Goal: Task Accomplishment & Management: Manage account settings

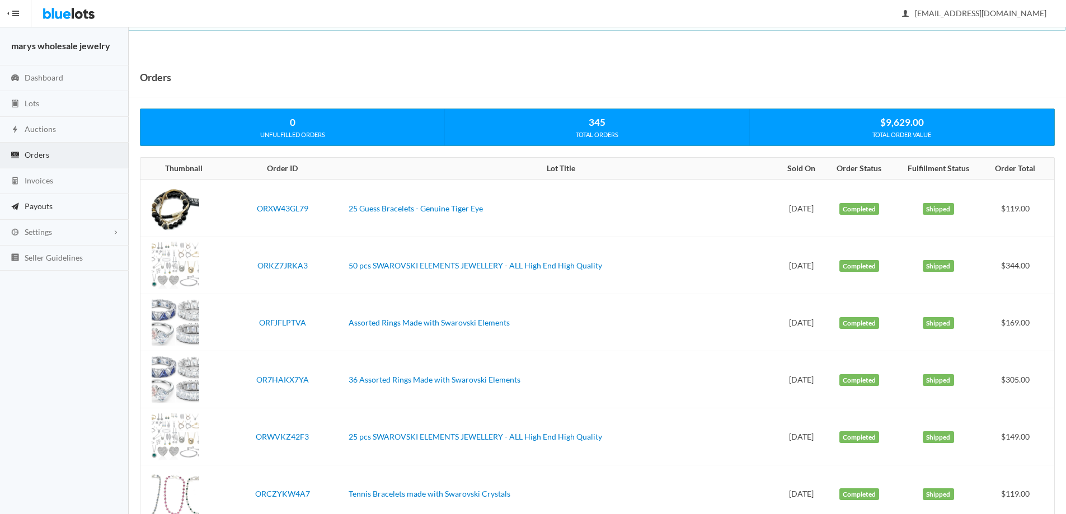
click at [42, 208] on span "Payouts" at bounding box center [39, 206] width 28 height 10
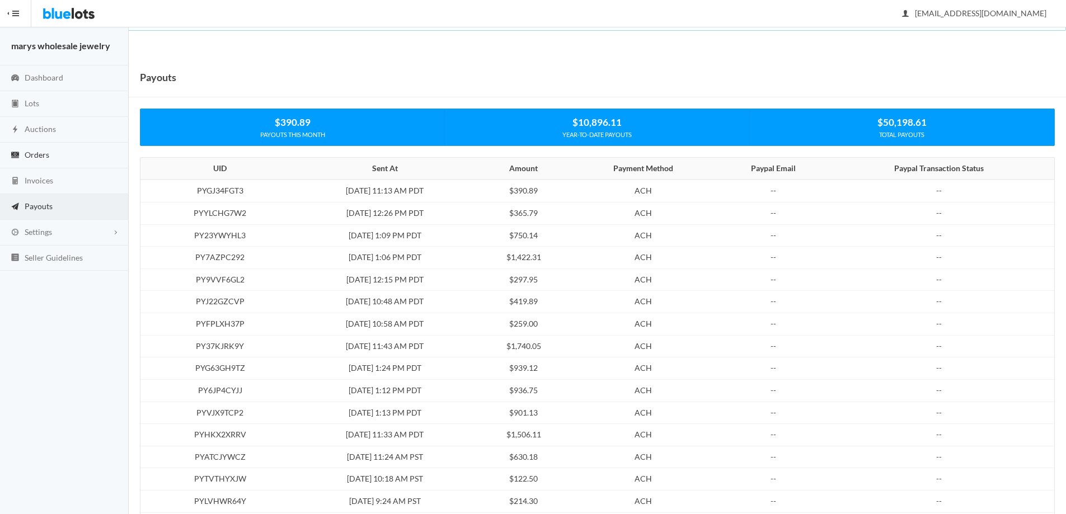
click at [30, 157] on span "Orders" at bounding box center [37, 155] width 25 height 10
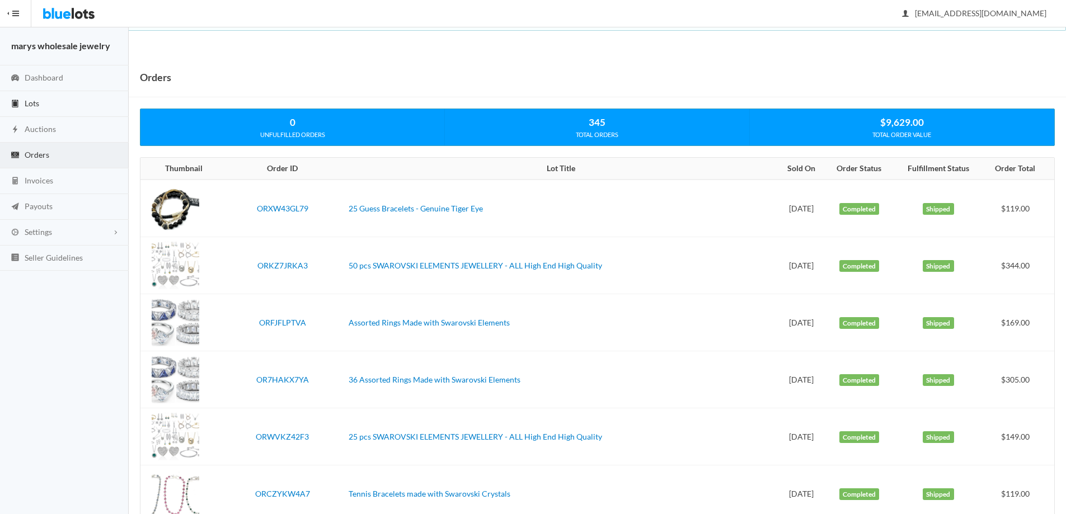
click at [34, 102] on span "Lots" at bounding box center [32, 103] width 15 height 10
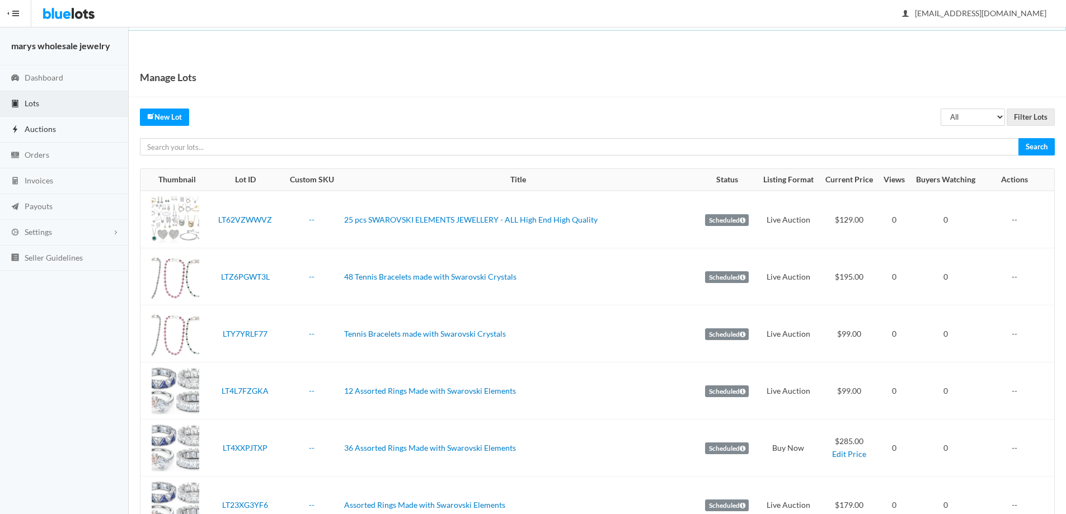
click at [46, 130] on span "Auctions" at bounding box center [40, 129] width 31 height 10
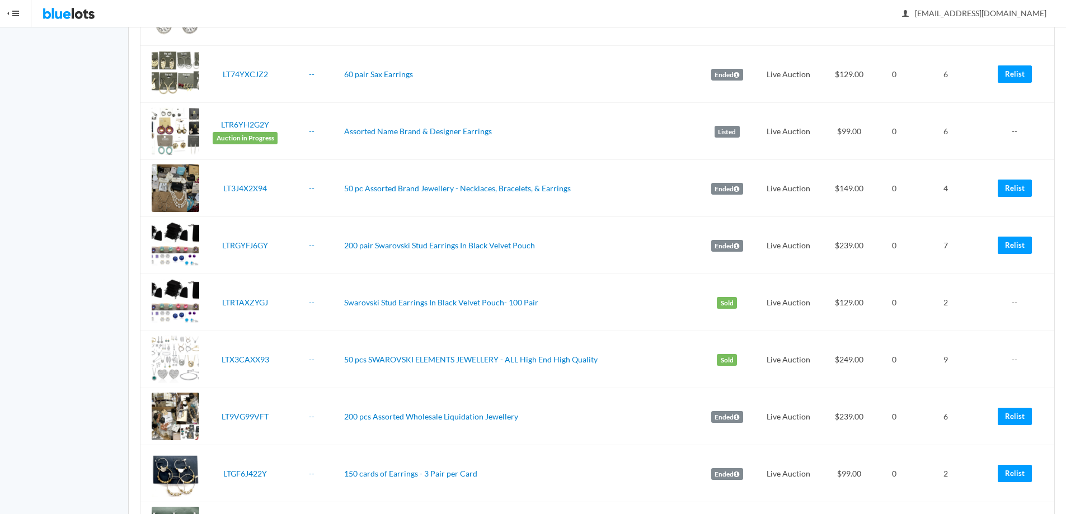
scroll to position [2602, 0]
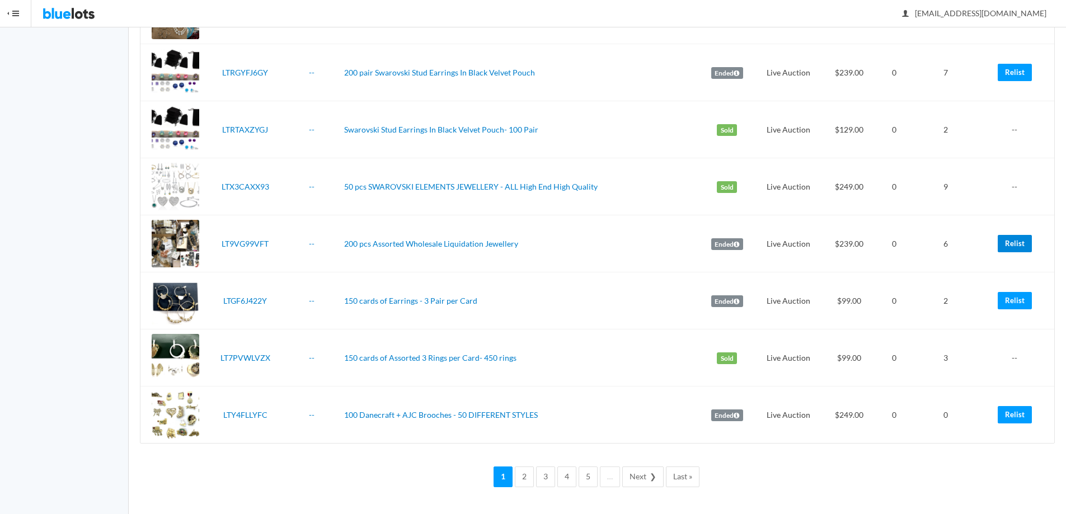
click at [1001, 241] on link "Relist" at bounding box center [1015, 243] width 34 height 17
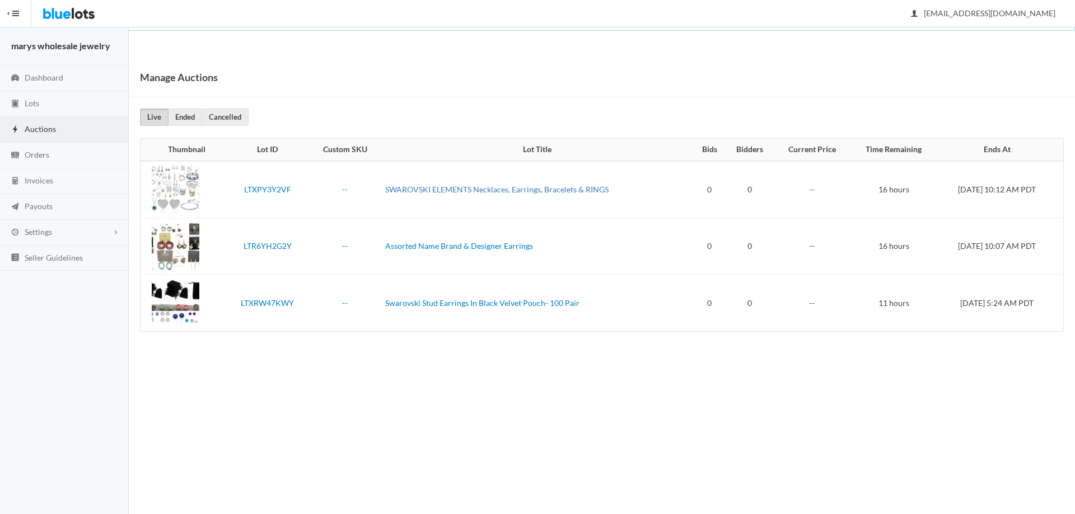
click at [419, 190] on link "SWAROVSKI ELEMENTS Necklaces, Earrings, Bracelets & RINGS" at bounding box center [496, 190] width 223 height 10
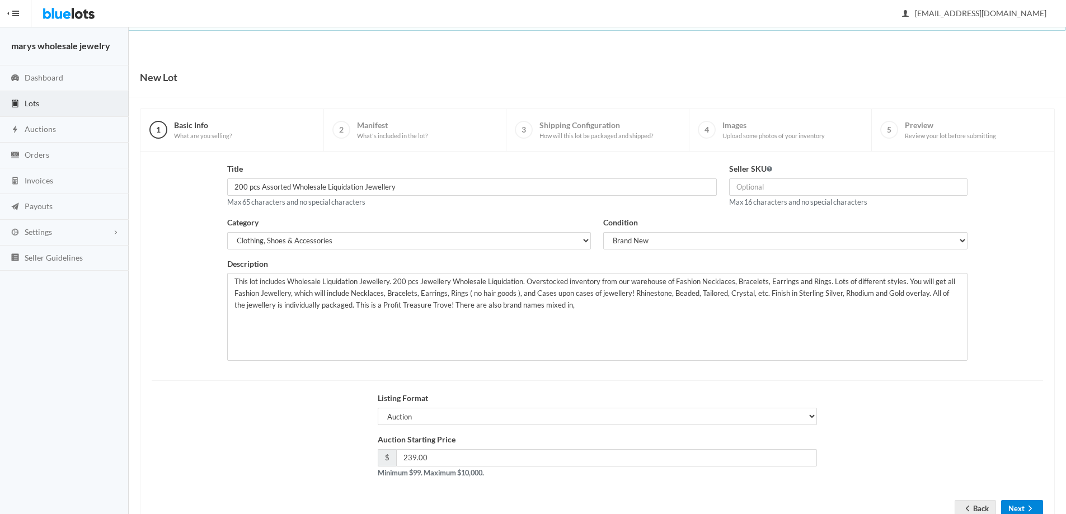
click at [1022, 508] on button "Next" at bounding box center [1022, 508] width 42 height 17
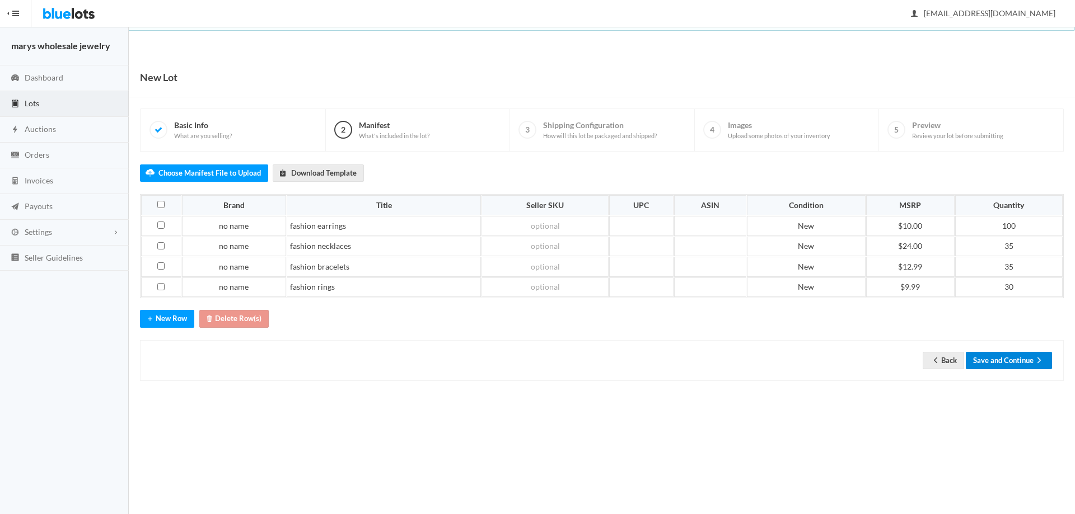
click at [1003, 365] on button "Save and Continue" at bounding box center [1008, 360] width 86 height 17
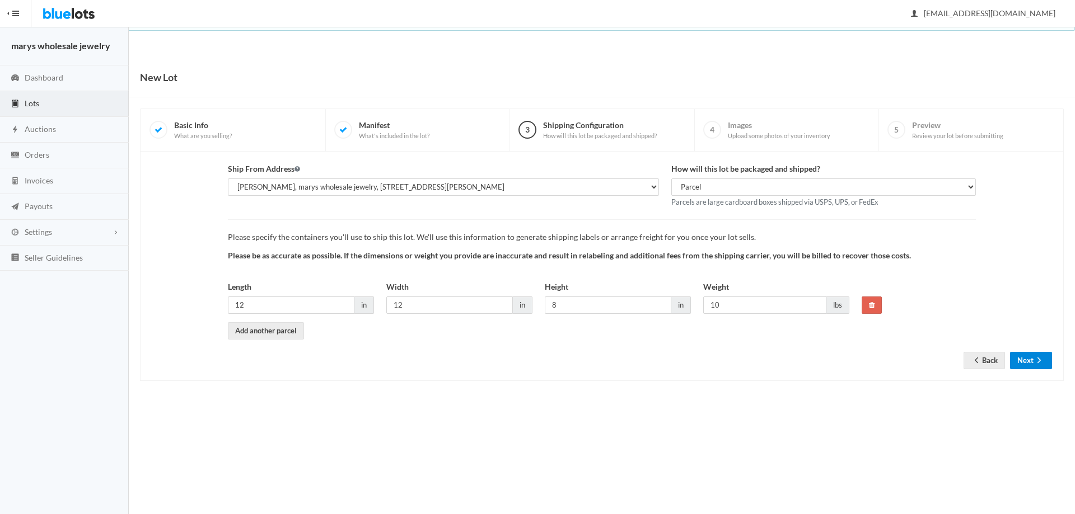
click at [1026, 365] on button "Next" at bounding box center [1031, 360] width 42 height 17
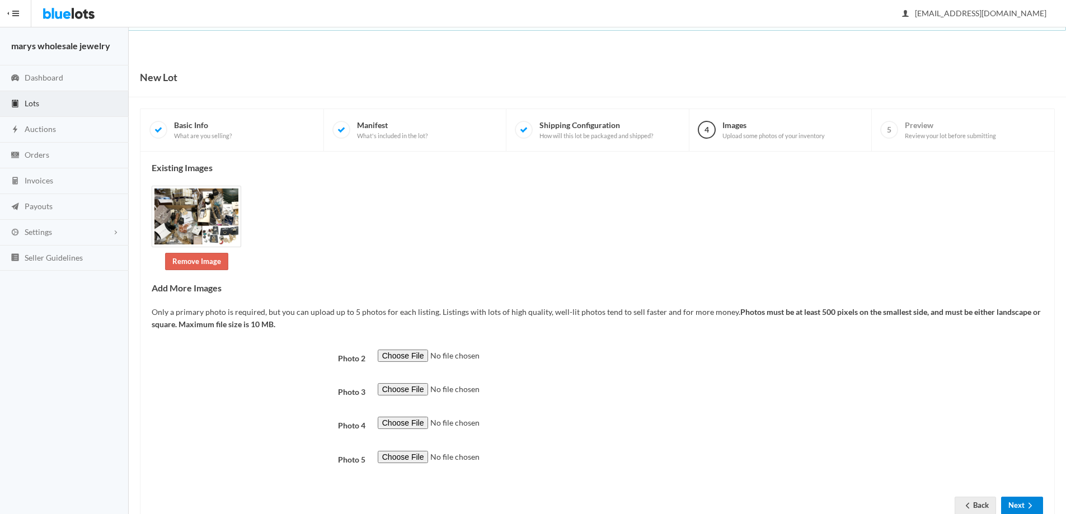
click at [1014, 510] on button "Next" at bounding box center [1022, 505] width 42 height 17
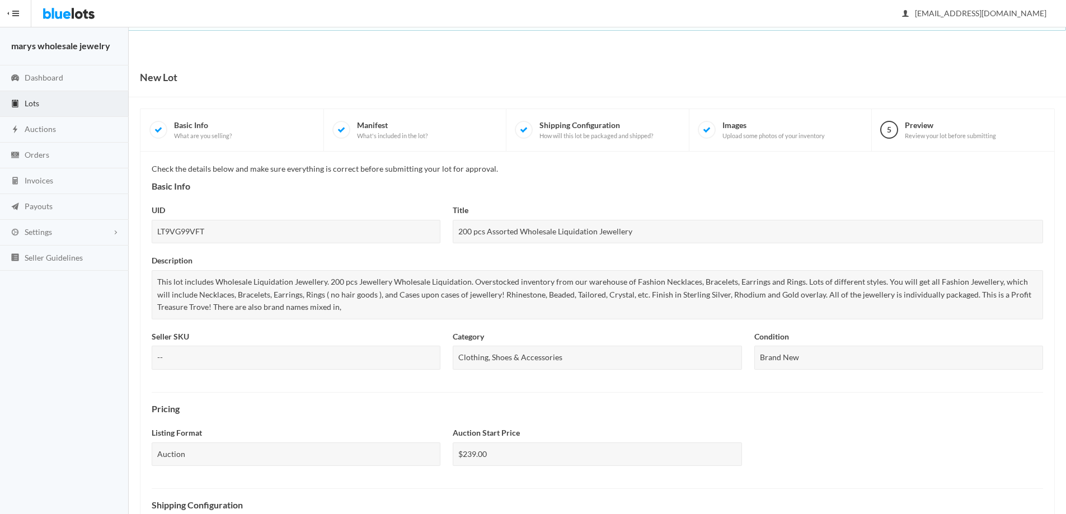
scroll to position [302, 0]
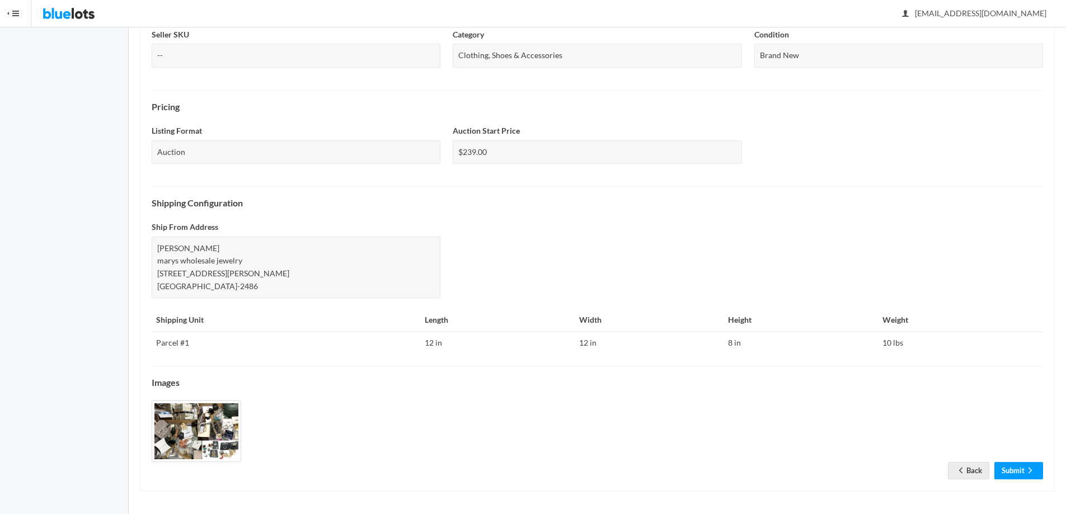
drag, startPoint x: 0, startPoint y: 0, endPoint x: 1017, endPoint y: 456, distance: 1114.5
click at [1011, 470] on link "Submit" at bounding box center [1018, 470] width 49 height 17
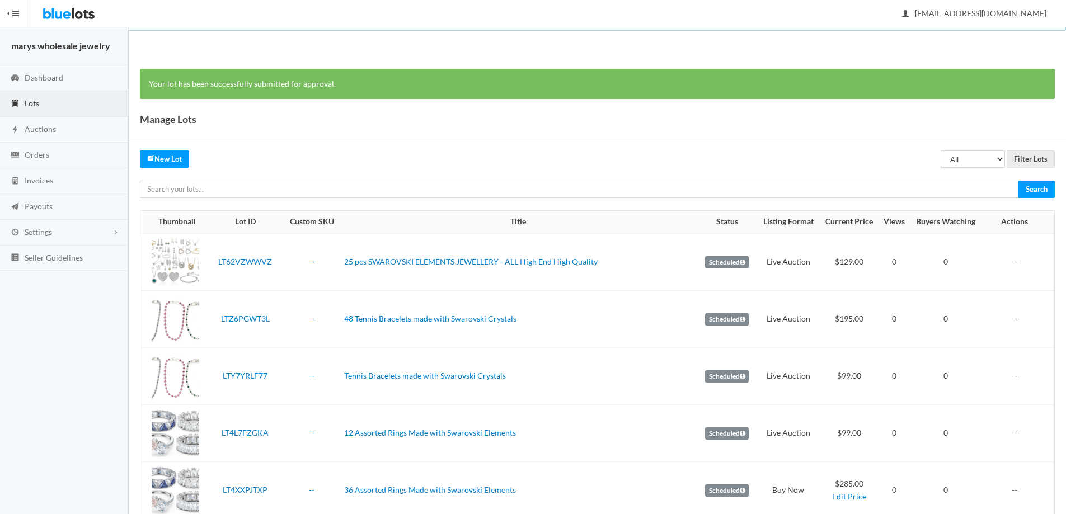
scroll to position [451, 0]
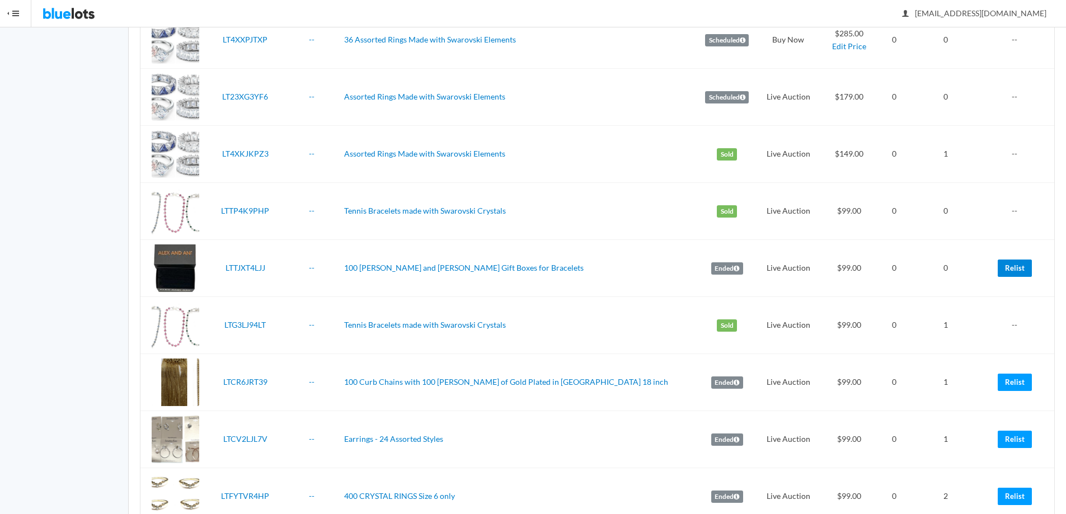
click at [1016, 270] on link "Relist" at bounding box center [1015, 268] width 34 height 17
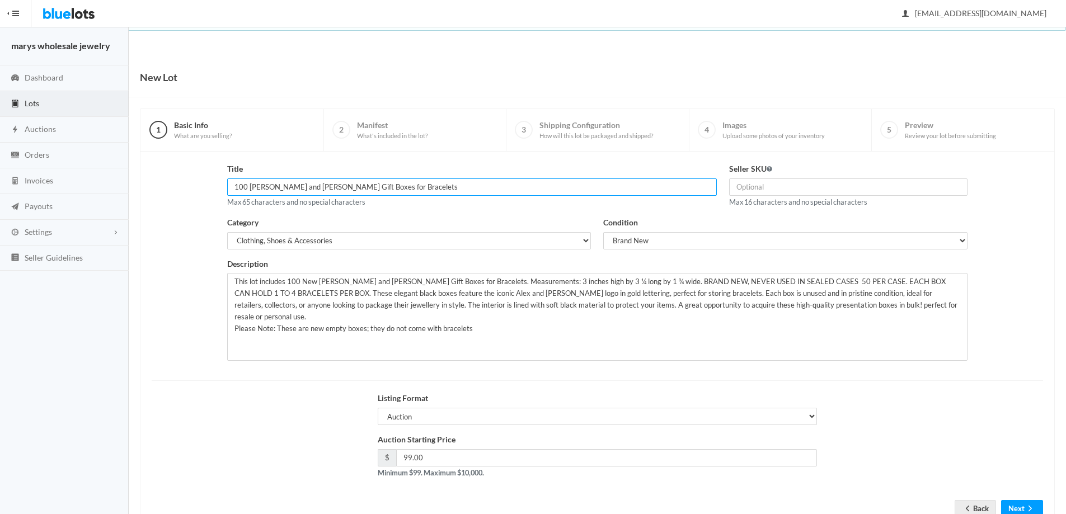
click at [237, 185] on input "100 Alex and Ani Black Gift Boxes for Bracelets" at bounding box center [472, 187] width 490 height 17
type input "200 Alex and Ani Black Gift Boxes for Bracelets"
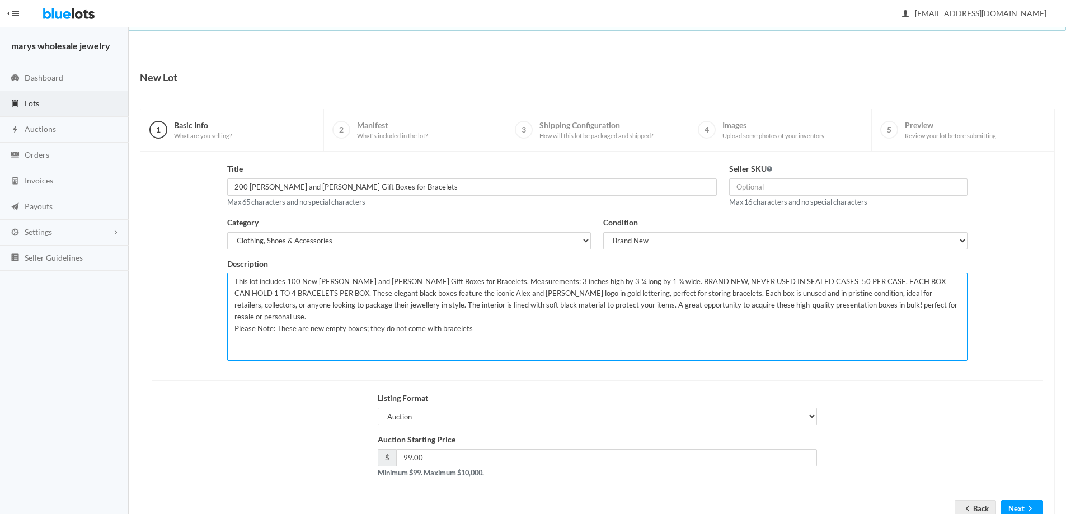
click at [290, 282] on textarea "This lot includes 100 New Alex and Ani Black Gift Boxes for Bracelets. Measurem…" at bounding box center [597, 317] width 741 height 88
type textarea "This lot includes 200 New Alex and Ani Black Gift Boxes for Bracelets. Measurem…"
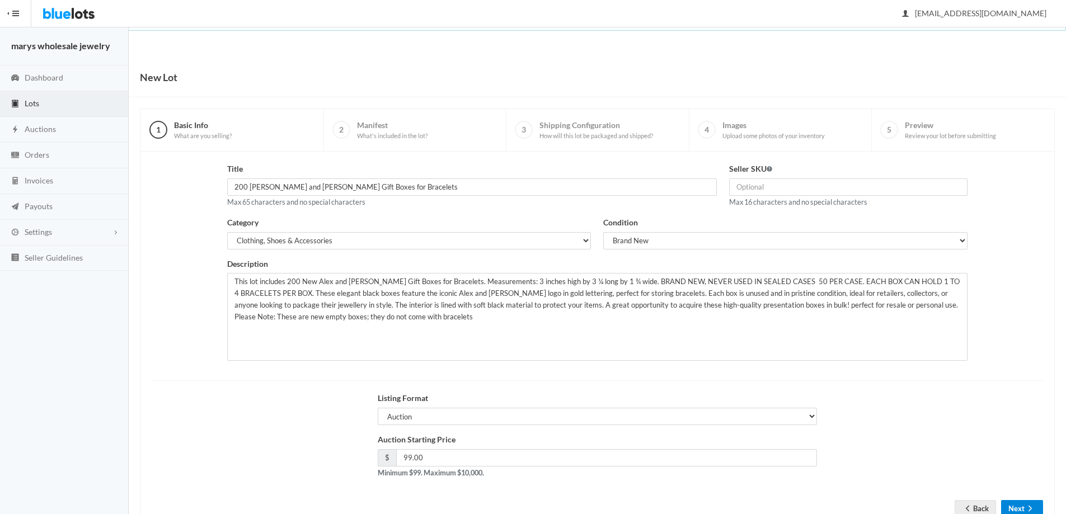
click at [1019, 508] on button "Next" at bounding box center [1022, 508] width 42 height 17
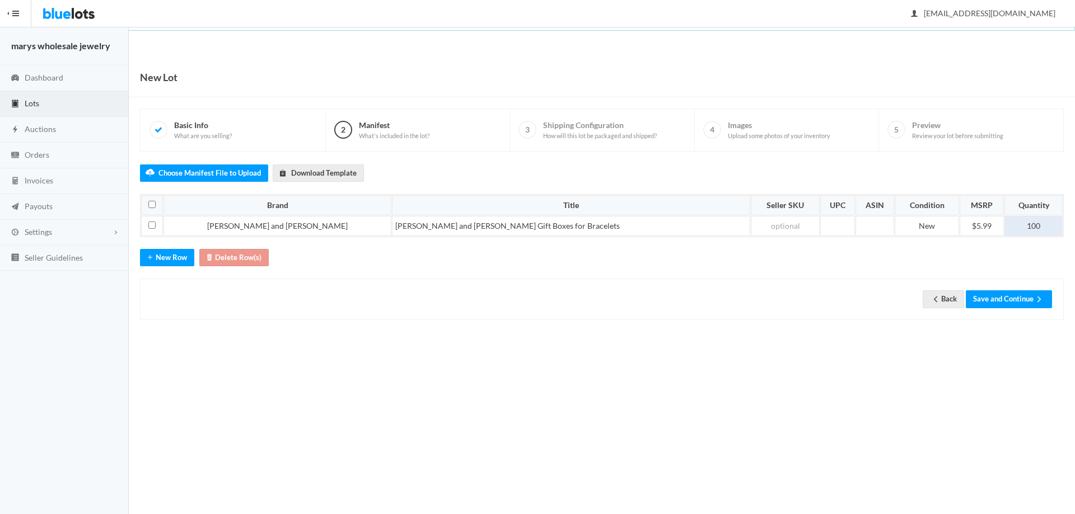
click at [1030, 223] on td "100" at bounding box center [1033, 226] width 58 height 20
click at [1029, 298] on button "Save and Continue" at bounding box center [1008, 298] width 86 height 17
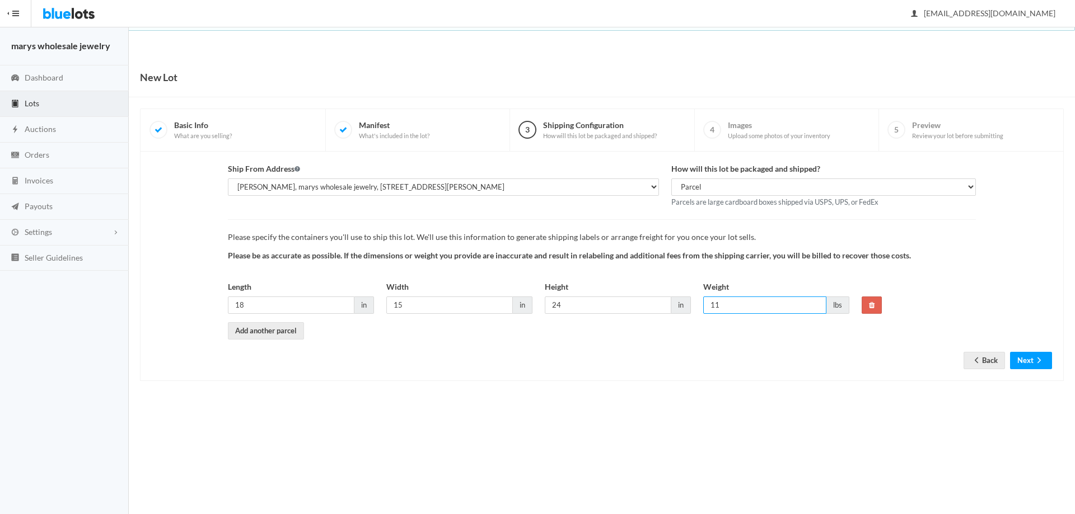
click at [742, 309] on input "11" at bounding box center [764, 305] width 123 height 17
type input "1"
type input "20"
click at [1031, 363] on button "Next" at bounding box center [1031, 360] width 42 height 17
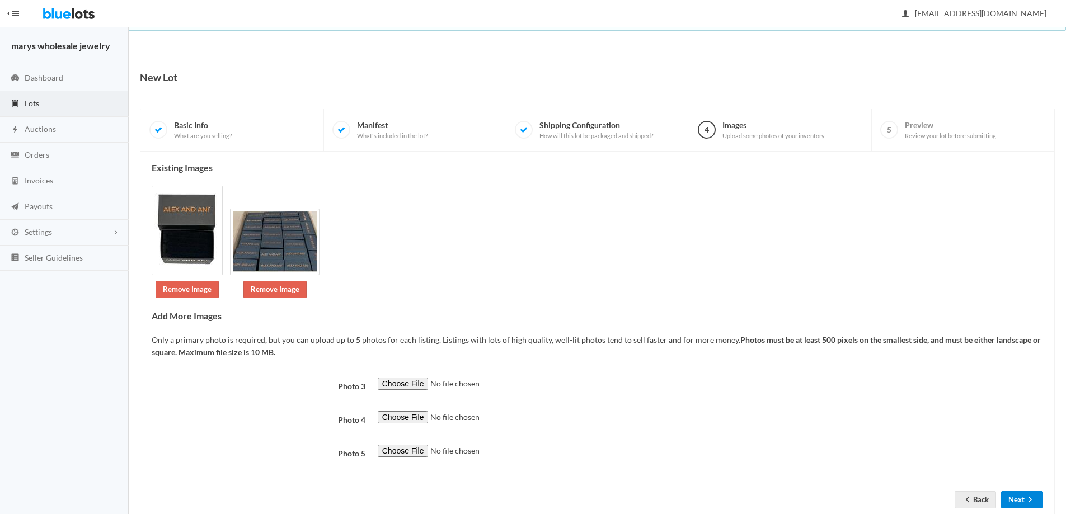
click at [1016, 504] on button "Next" at bounding box center [1022, 499] width 42 height 17
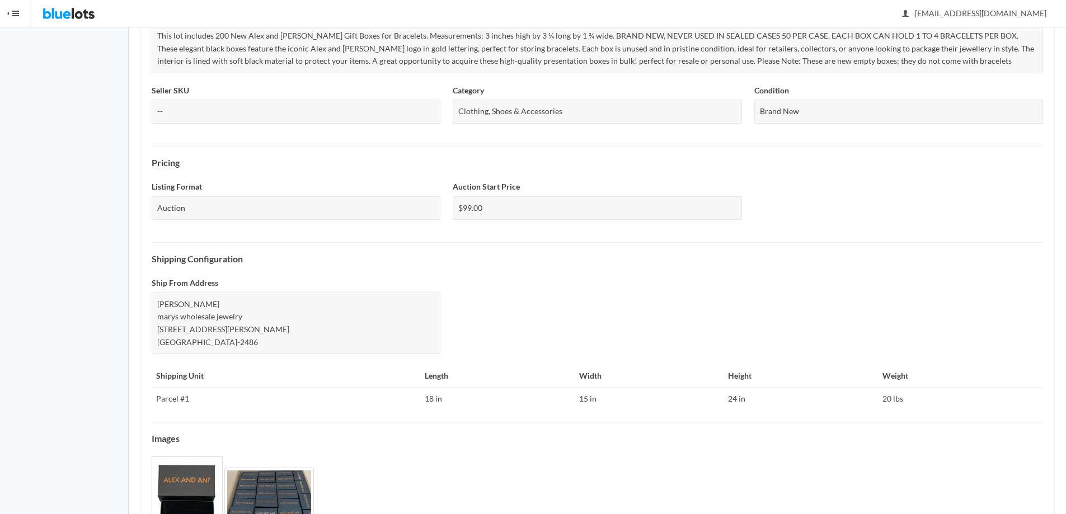
scroll to position [330, 0]
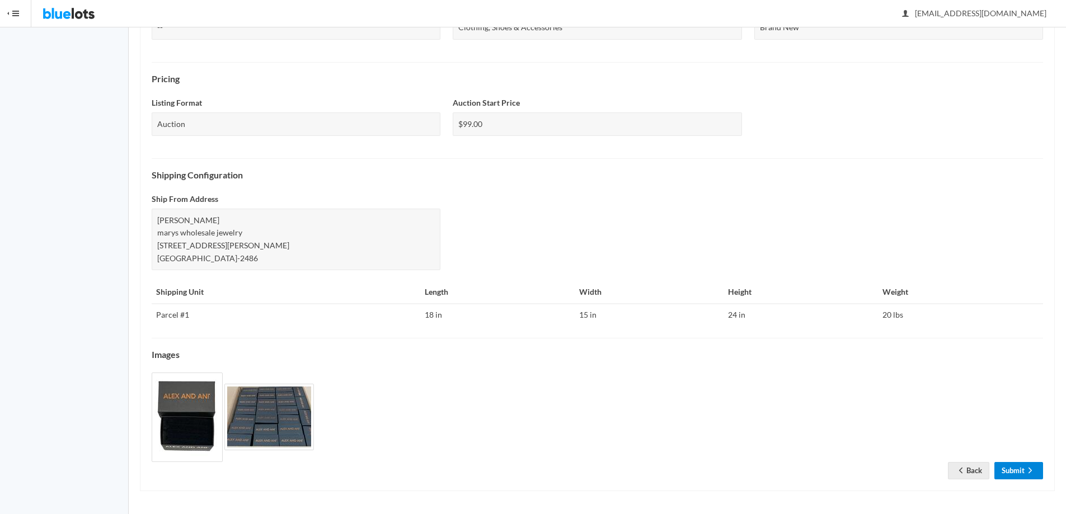
click at [1014, 474] on link "Submit" at bounding box center [1018, 470] width 49 height 17
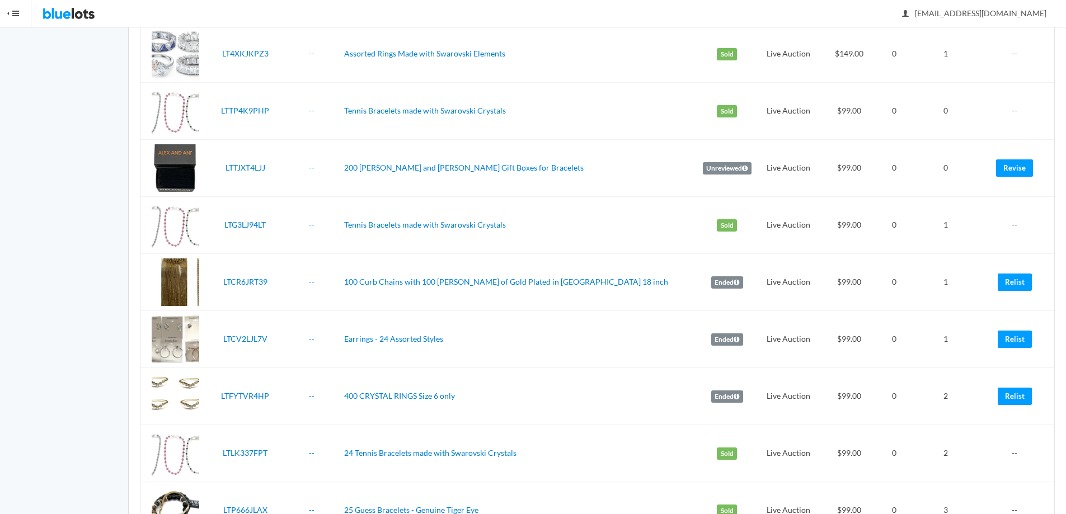
scroll to position [604, 0]
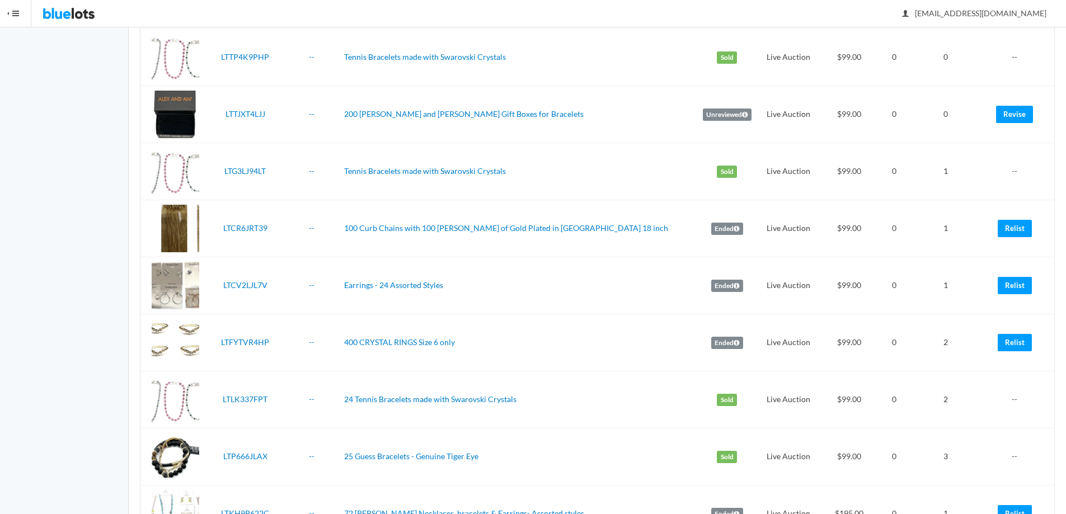
drag, startPoint x: 1074, startPoint y: 63, endPoint x: 1074, endPoint y: 157, distance: 94.6
click at [1021, 230] on link "Relist" at bounding box center [1015, 228] width 34 height 17
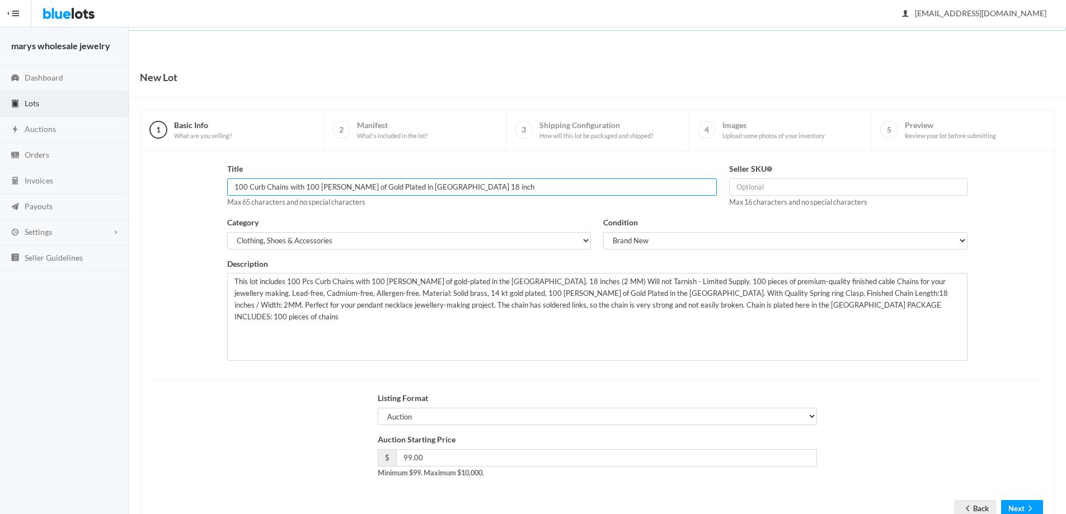
click at [245, 185] on input "100 Curb Chains with 100 Mills of Gold Plated in USA 18 inch" at bounding box center [472, 187] width 490 height 17
type input "144 Curb Chains with 100 Mills of Gold Plated in USA 18 inch"
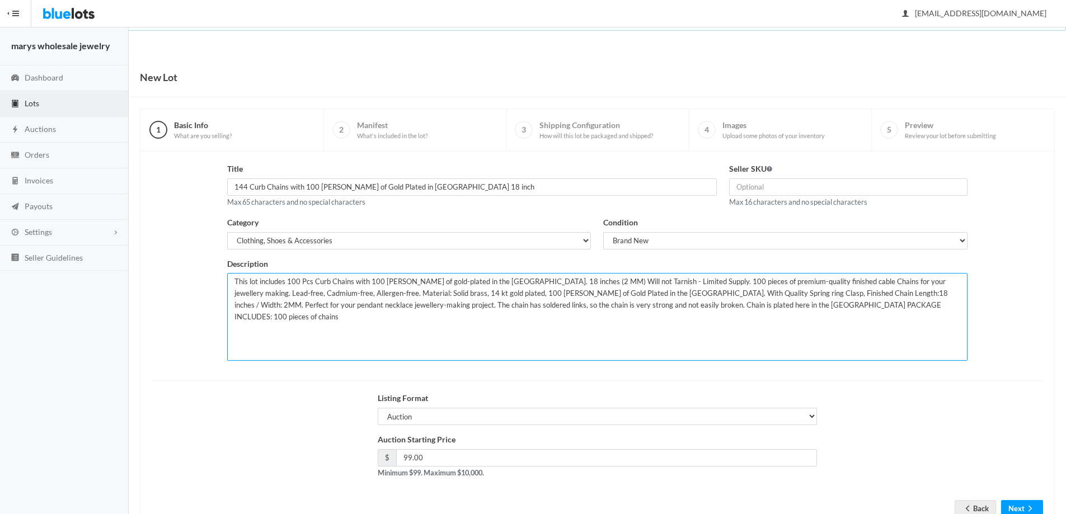
click at [297, 279] on textarea "This lot includes 100 Pcs Curb Chains with 100 Mills of gold-plated in the USA.…" at bounding box center [597, 317] width 741 height 88
click at [298, 280] on textarea "This lot includes 100 Pcs Curb Chains with 100 Mills of gold-plated in the USA.…" at bounding box center [597, 317] width 741 height 88
type textarea "This lot includes 150 Pcs Curb Chains with 100 Mills of gold-plated in the USA.…"
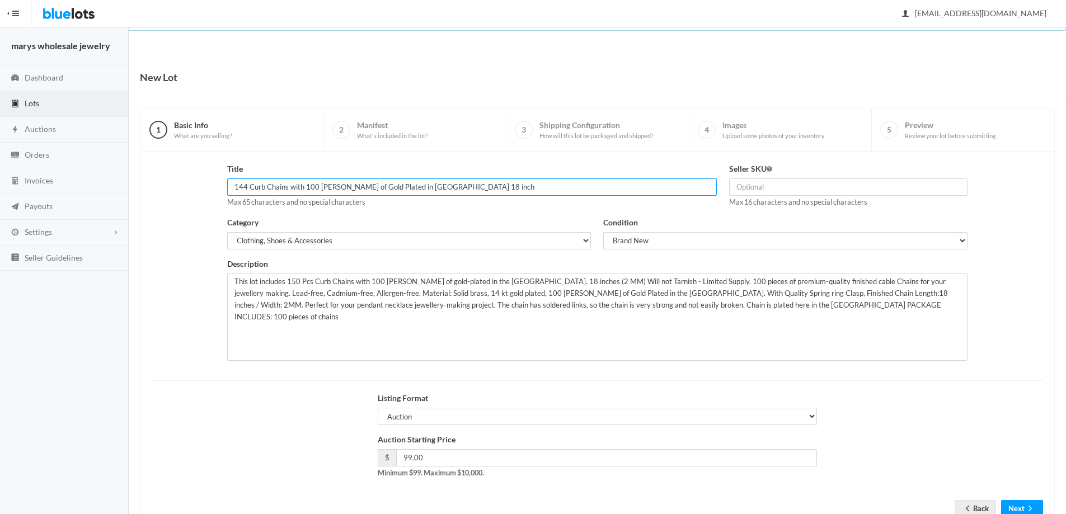
click at [247, 185] on input "144 Curb Chains with 100 Mills of Gold Plated in USA 18 inch" at bounding box center [472, 187] width 490 height 17
type input "150 Curb Chains with 100 Mills of Gold Plated in USA 18 inch"
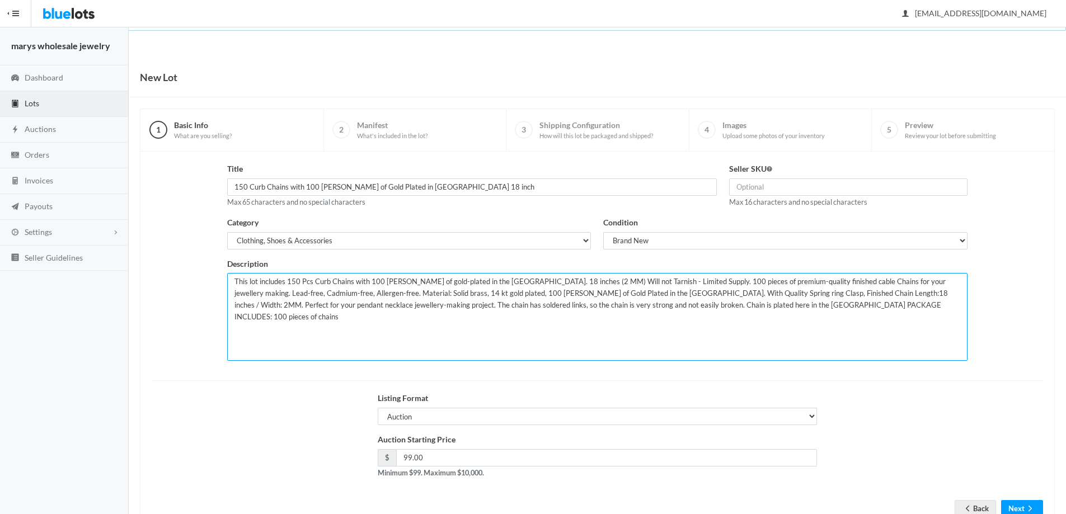
click at [654, 281] on textarea "This lot includes 100 Pcs Curb Chains with 100 Mills of gold-plated in the USA.…" at bounding box center [597, 317] width 741 height 88
click at [683, 303] on textarea "This lot includes 100 Pcs Curb Chains with 100 Mills of gold-plated in the USA.…" at bounding box center [597, 317] width 741 height 88
type textarea "This lot includes 150 Pcs Curb Chains with 100 Mills of gold-plated in the USA.…"
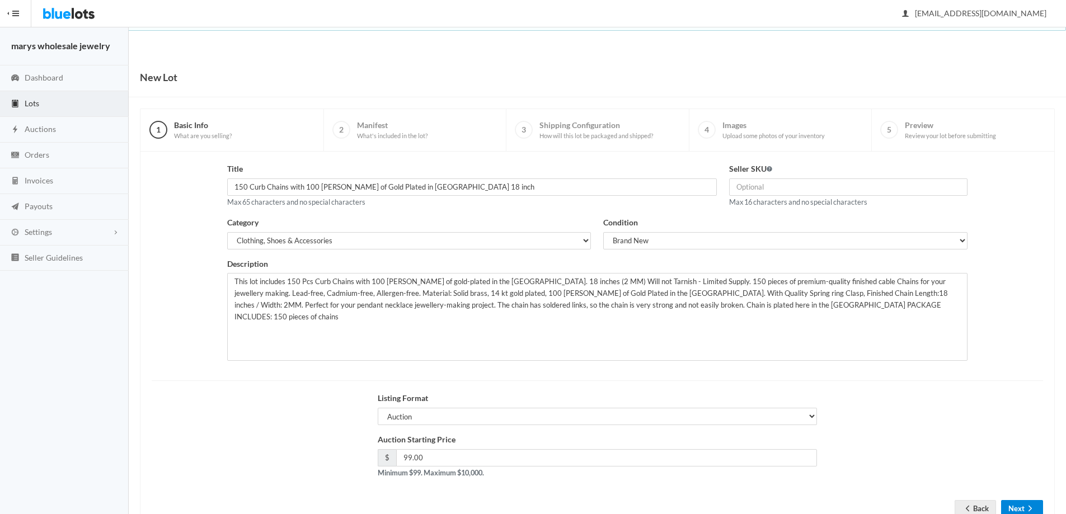
click at [1011, 509] on button "Next" at bounding box center [1022, 508] width 42 height 17
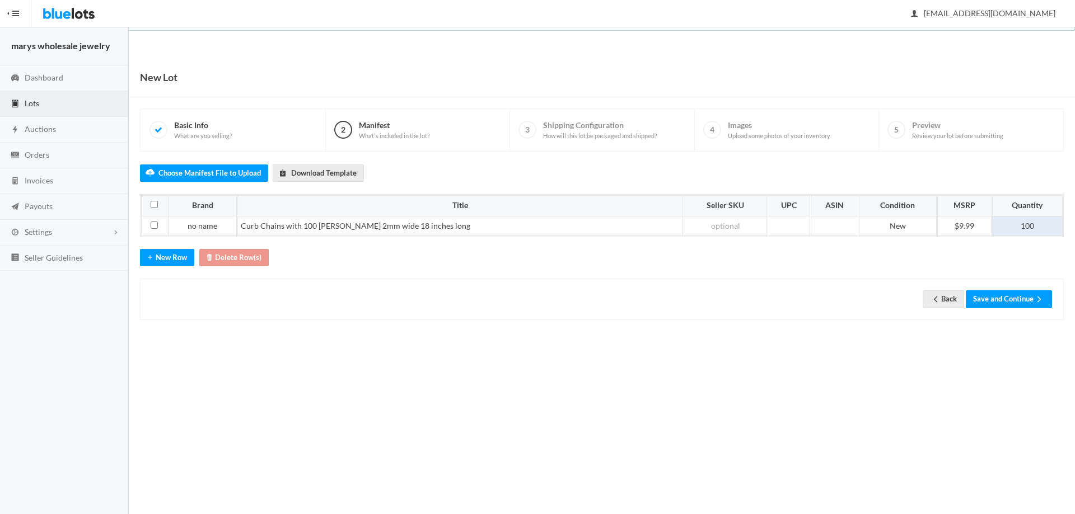
click at [1035, 224] on td "100" at bounding box center [1027, 226] width 71 height 20
click at [1029, 299] on button "Save and Continue" at bounding box center [1008, 298] width 86 height 17
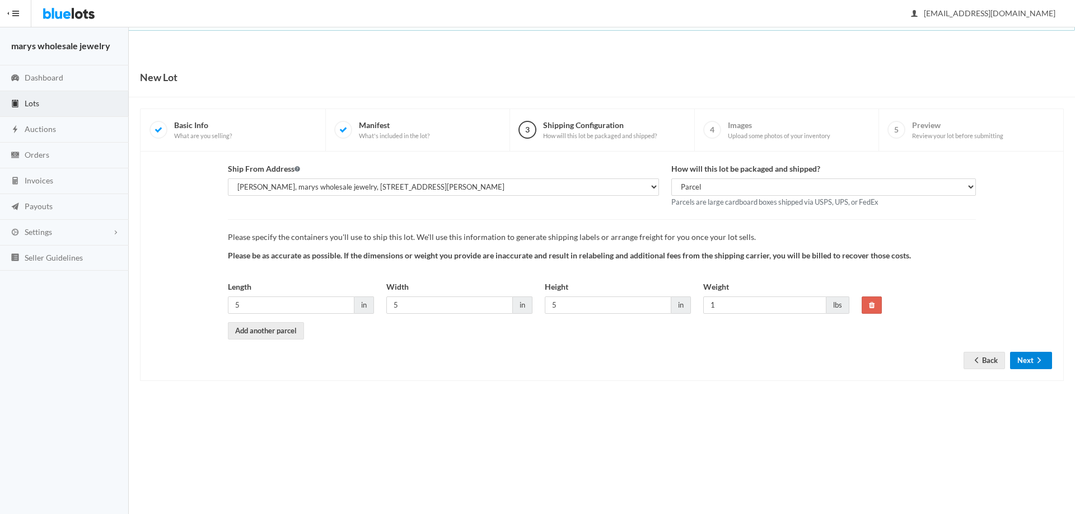
click at [1030, 361] on button "Next" at bounding box center [1031, 360] width 42 height 17
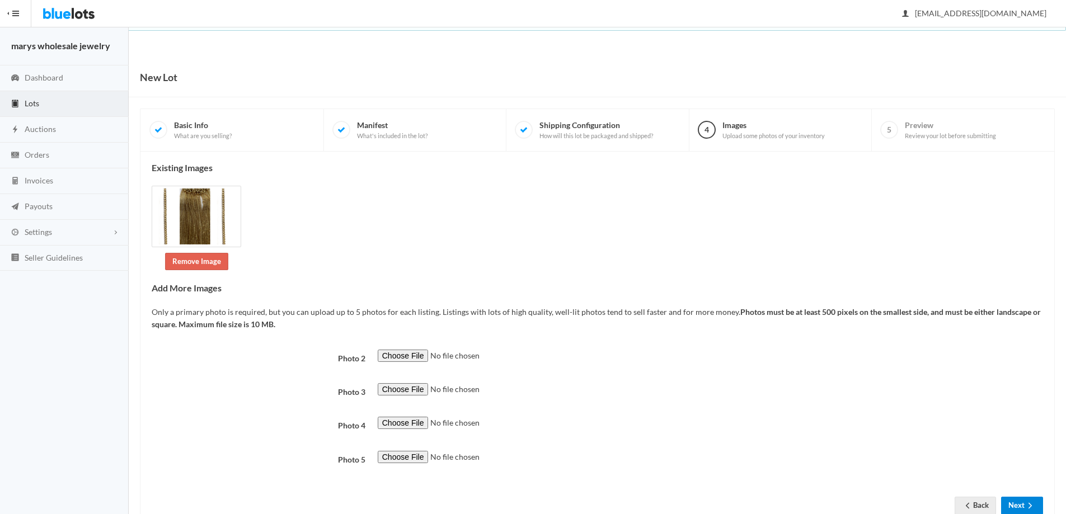
click at [1026, 507] on icon "arrow forward" at bounding box center [1030, 505] width 11 height 9
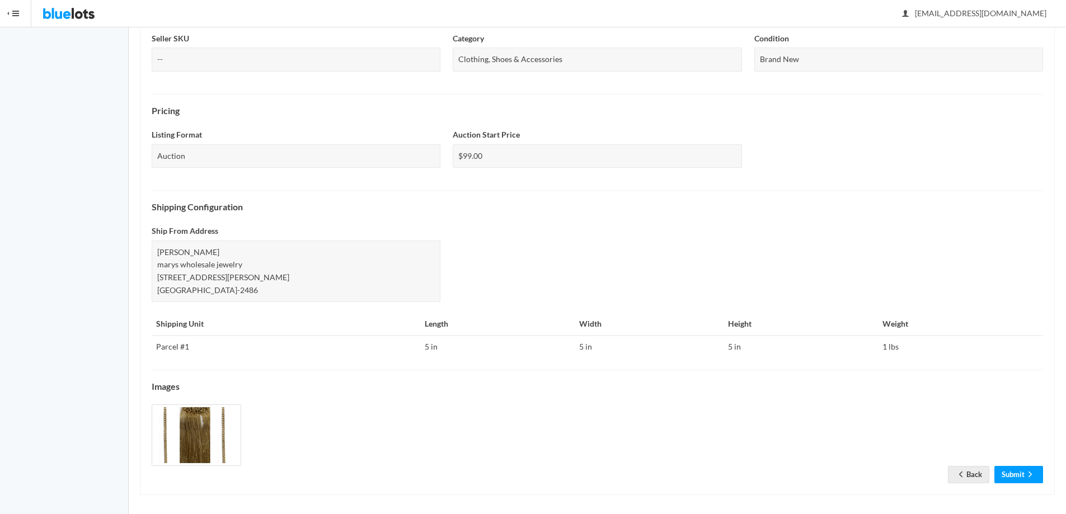
scroll to position [299, 0]
click at [1017, 475] on link "Submit" at bounding box center [1018, 473] width 49 height 17
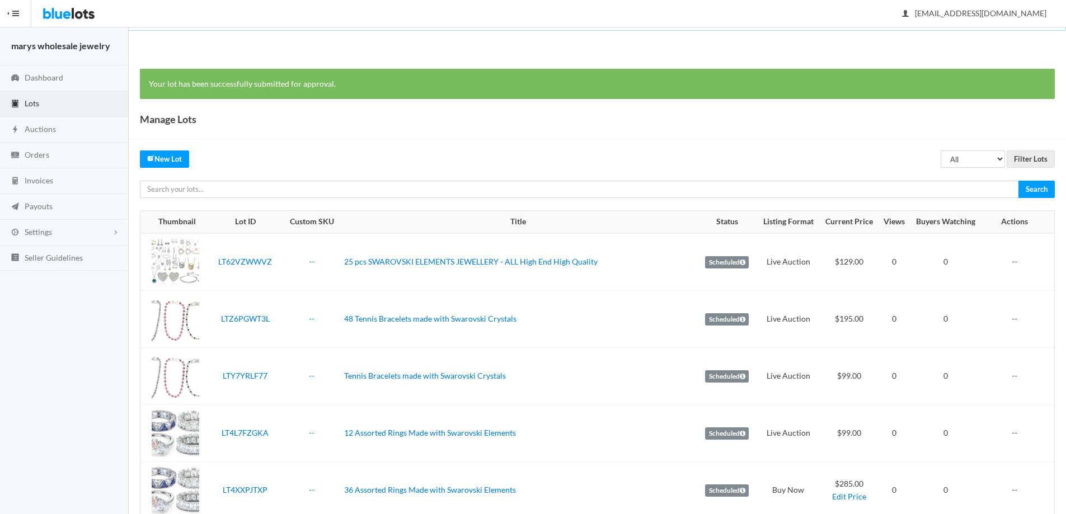
scroll to position [512, 0]
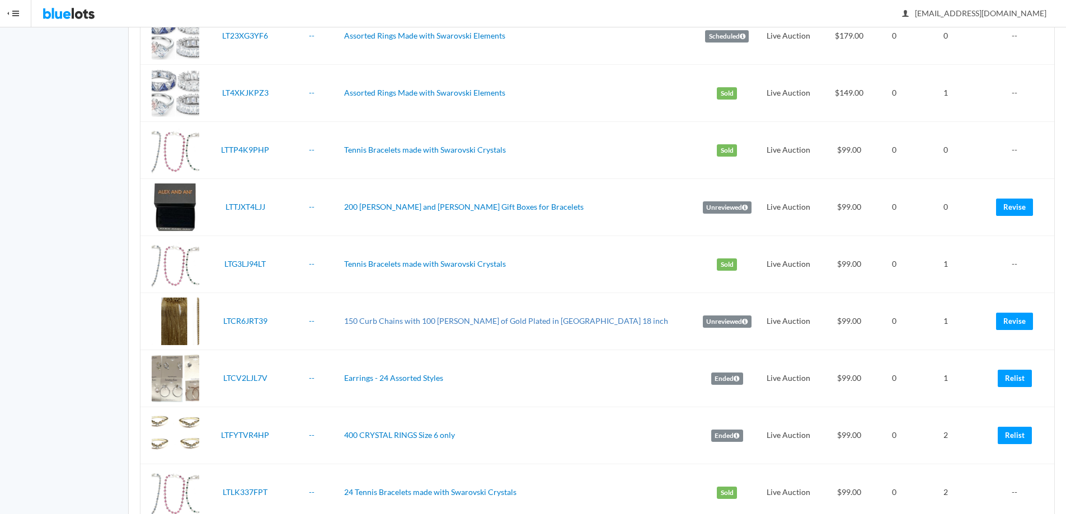
click at [511, 318] on link "150 Curb Chains with 100 [PERSON_NAME] of Gold Plated in [GEOGRAPHIC_DATA] 18 i…" at bounding box center [506, 321] width 324 height 10
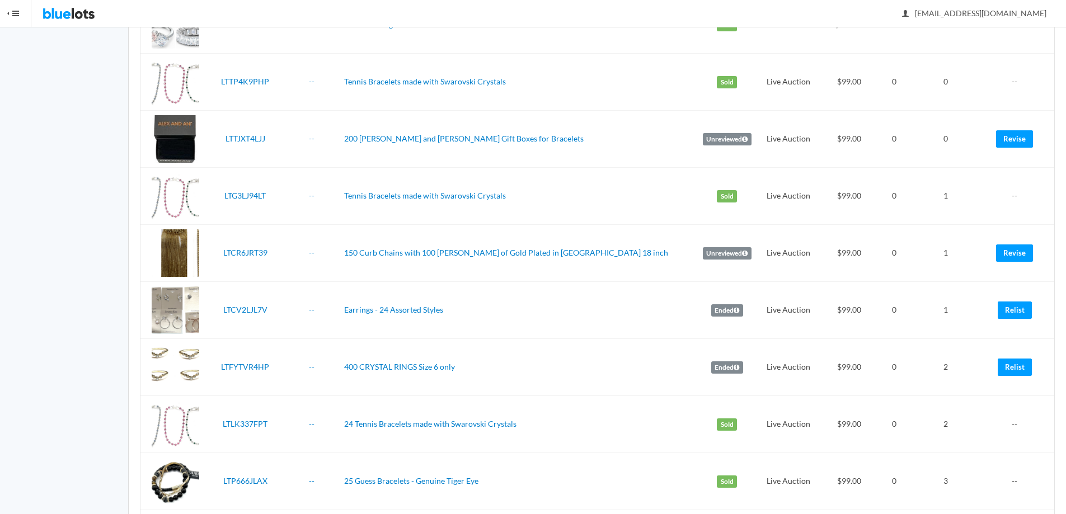
scroll to position [615, 0]
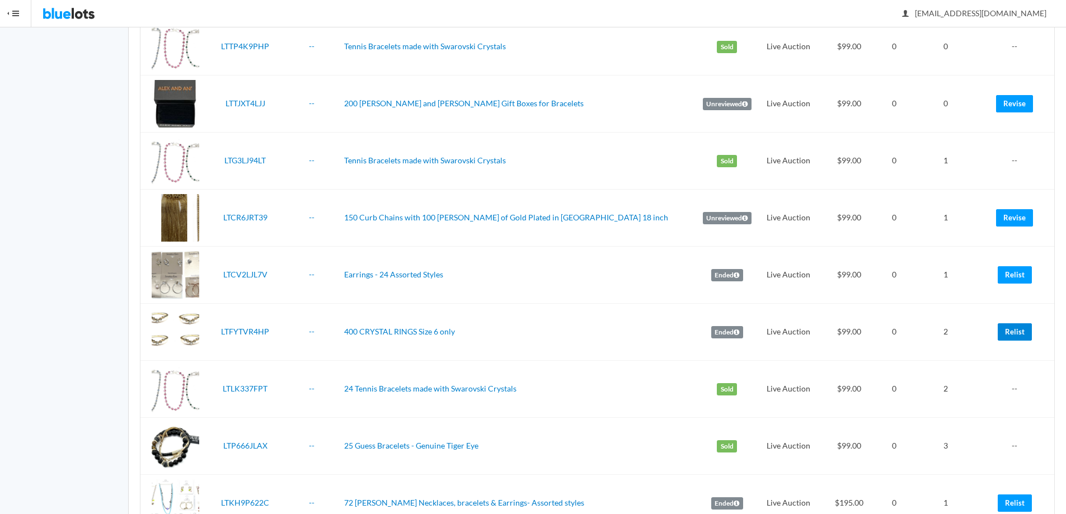
click at [1009, 331] on link "Relist" at bounding box center [1015, 331] width 34 height 17
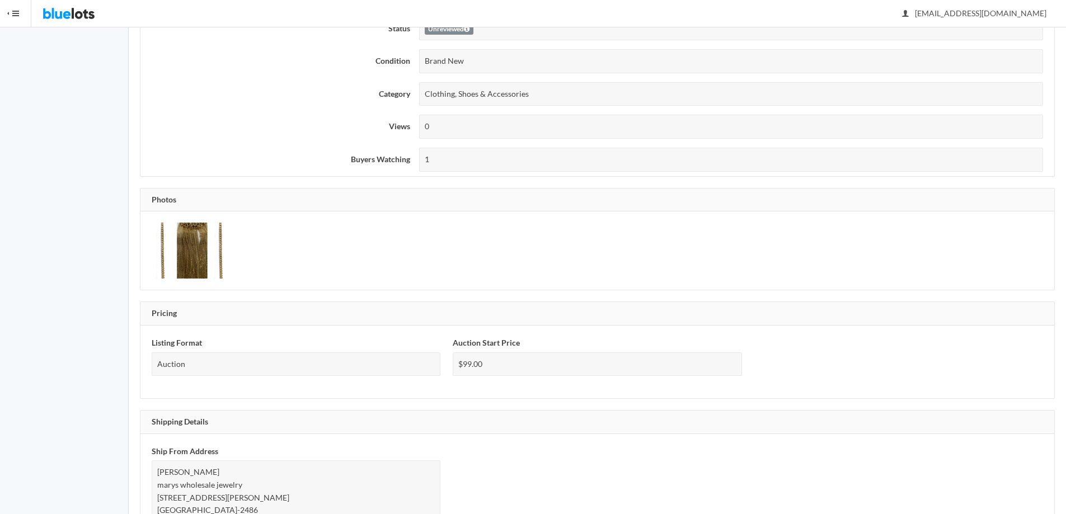
scroll to position [344, 0]
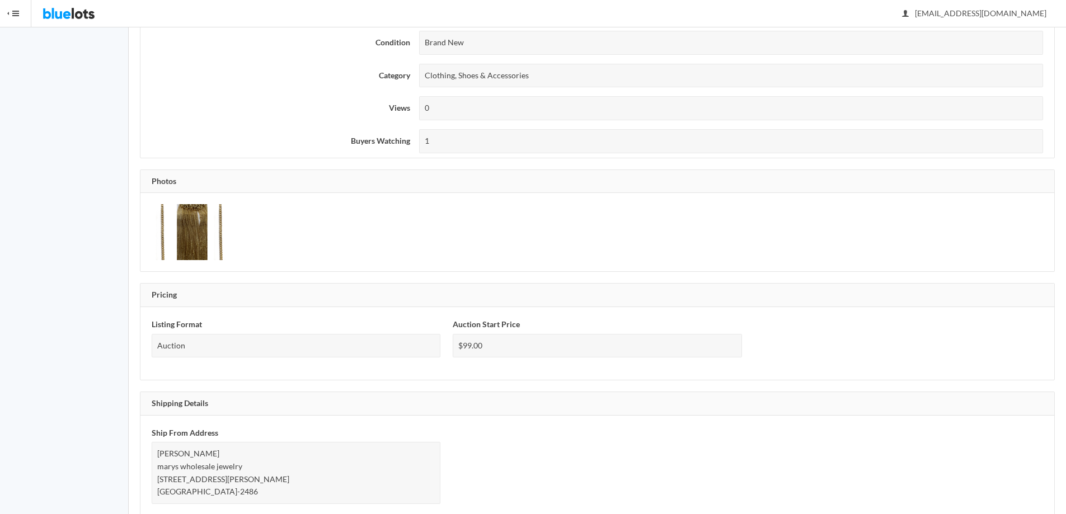
click at [196, 234] on img at bounding box center [194, 232] width 84 height 56
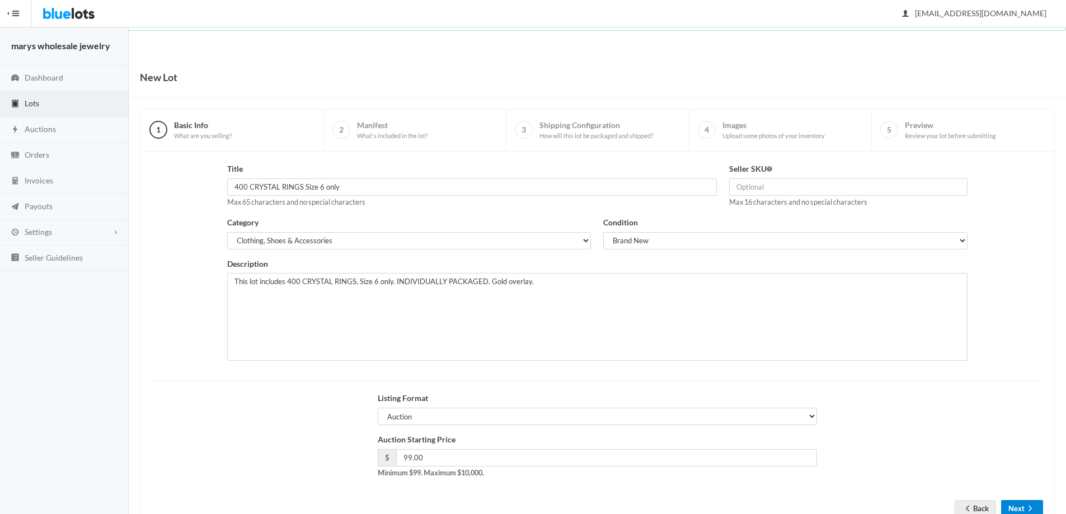
click at [1021, 506] on button "Next" at bounding box center [1022, 508] width 42 height 17
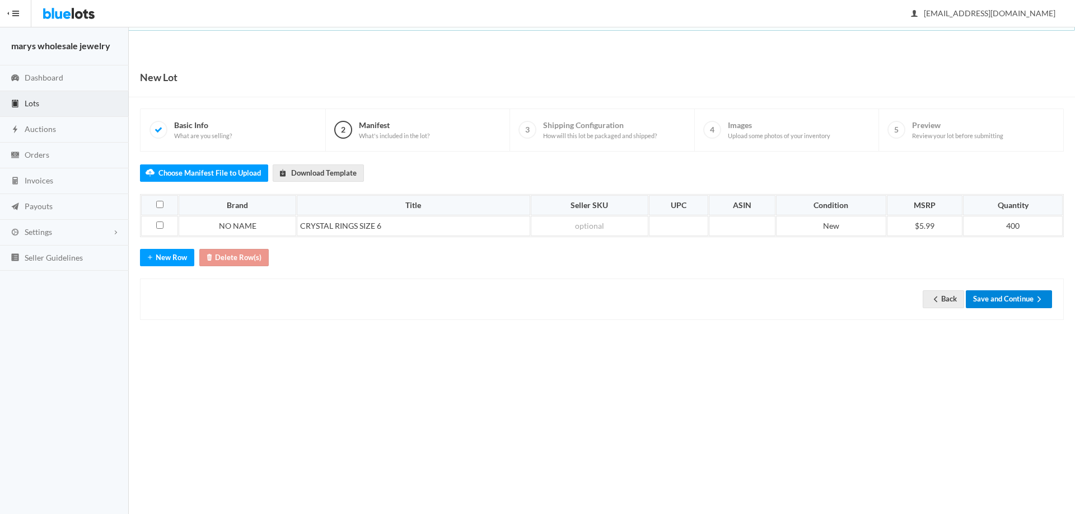
click at [1013, 298] on button "Save and Continue" at bounding box center [1008, 298] width 86 height 17
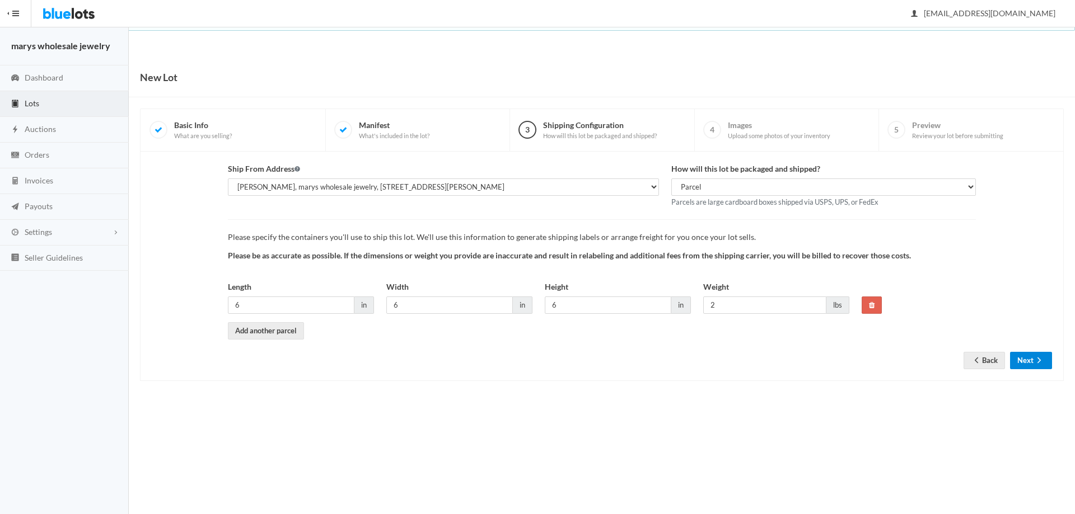
click at [1031, 362] on button "Next" at bounding box center [1031, 360] width 42 height 17
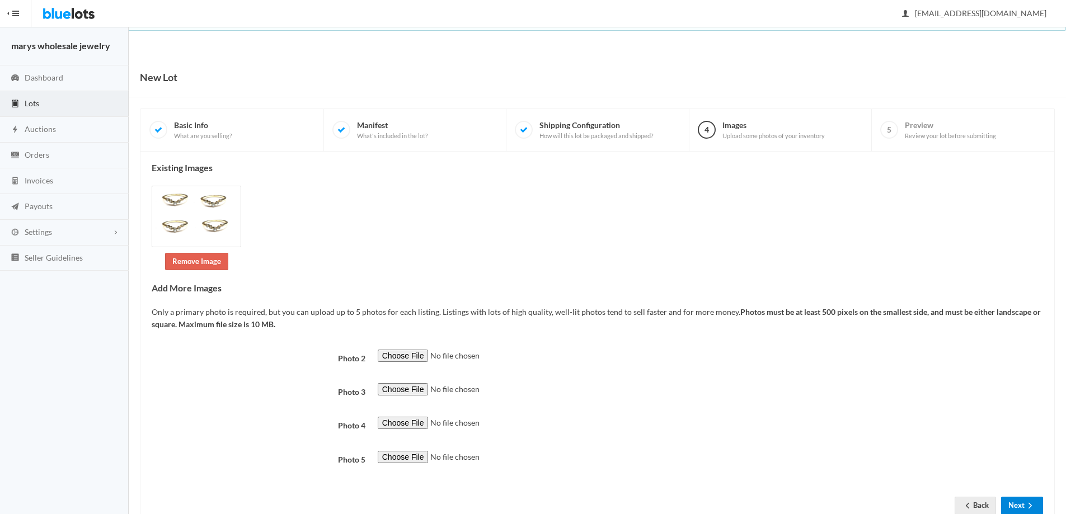
click at [1024, 503] on button "Next" at bounding box center [1022, 505] width 42 height 17
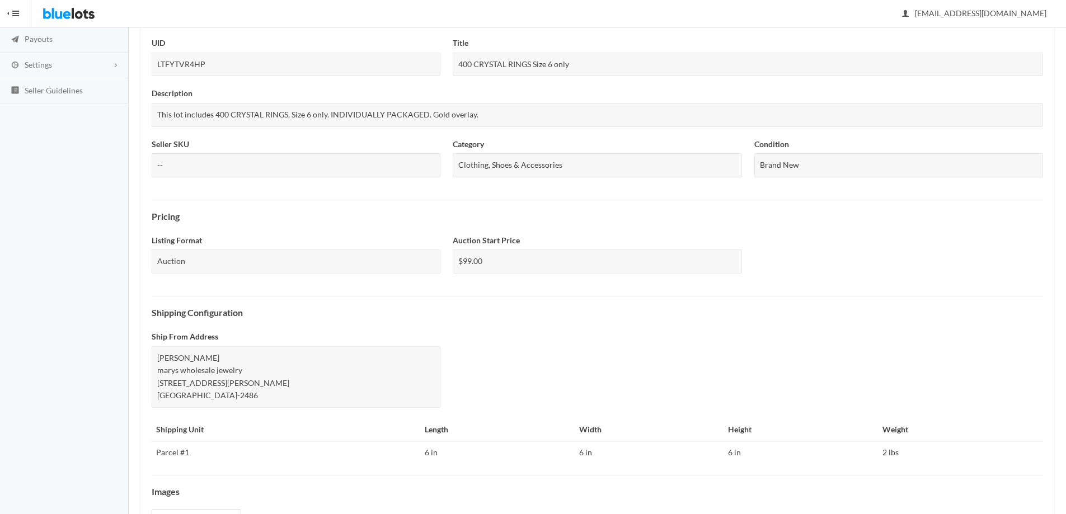
scroll to position [276, 0]
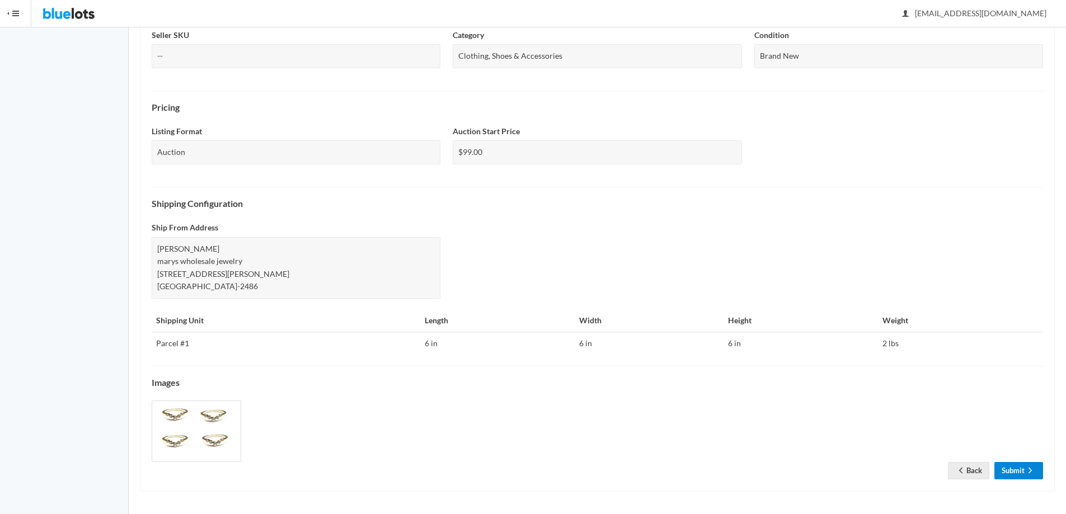
click at [1022, 470] on link "Submit" at bounding box center [1018, 470] width 49 height 17
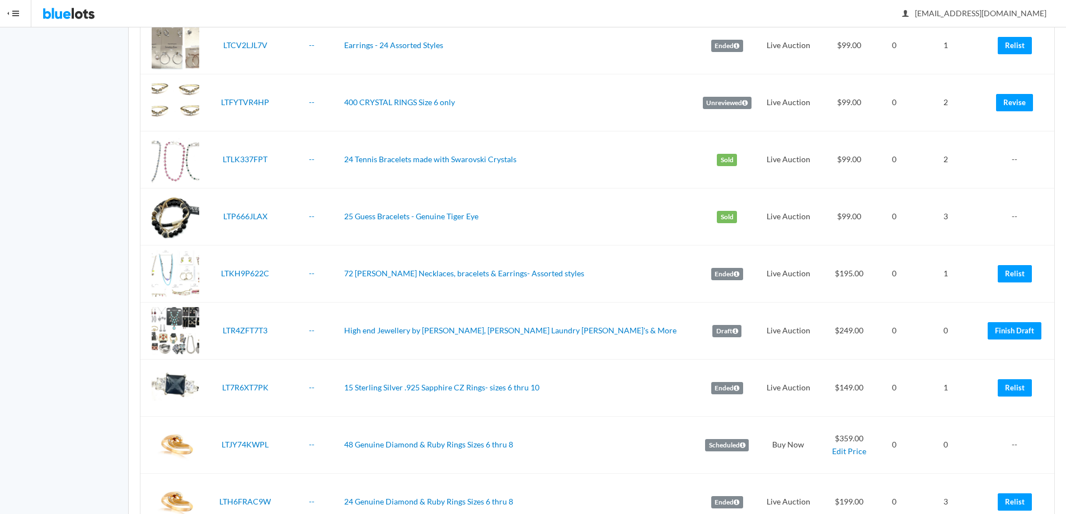
scroll to position [869, 0]
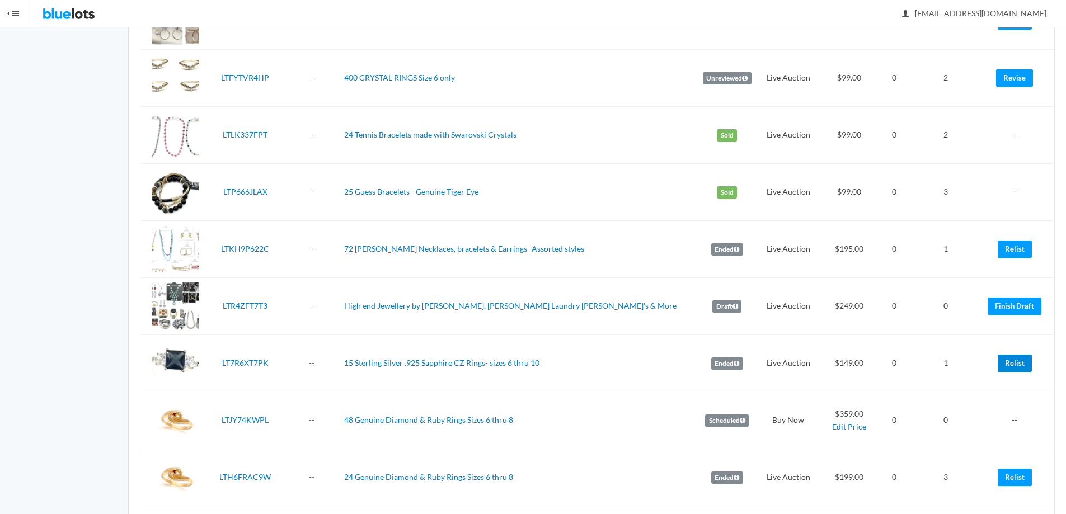
click at [1020, 363] on link "Relist" at bounding box center [1015, 363] width 34 height 17
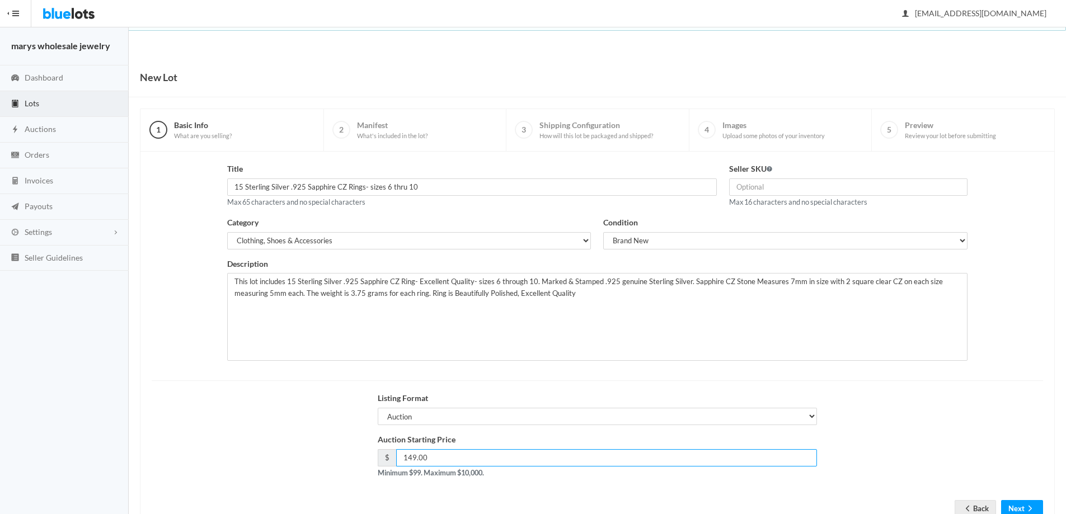
click at [412, 462] on input "149.00" at bounding box center [606, 457] width 421 height 17
type input "159.00"
click at [1016, 506] on button "Next" at bounding box center [1022, 508] width 42 height 17
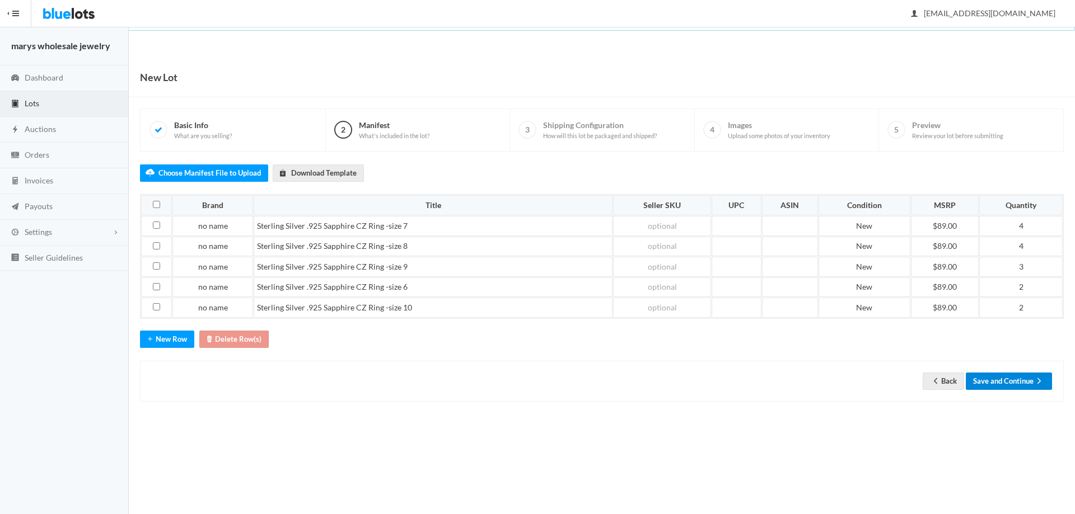
click at [1010, 376] on button "Save and Continue" at bounding box center [1008, 381] width 86 height 17
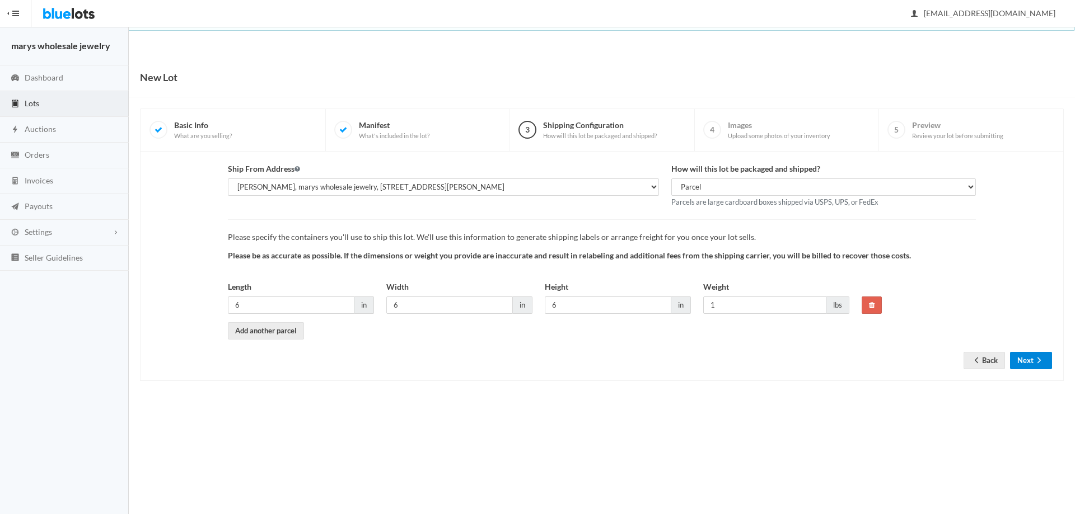
click at [1030, 359] on button "Next" at bounding box center [1031, 360] width 42 height 17
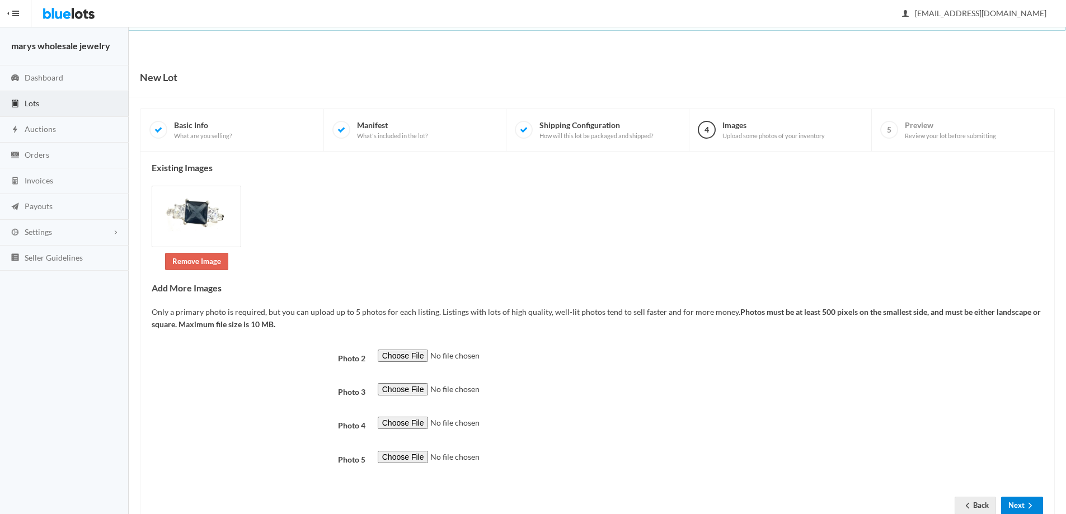
click at [1023, 505] on button "Next" at bounding box center [1022, 505] width 42 height 17
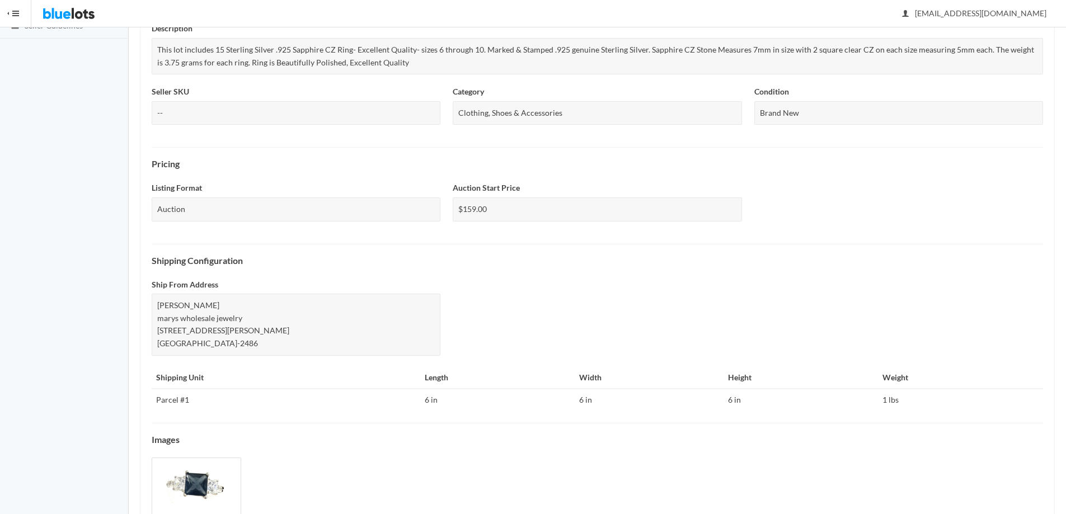
scroll to position [289, 0]
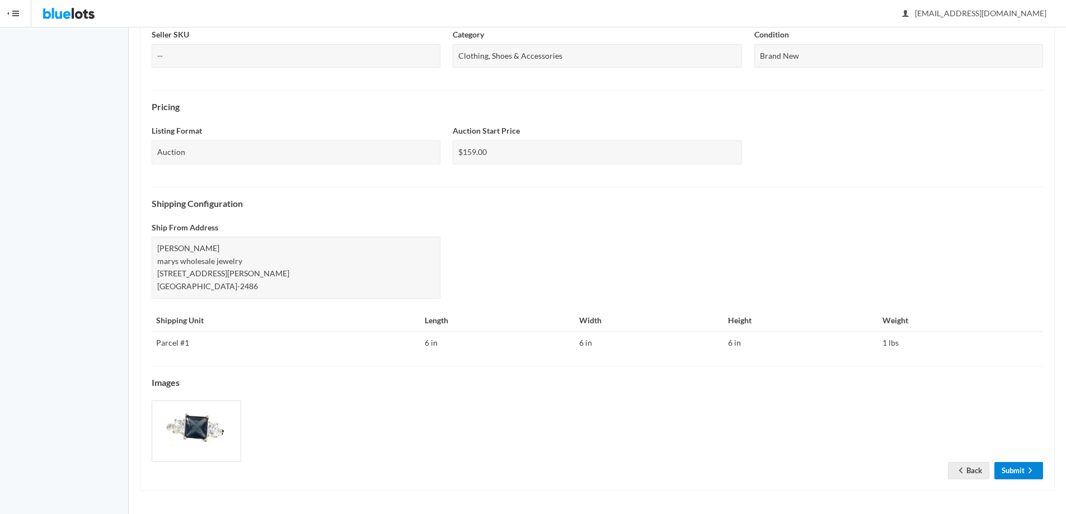
click at [1022, 469] on link "Submit" at bounding box center [1018, 470] width 49 height 17
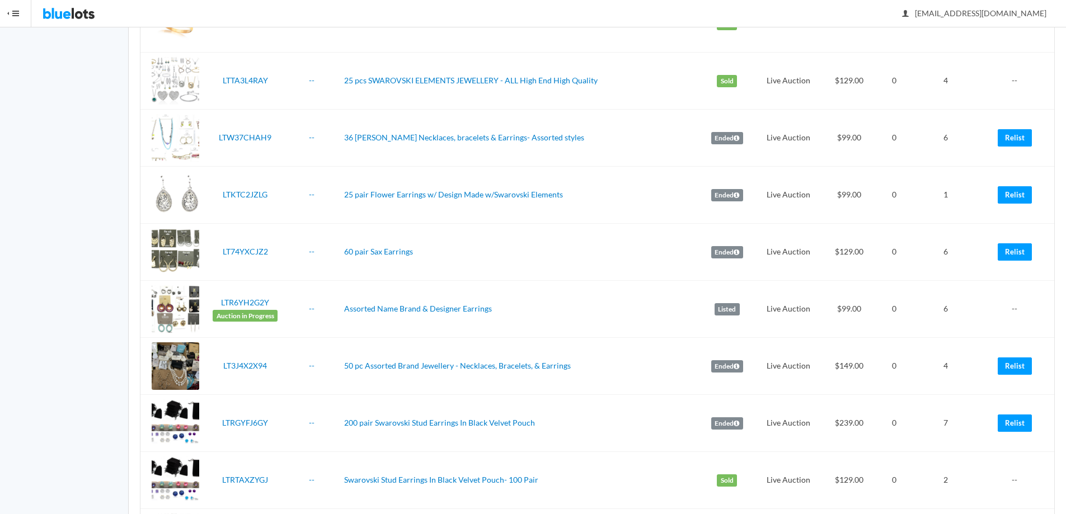
scroll to position [2340, 0]
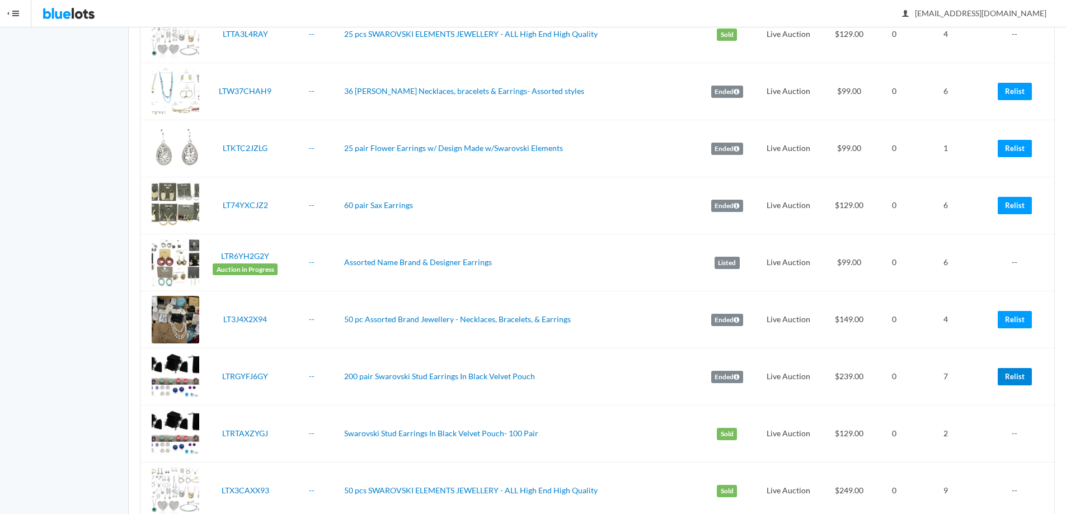
click at [1014, 380] on link "Relist" at bounding box center [1015, 376] width 34 height 17
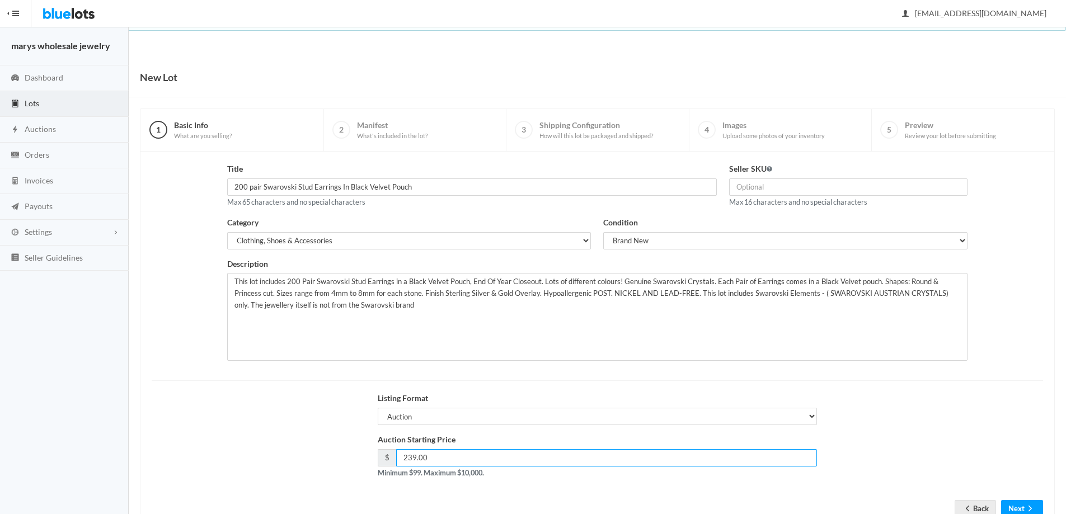
click at [412, 458] on input "239.00" at bounding box center [606, 457] width 421 height 17
click at [1017, 508] on button "Next" at bounding box center [1022, 508] width 42 height 17
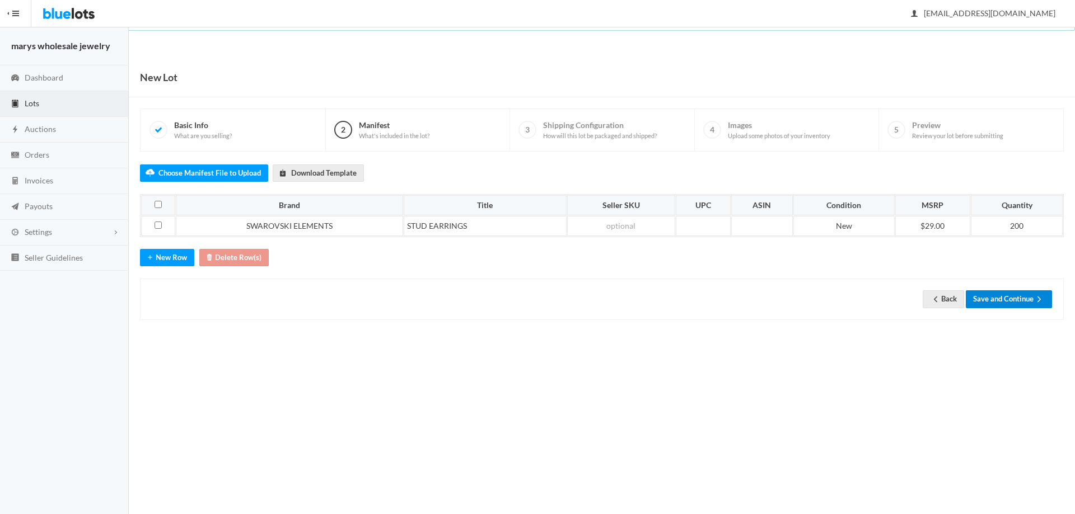
click at [1017, 298] on button "Save and Continue" at bounding box center [1008, 298] width 86 height 17
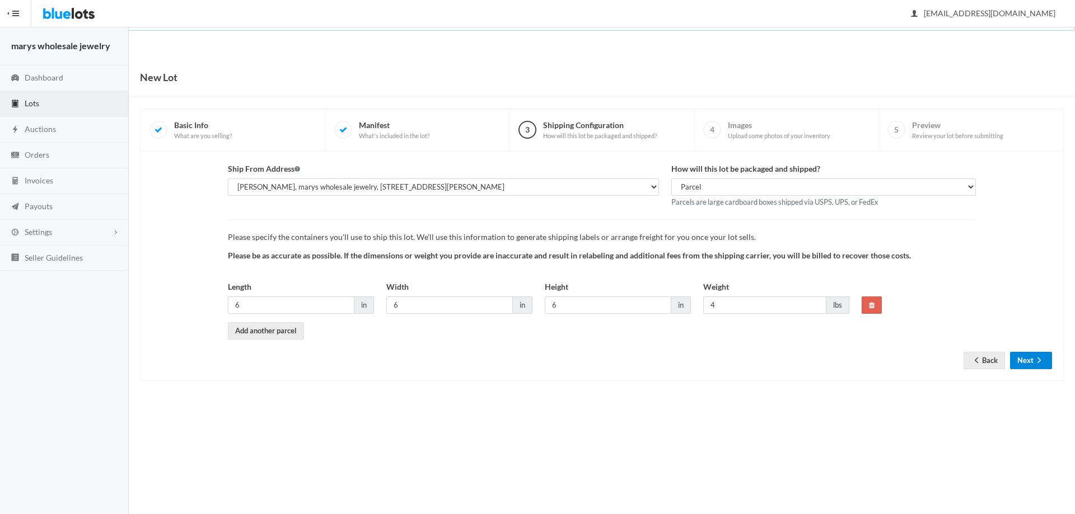
click at [1038, 364] on icon "arrow forward" at bounding box center [1038, 360] width 11 height 9
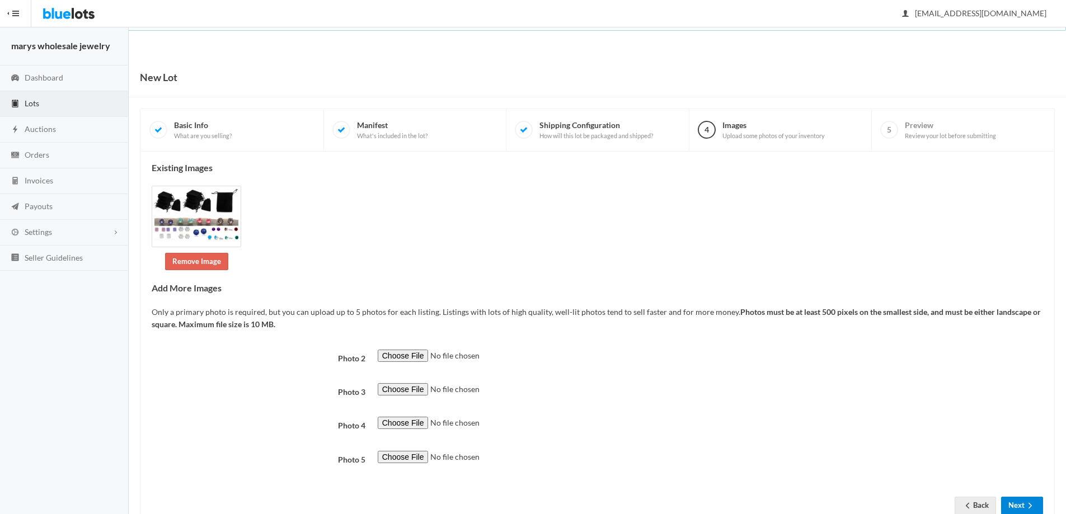
click at [1022, 507] on button "Next" at bounding box center [1022, 505] width 42 height 17
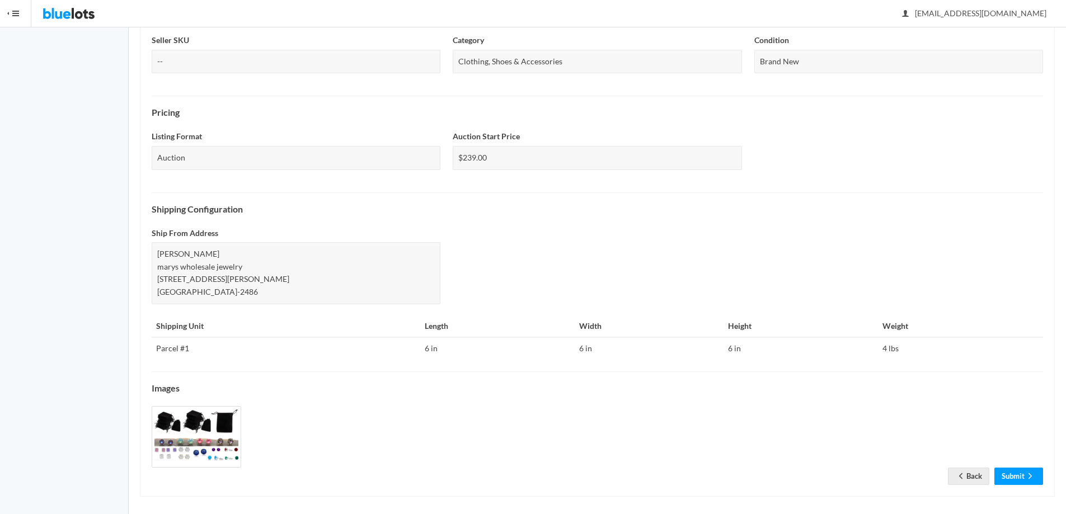
scroll to position [289, 0]
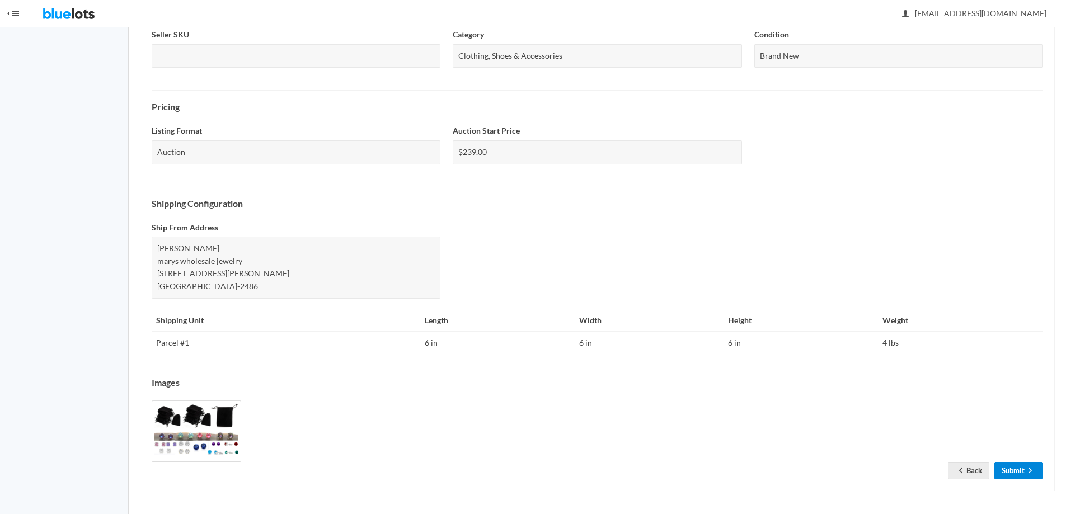
click at [1021, 469] on link "Submit" at bounding box center [1018, 470] width 49 height 17
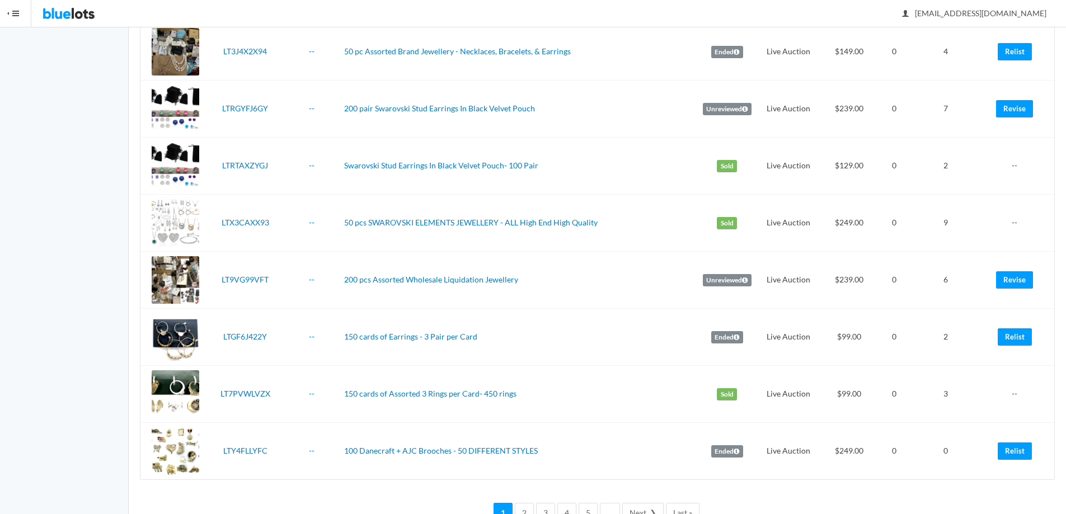
scroll to position [2644, 0]
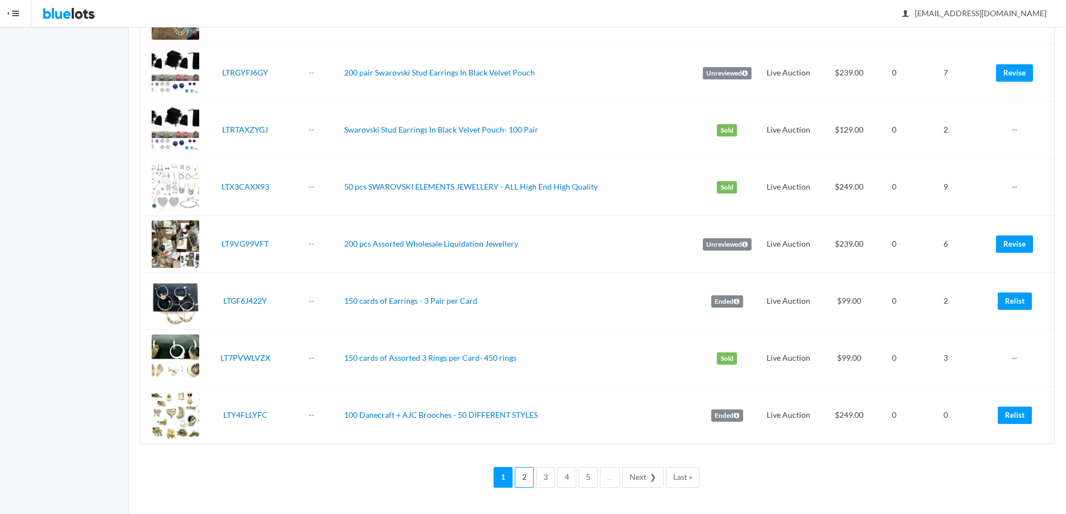
click at [530, 480] on link "2" at bounding box center [524, 477] width 19 height 21
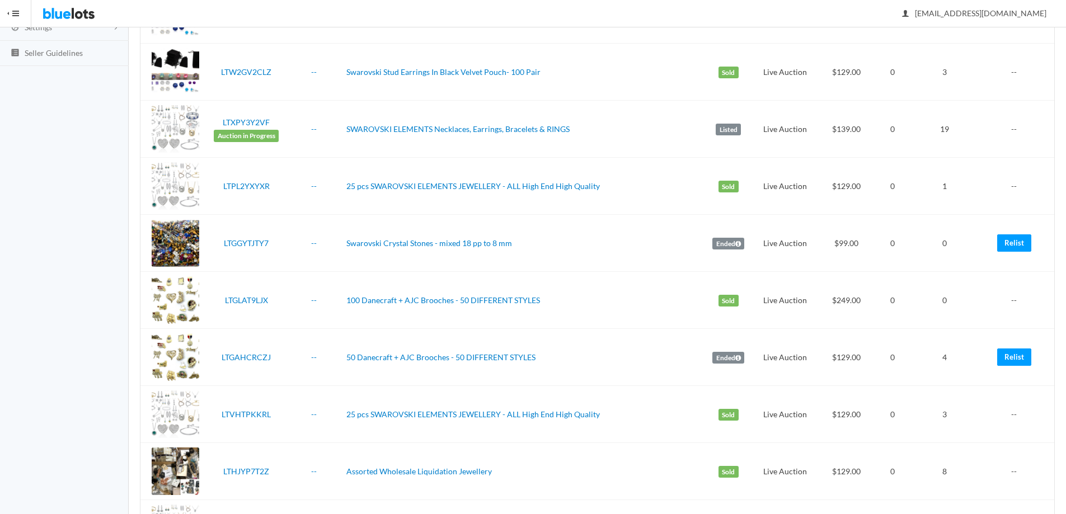
scroll to position [226, 0]
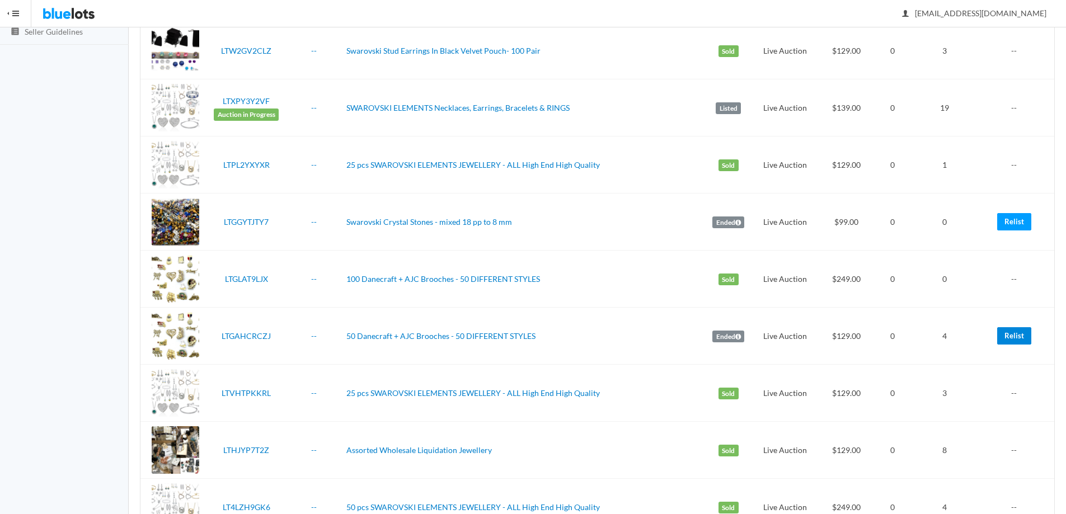
click at [1016, 339] on link "Relist" at bounding box center [1014, 335] width 34 height 17
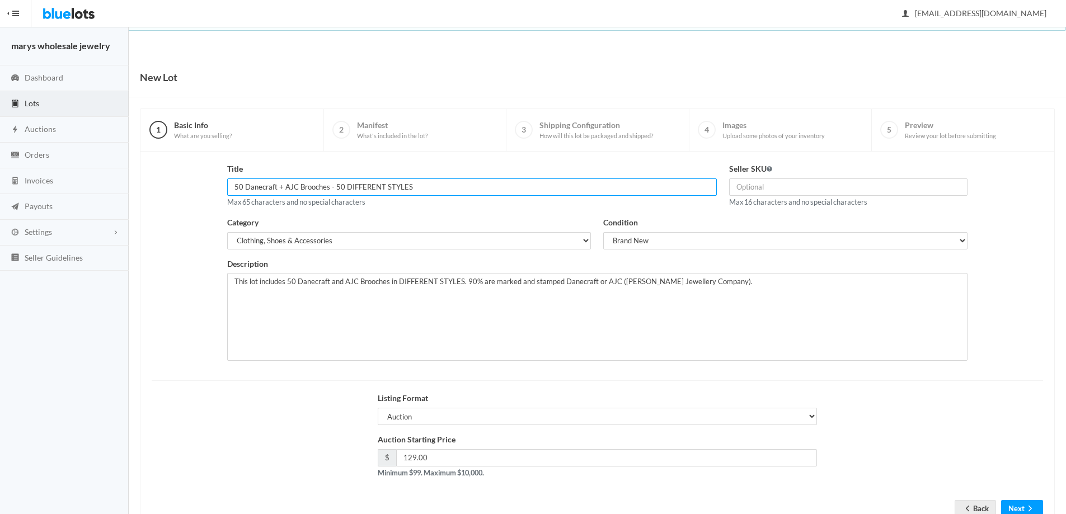
click at [341, 185] on input "50 Danecraft + AJC Brooches - 50 DIFFERENT STYLES" at bounding box center [472, 187] width 490 height 17
type input "50 Danecraft + AJC Brooches - 25 DIFFERENT STYLES"
click at [1021, 510] on button "Next" at bounding box center [1022, 508] width 42 height 17
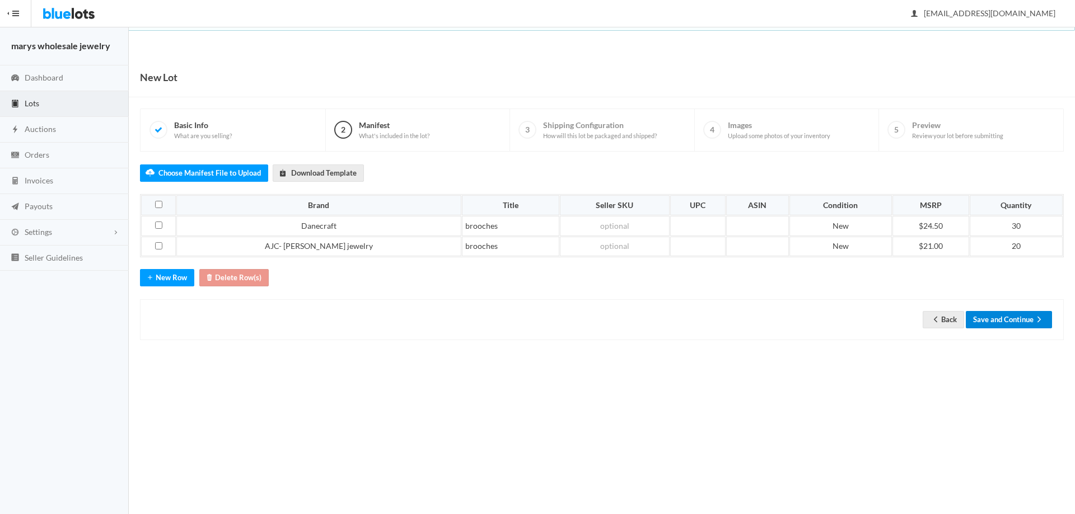
click at [1011, 315] on button "Save and Continue" at bounding box center [1008, 319] width 86 height 17
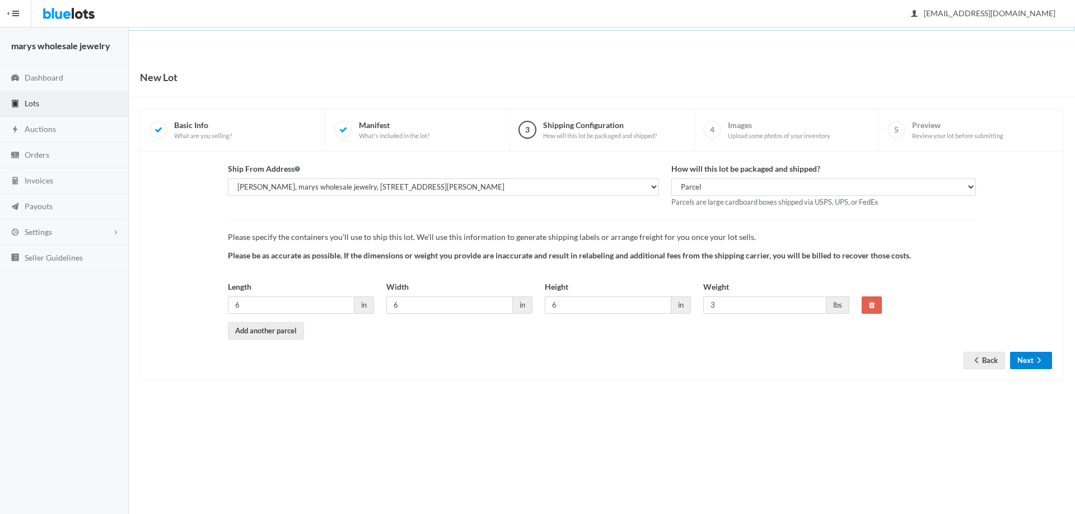
click at [1031, 358] on button "Next" at bounding box center [1031, 360] width 42 height 17
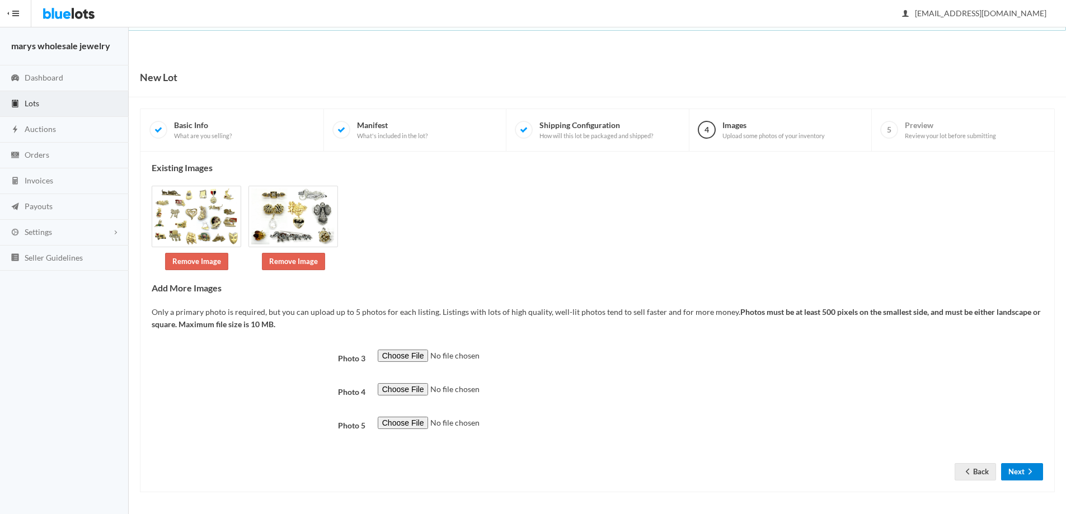
click at [1017, 474] on button "Next" at bounding box center [1022, 471] width 42 height 17
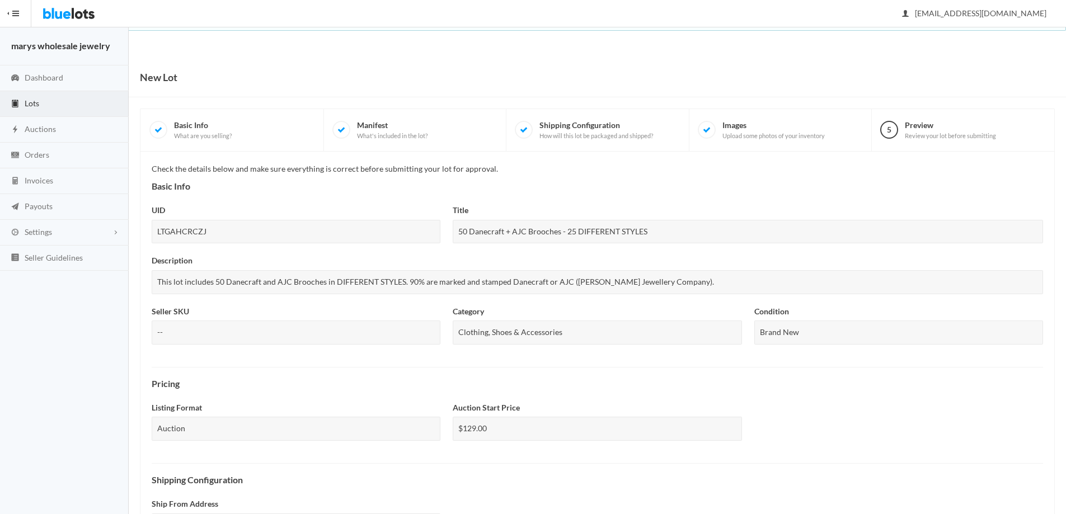
scroll to position [276, 0]
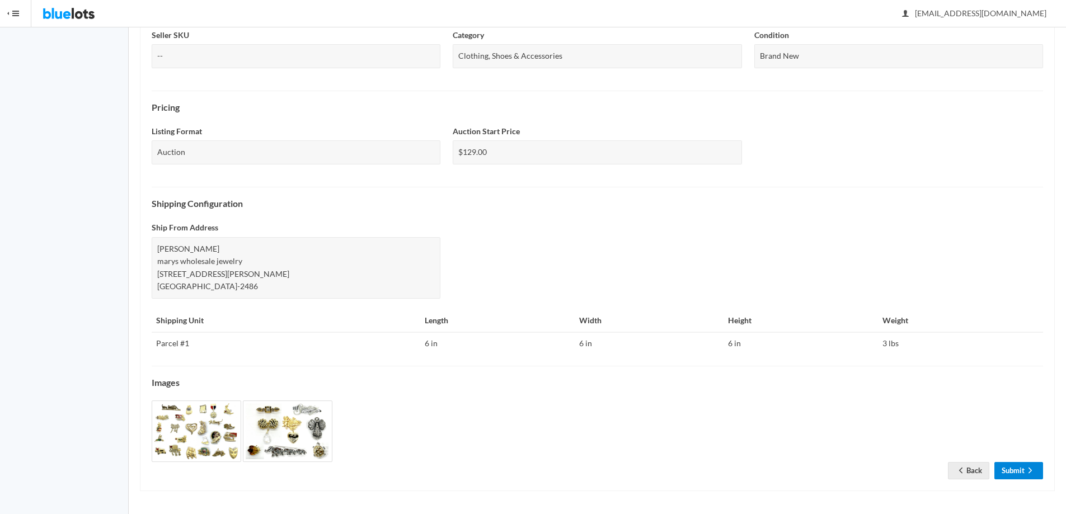
click at [1017, 472] on link "Submit" at bounding box center [1018, 470] width 49 height 17
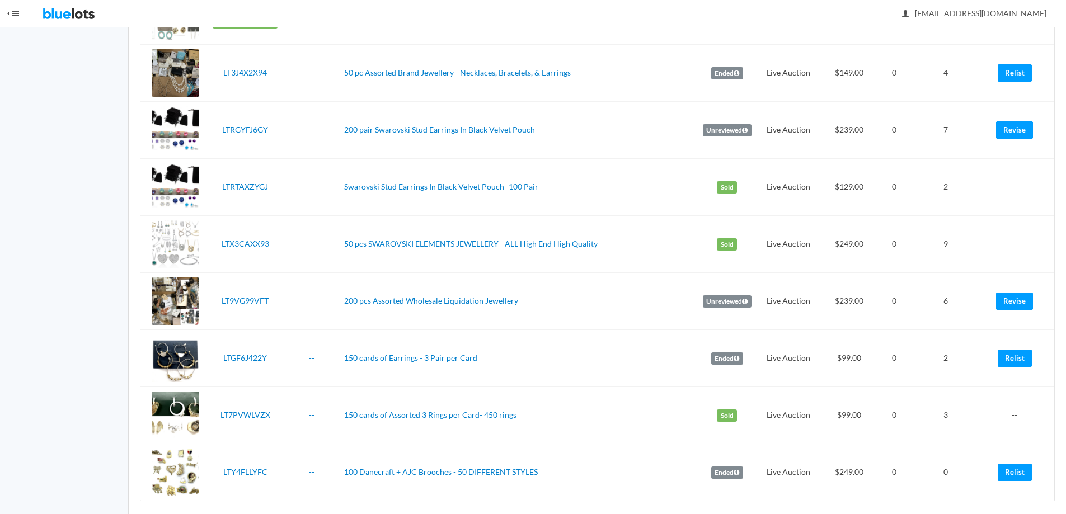
scroll to position [2644, 0]
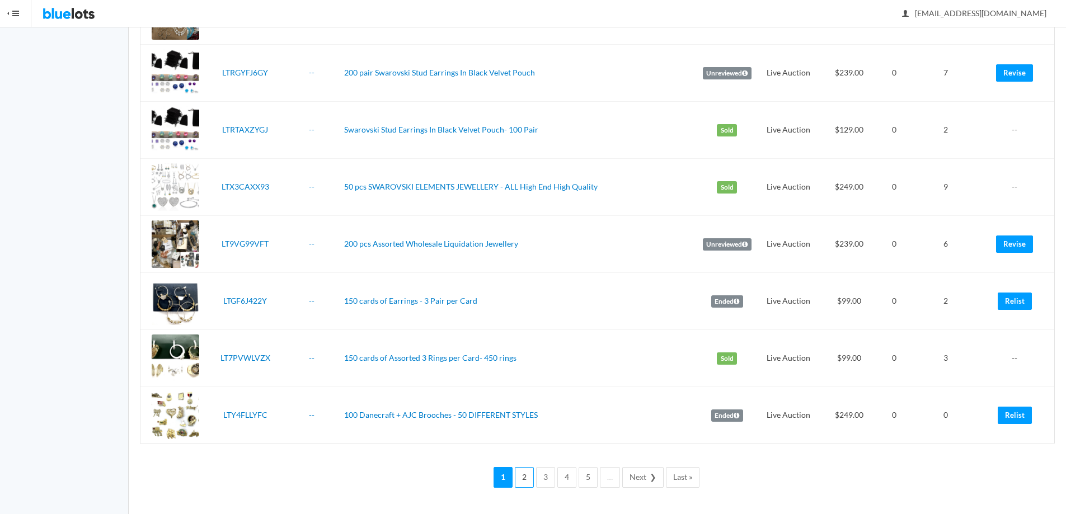
click at [524, 481] on link "2" at bounding box center [524, 477] width 19 height 21
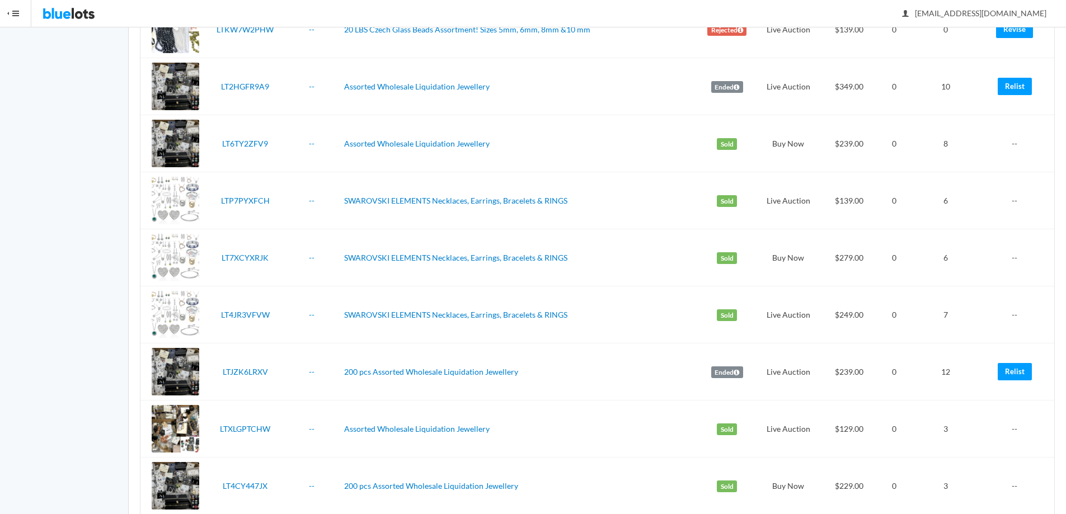
scroll to position [2326, 0]
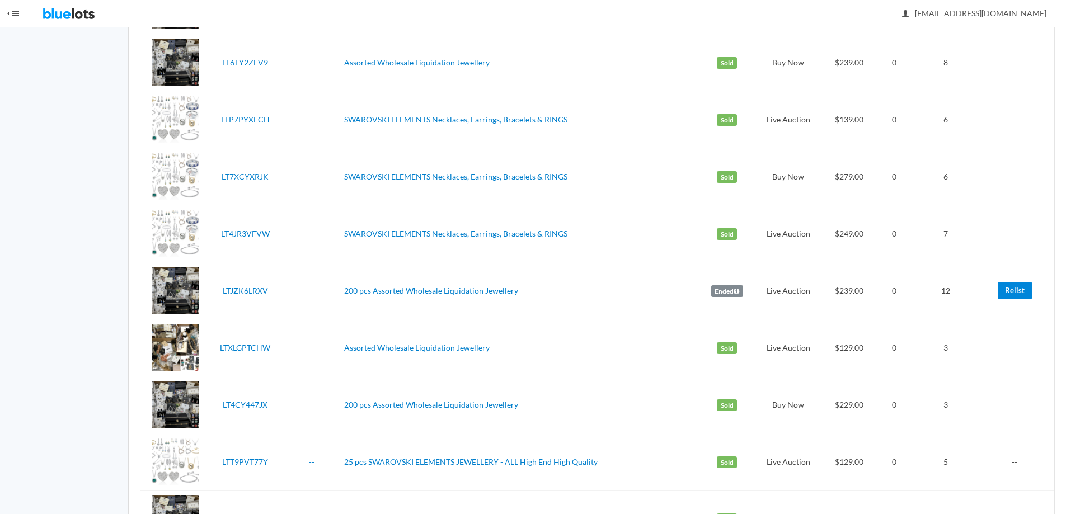
click at [1013, 292] on link "Relist" at bounding box center [1015, 290] width 34 height 17
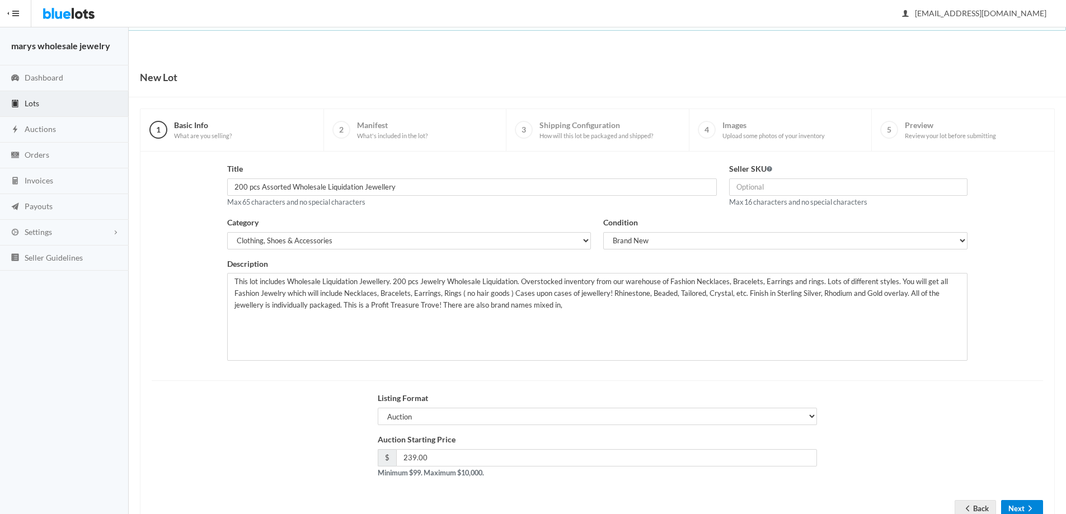
click at [1012, 506] on button "Next" at bounding box center [1022, 508] width 42 height 17
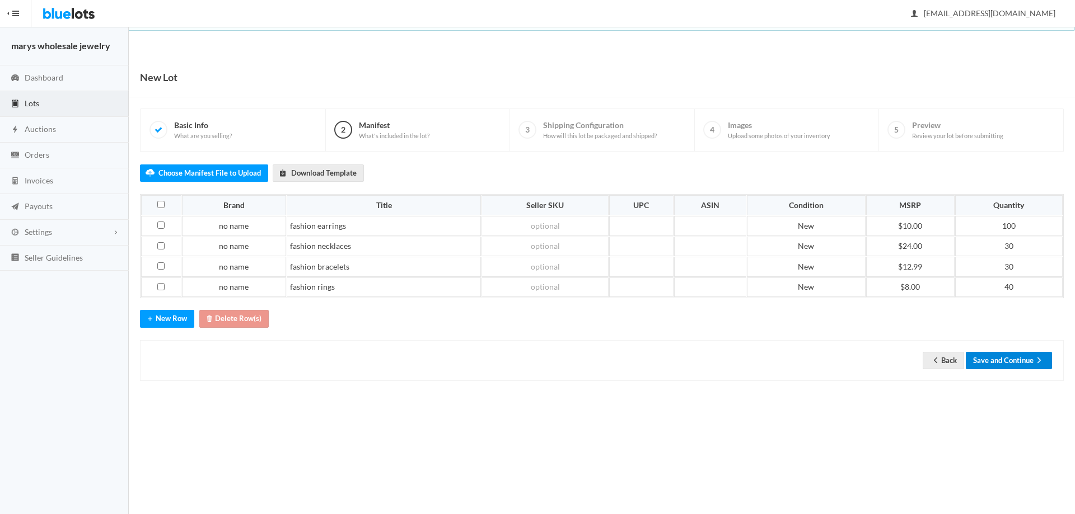
click at [1026, 362] on button "Save and Continue" at bounding box center [1008, 360] width 86 height 17
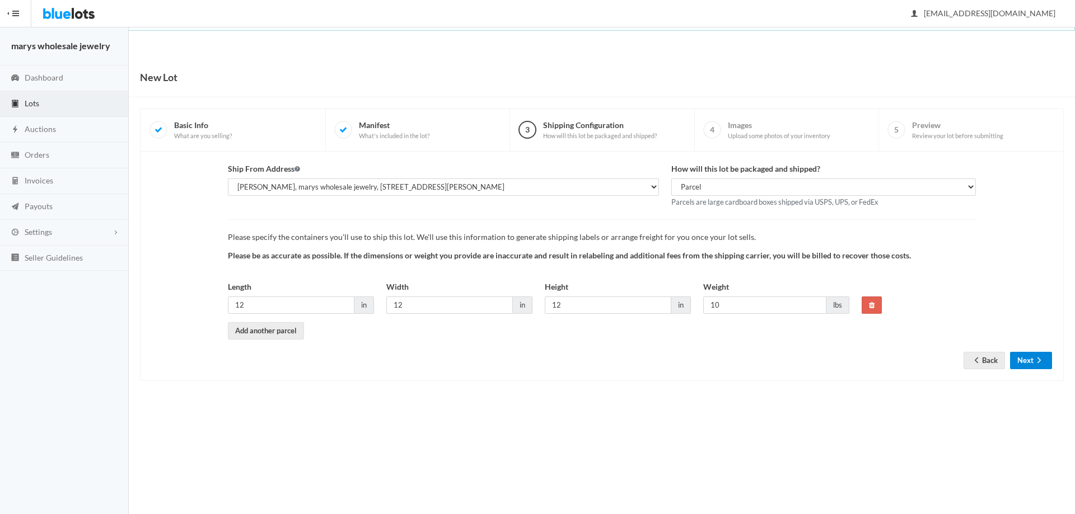
click at [1028, 364] on button "Next" at bounding box center [1031, 360] width 42 height 17
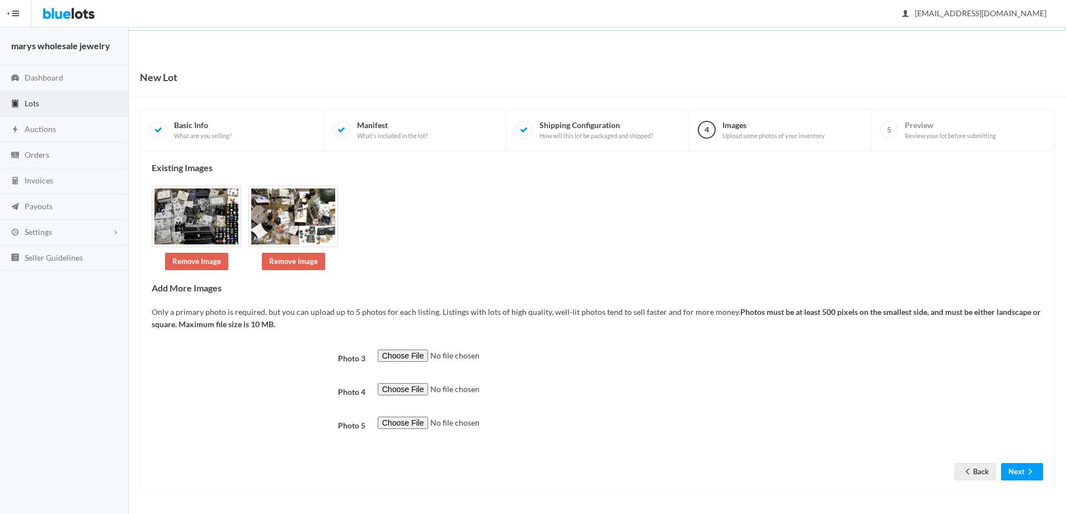
scroll to position [1, 0]
click at [1019, 465] on button "Next" at bounding box center [1022, 470] width 42 height 17
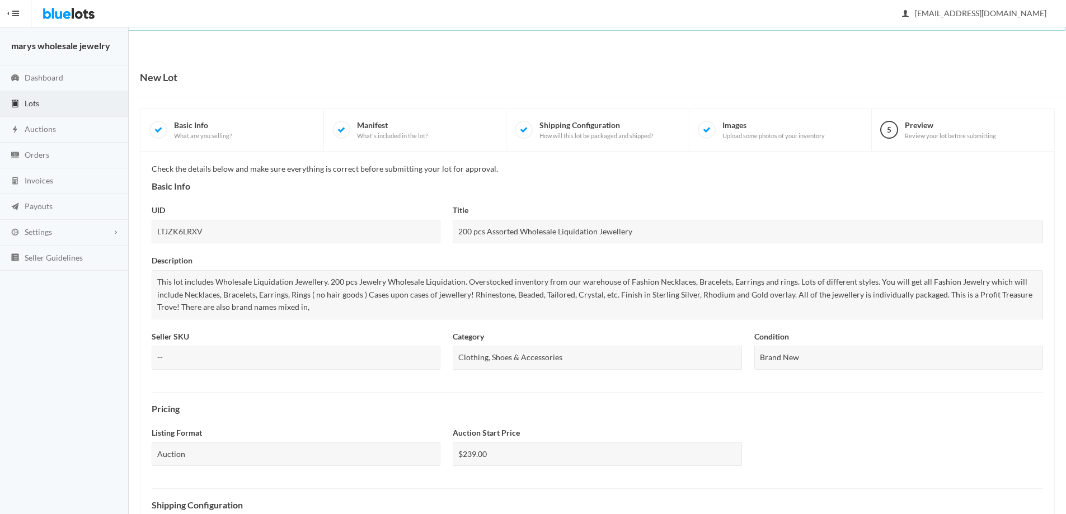
scroll to position [302, 0]
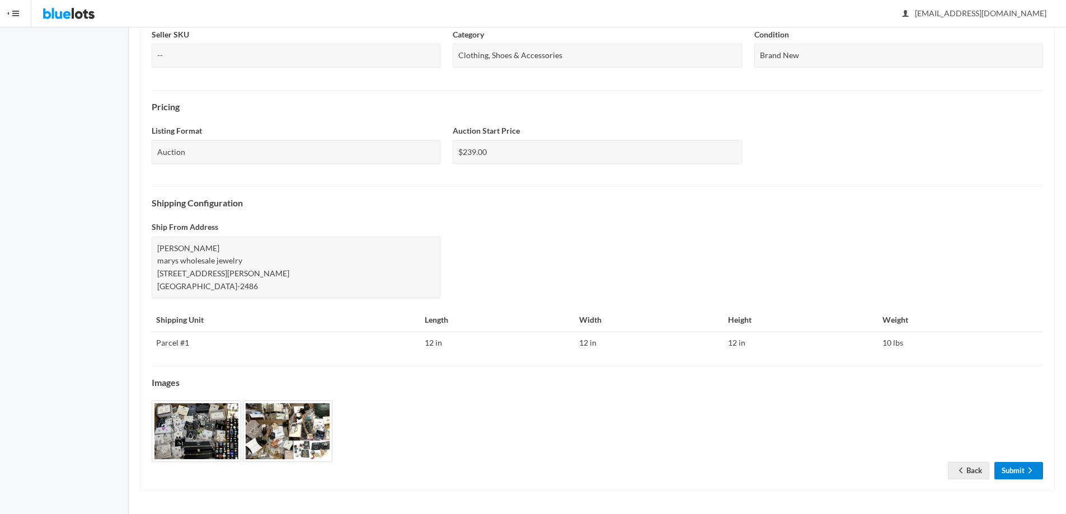
click at [1019, 468] on link "Submit" at bounding box center [1018, 470] width 49 height 17
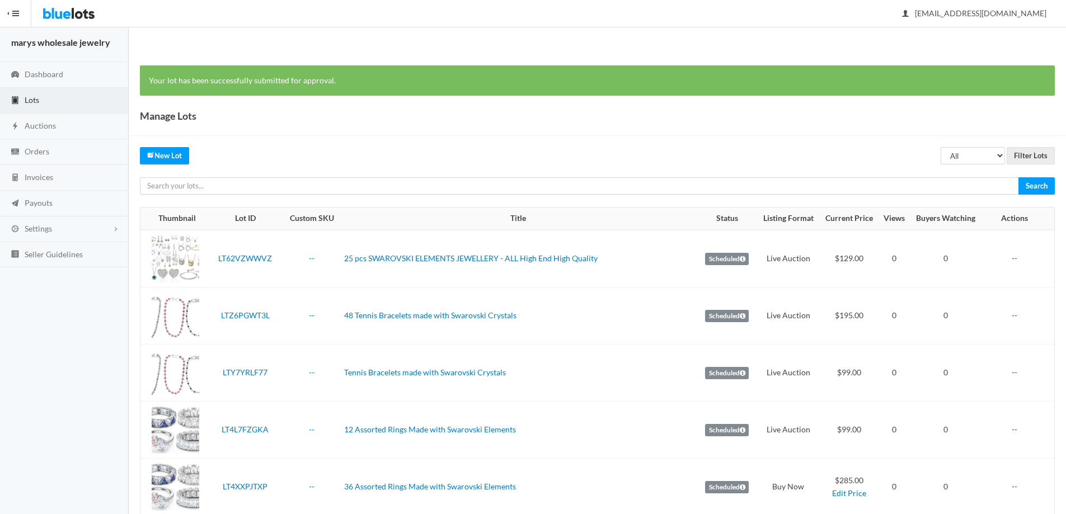
scroll to position [2644, 0]
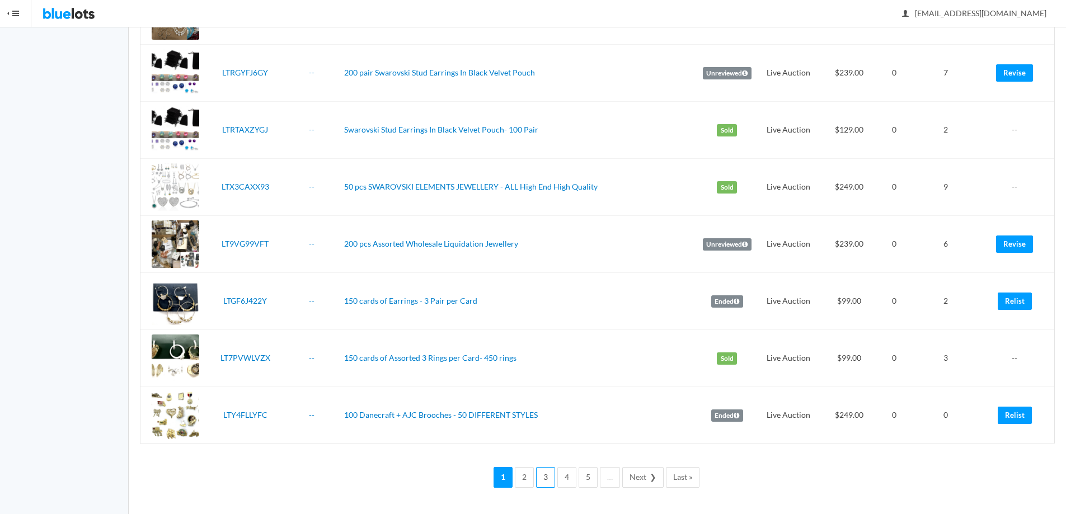
click at [547, 480] on link "3" at bounding box center [545, 477] width 19 height 21
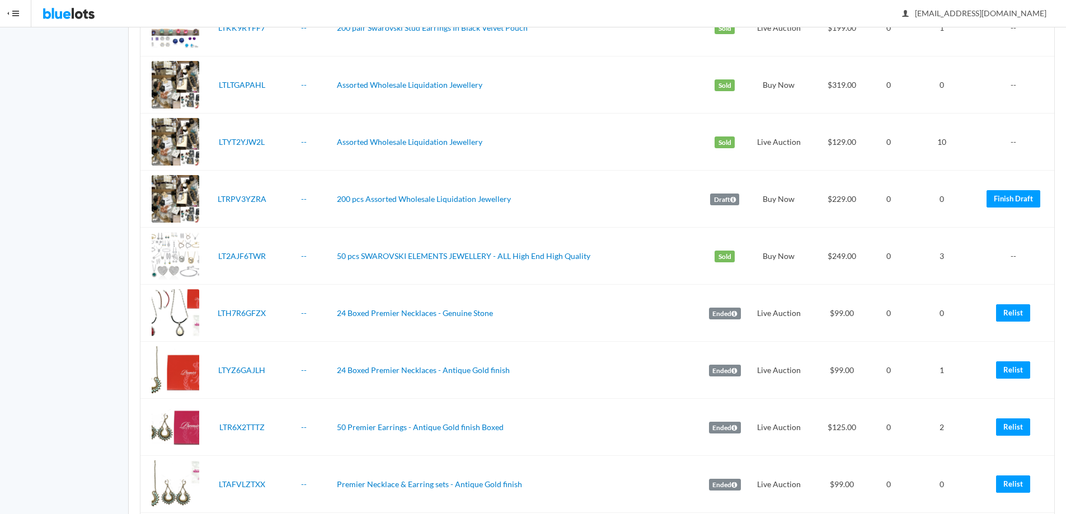
scroll to position [650, 0]
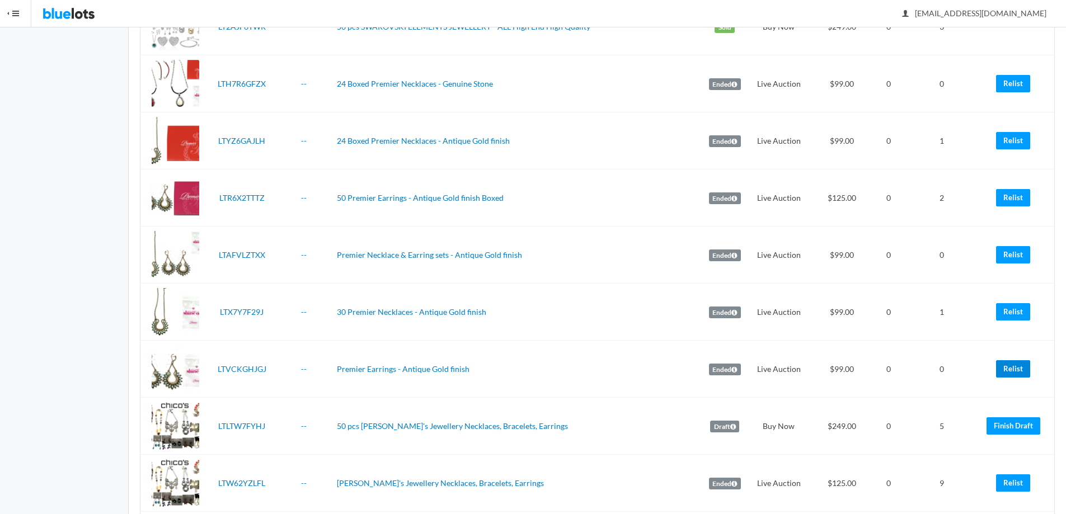
click at [1012, 368] on link "Relist" at bounding box center [1013, 368] width 34 height 17
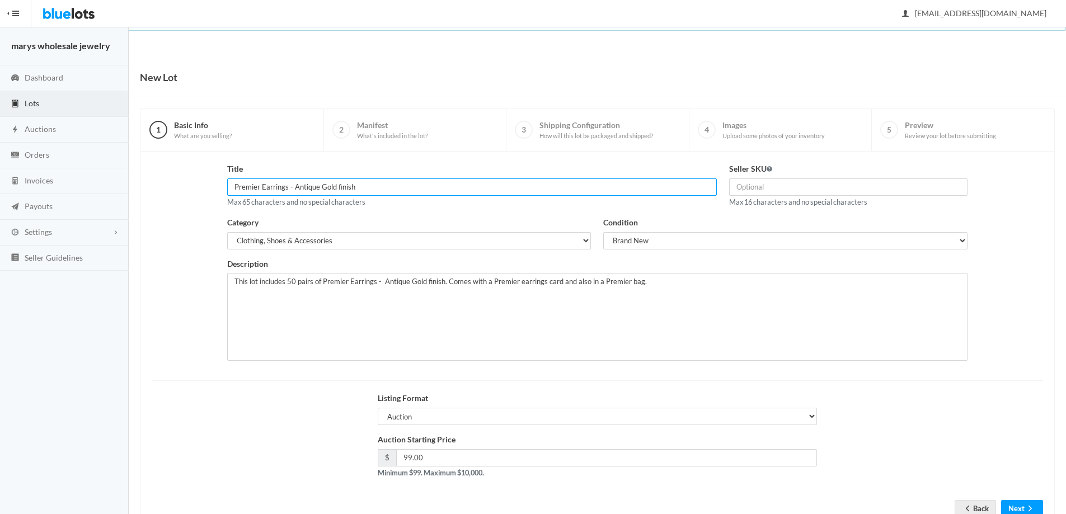
click at [233, 190] on input "Premier Earrings - Antique Gold finish" at bounding box center [472, 187] width 490 height 17
type input "50 pair Premier Earrings - Antique Gold finish"
click at [1016, 504] on button "Next" at bounding box center [1022, 508] width 42 height 17
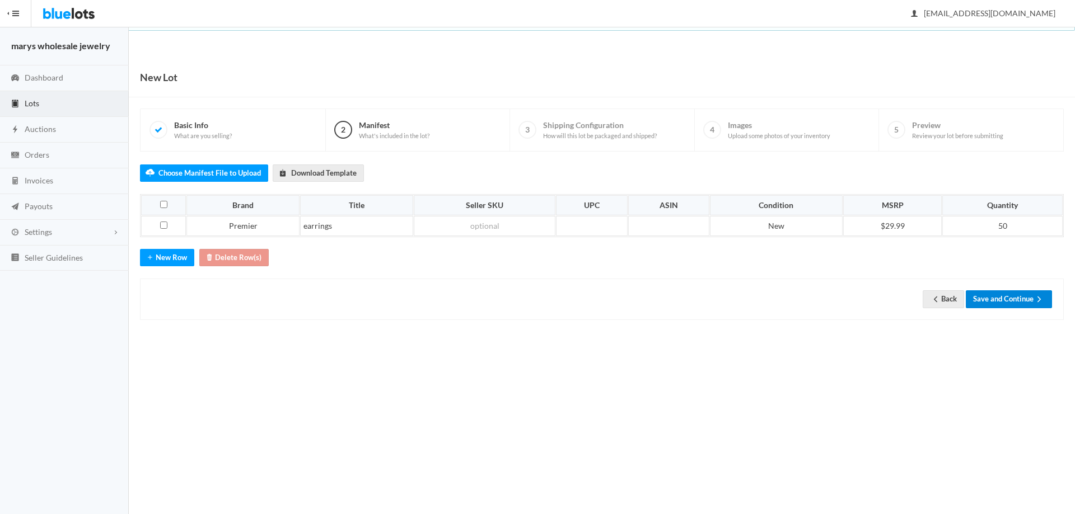
click at [1002, 301] on button "Save and Continue" at bounding box center [1008, 298] width 86 height 17
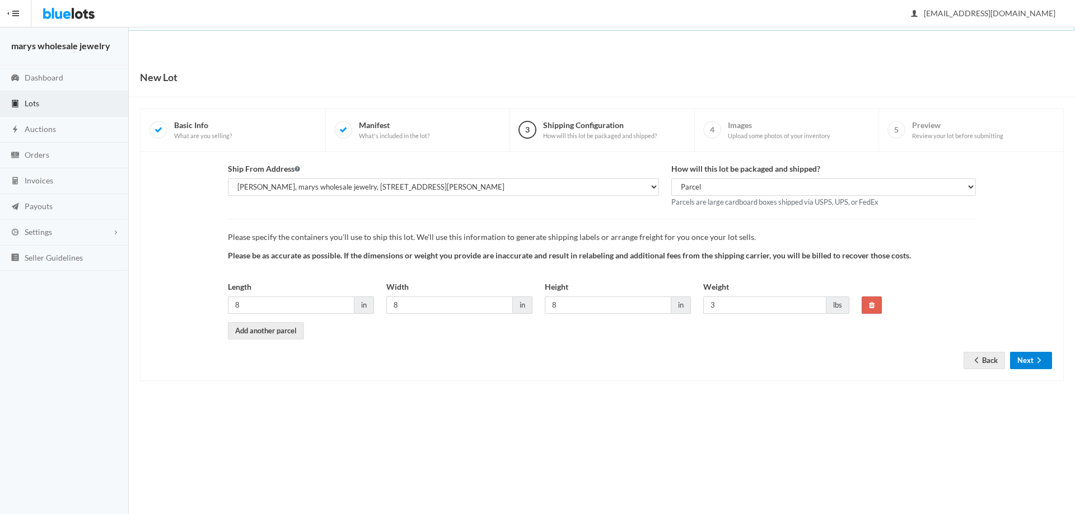
click at [1030, 360] on button "Next" at bounding box center [1031, 360] width 42 height 17
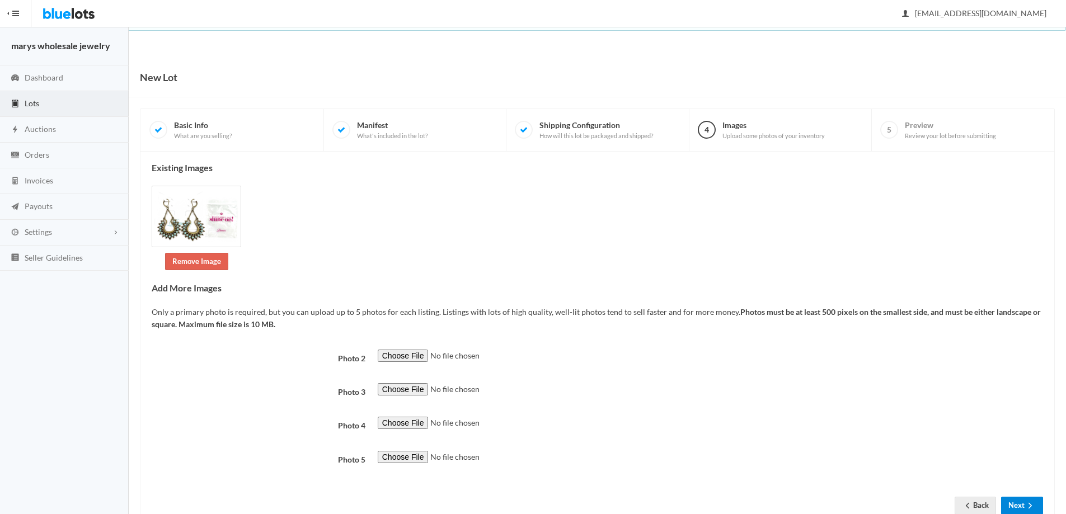
click at [1024, 500] on button "Next" at bounding box center [1022, 505] width 42 height 17
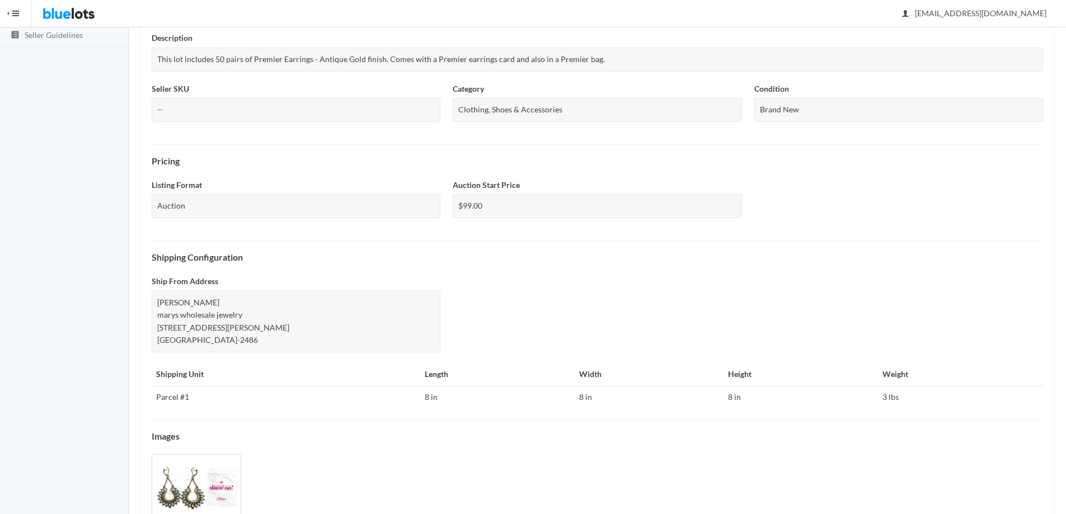
scroll to position [276, 0]
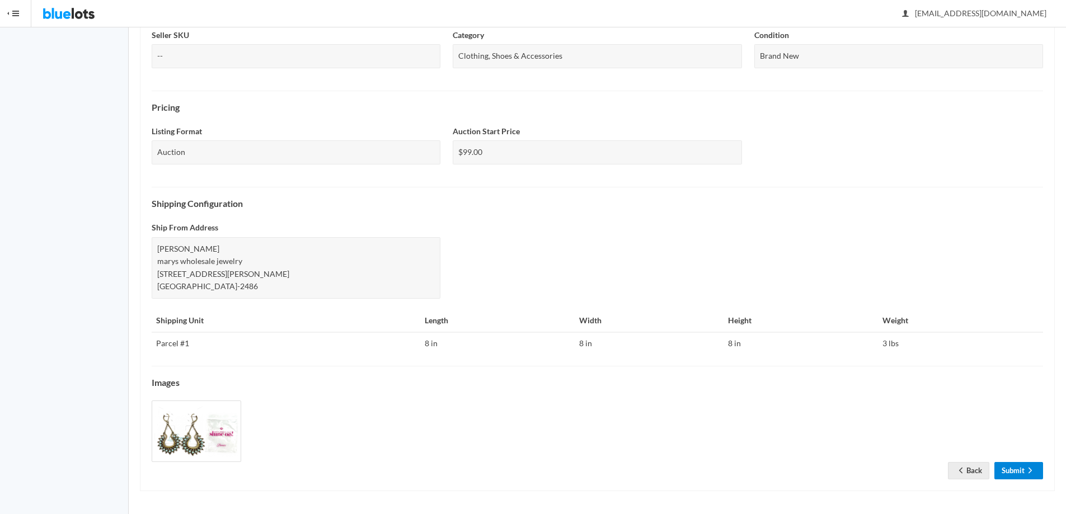
click at [1017, 471] on link "Submit" at bounding box center [1018, 470] width 49 height 17
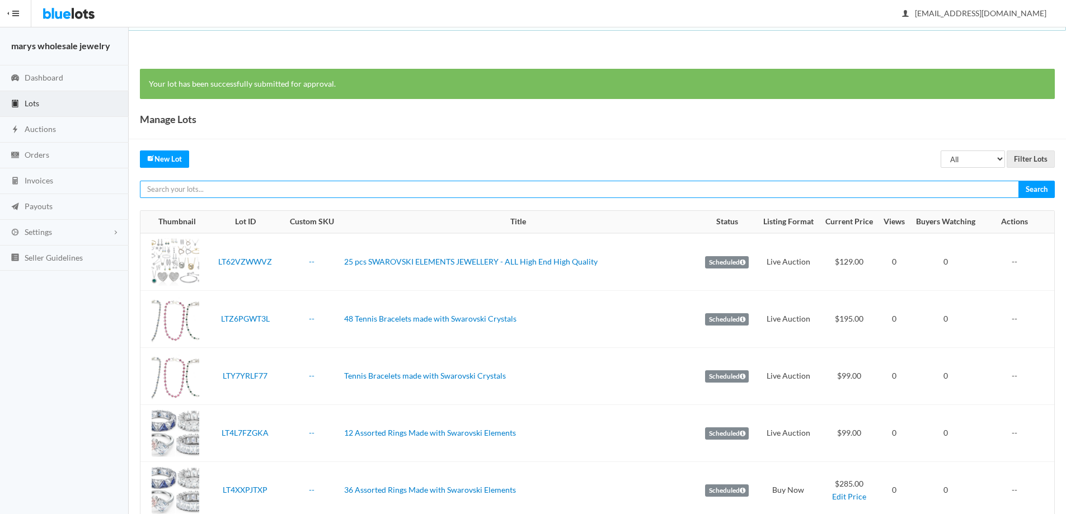
click at [312, 185] on input "text" at bounding box center [579, 189] width 879 height 17
type input "premier"
click at [1019, 181] on input "Search" at bounding box center [1037, 189] width 36 height 17
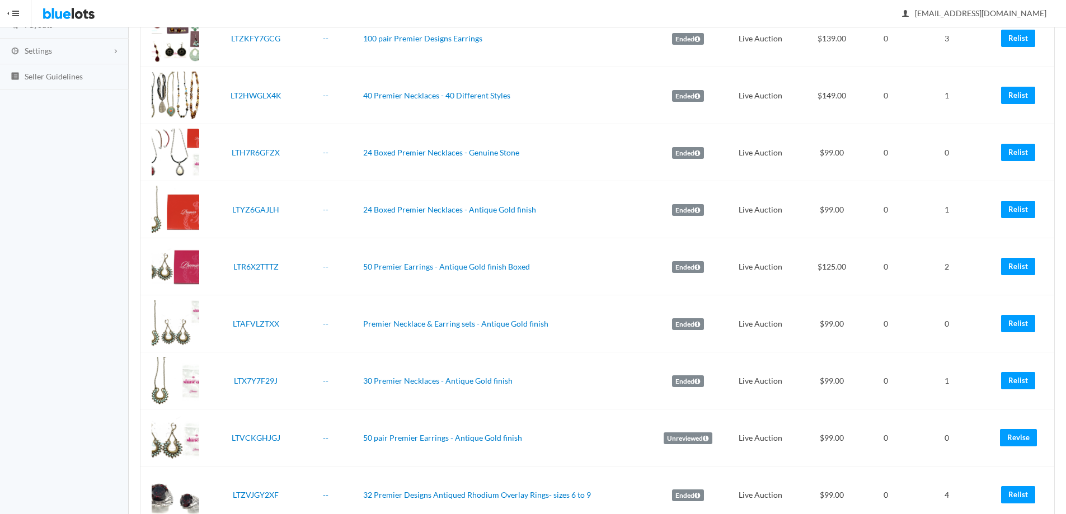
scroll to position [213, 0]
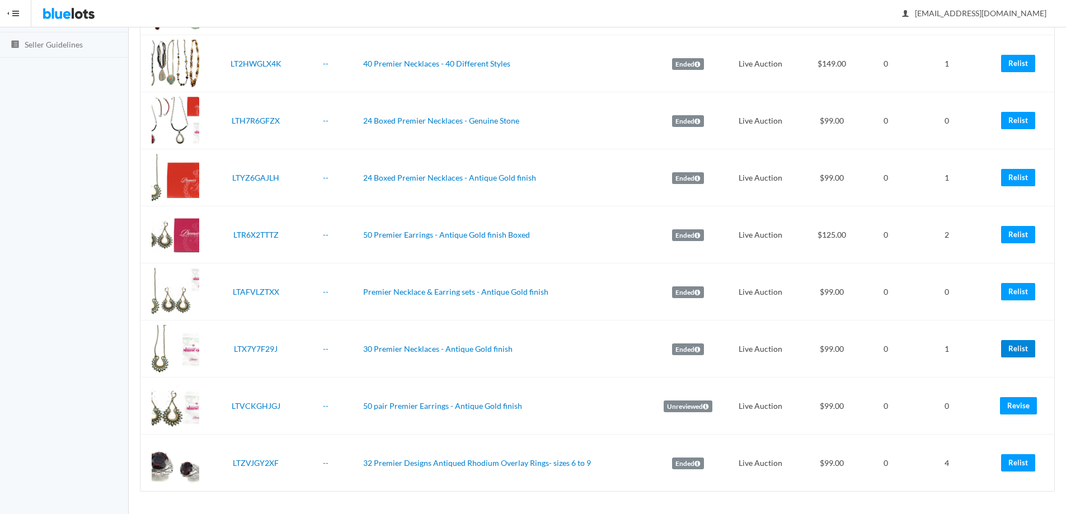
click at [1024, 348] on link "Relist" at bounding box center [1018, 348] width 34 height 17
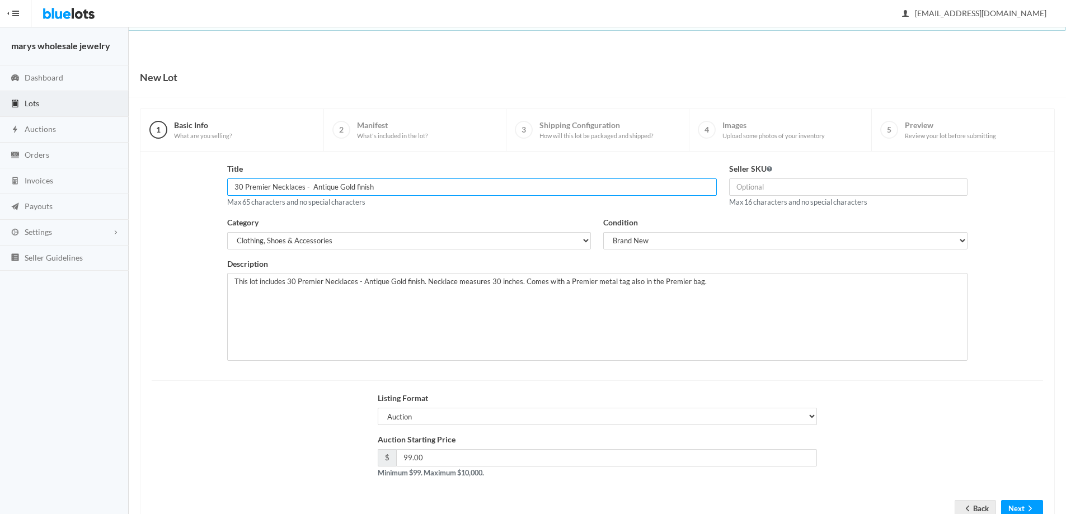
click at [242, 188] on input "30 Premier Necklaces - Antique Gold finish" at bounding box center [472, 187] width 490 height 17
type input "25 Premier Necklaces - Antique Gold finish"
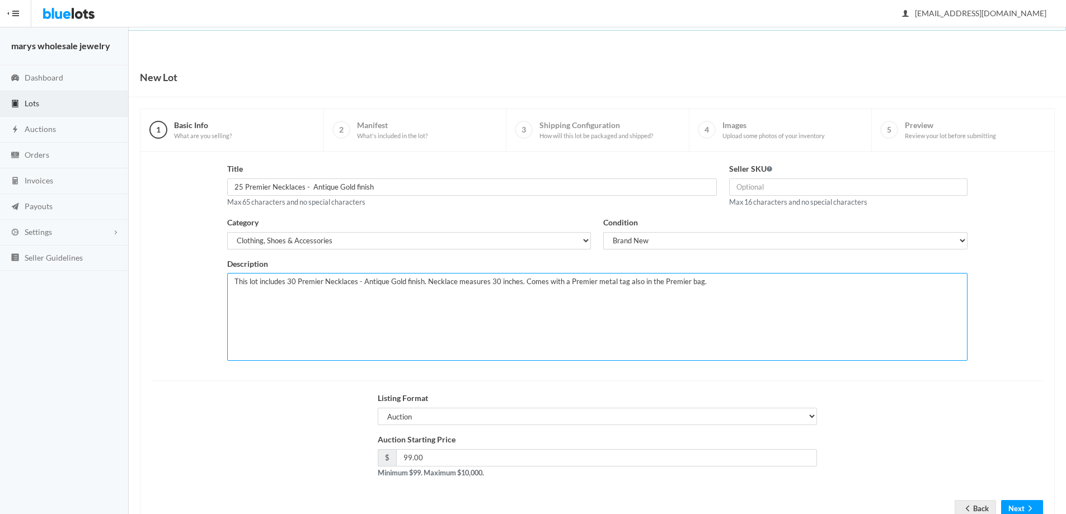
click at [294, 281] on textarea "This lot includes 30 Premier Necklaces - Antique Gold finish. Necklace measures…" at bounding box center [597, 317] width 741 height 88
type textarea "This lot includes 25 Premier Necklaces - Antique Gold finish. Necklace measures…"
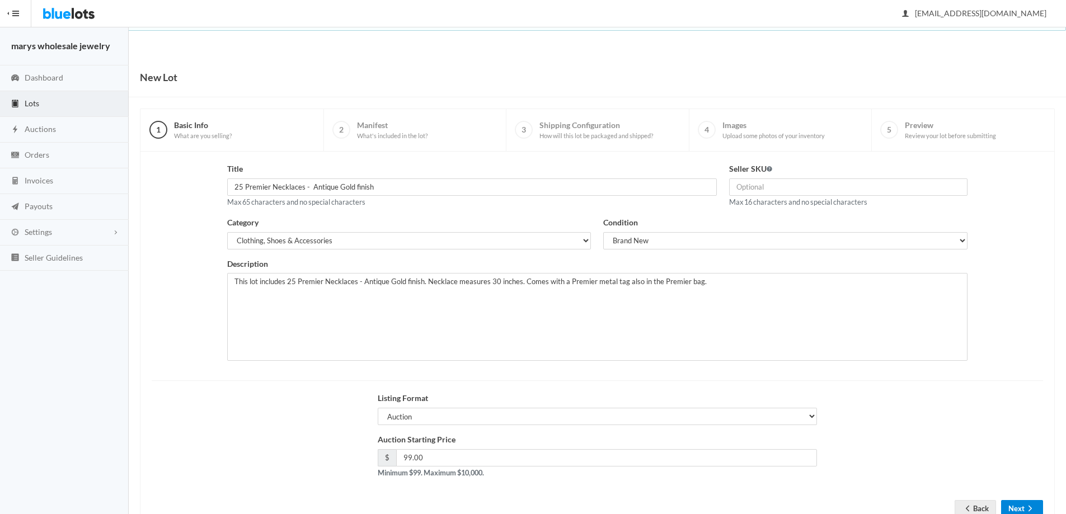
click at [1027, 510] on icon "arrow forward" at bounding box center [1030, 508] width 11 height 9
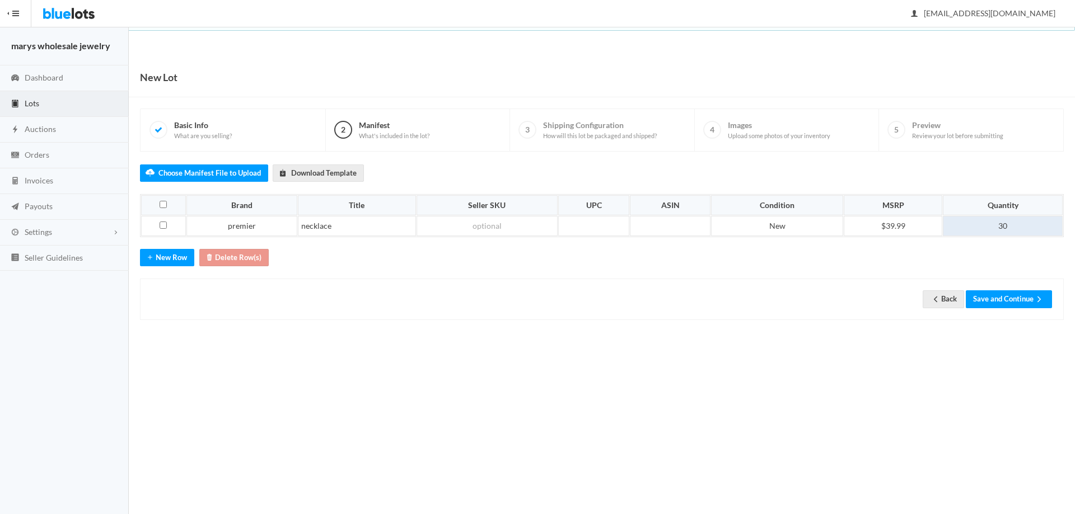
click at [1014, 224] on td "30" at bounding box center [1002, 226] width 120 height 20
click at [1021, 295] on button "Save and Continue" at bounding box center [1008, 298] width 86 height 17
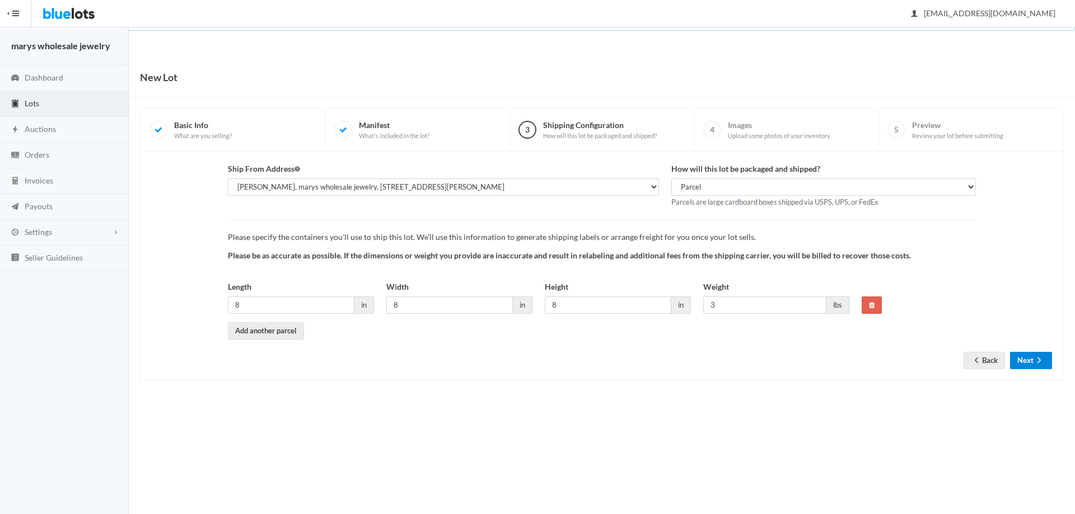
click at [1029, 363] on button "Next" at bounding box center [1031, 360] width 42 height 17
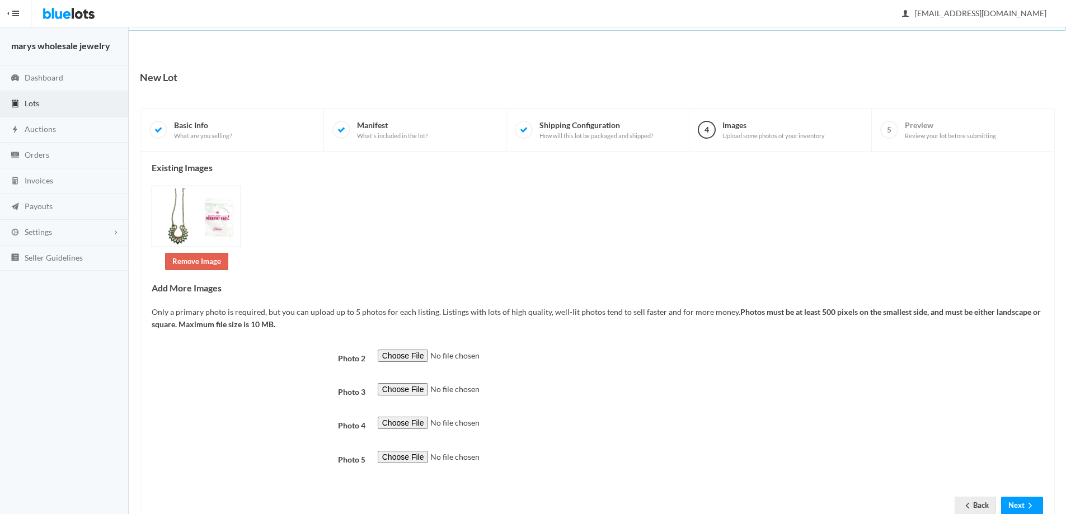
scroll to position [35, 0]
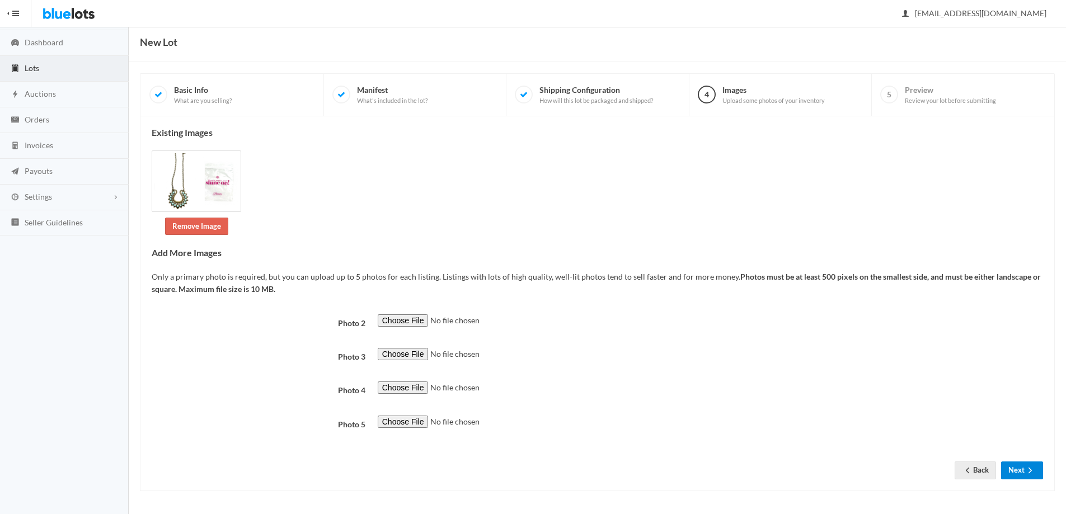
click at [1021, 470] on button "Next" at bounding box center [1022, 470] width 42 height 17
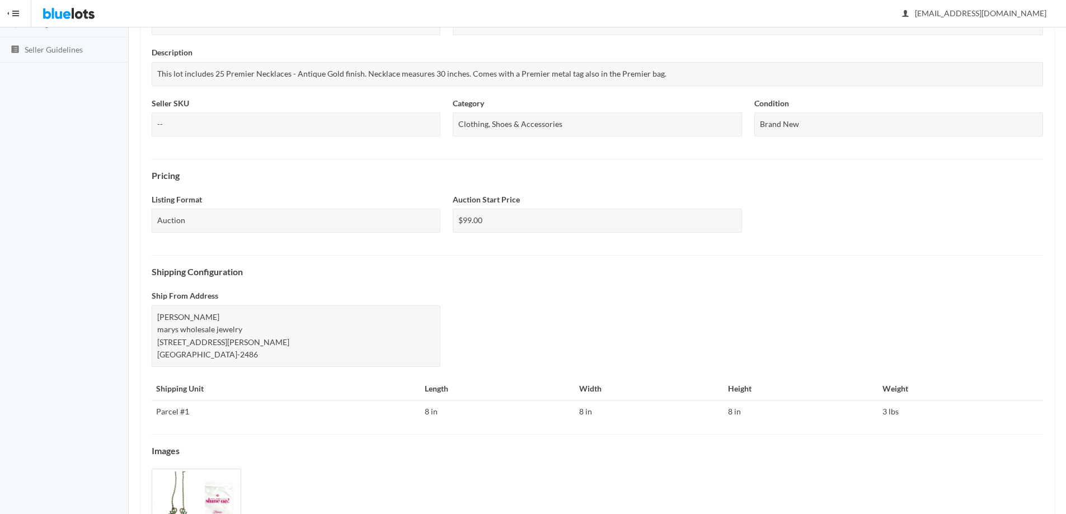
scroll to position [276, 0]
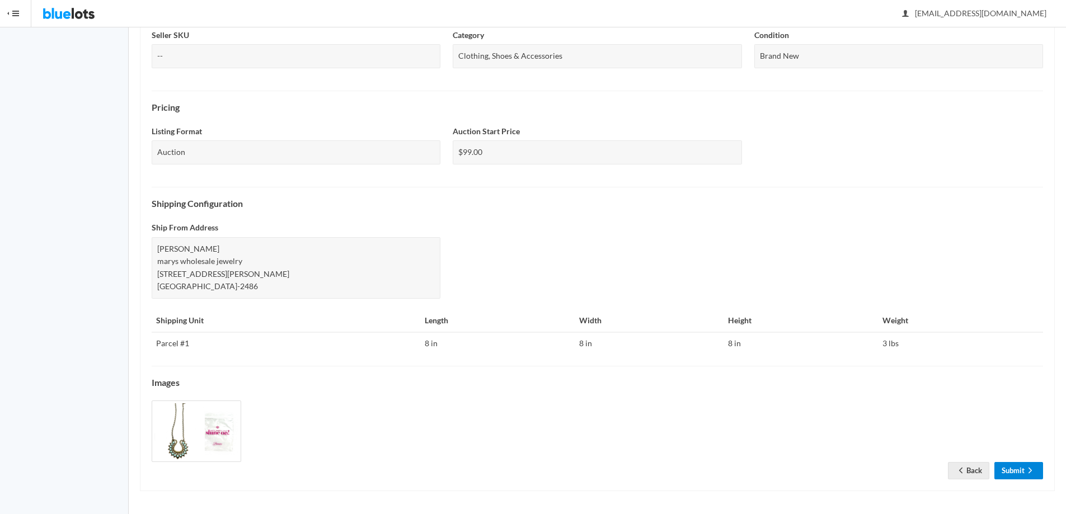
click at [1016, 468] on link "Submit" at bounding box center [1018, 470] width 49 height 17
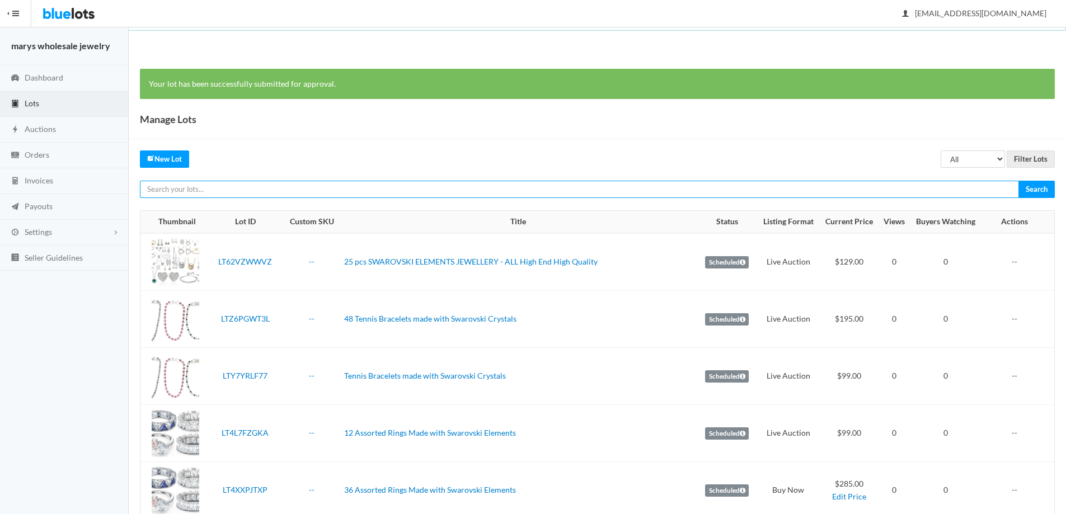
click at [193, 192] on input "text" at bounding box center [579, 189] width 879 height 17
type input "premier"
click at [1019, 181] on input "Search" at bounding box center [1037, 189] width 36 height 17
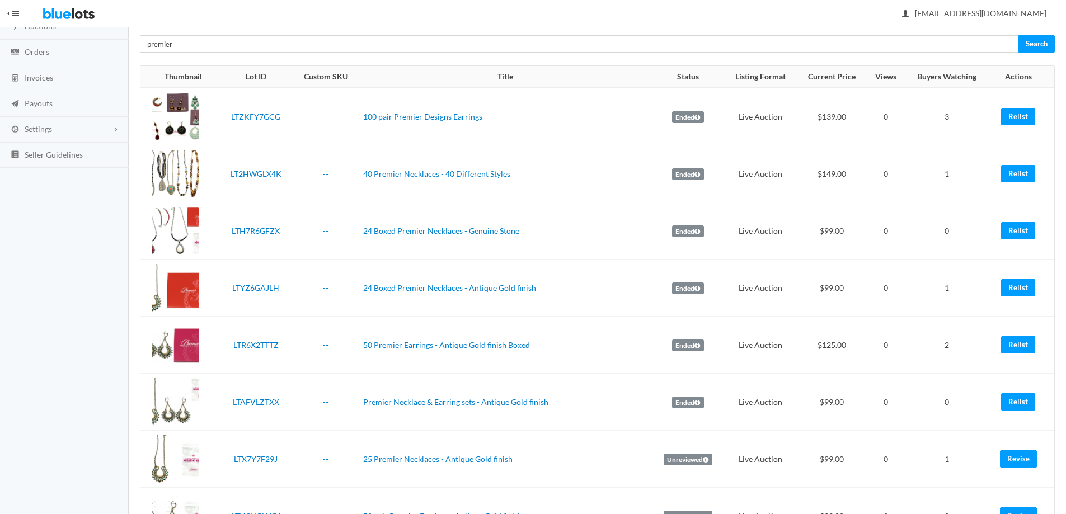
scroll to position [127, 0]
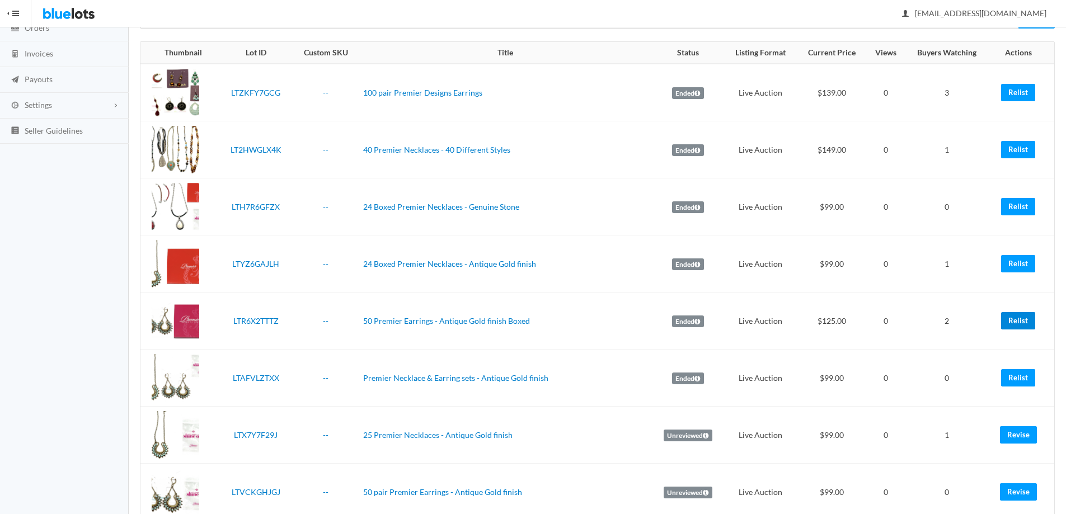
click at [1025, 322] on link "Relist" at bounding box center [1018, 320] width 34 height 17
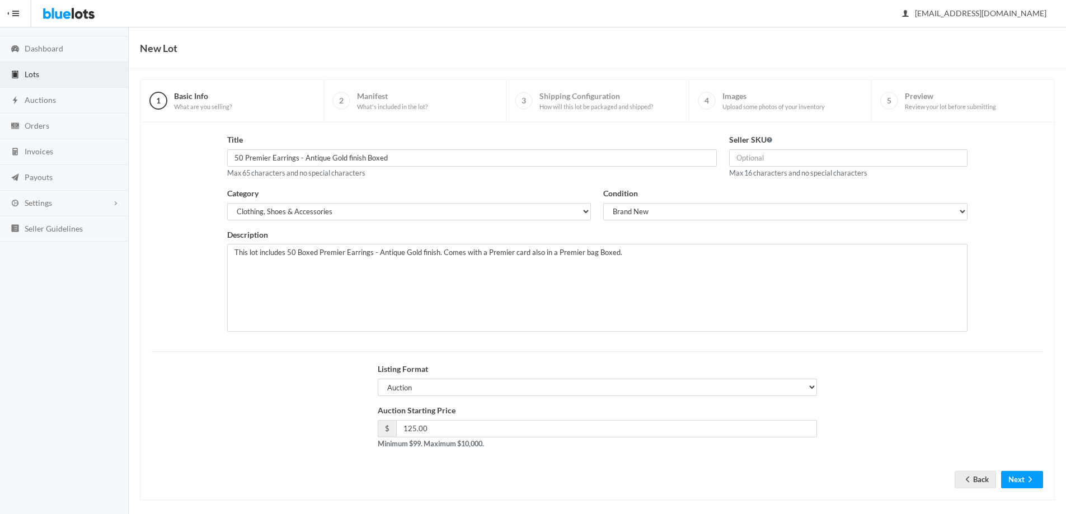
scroll to position [38, 0]
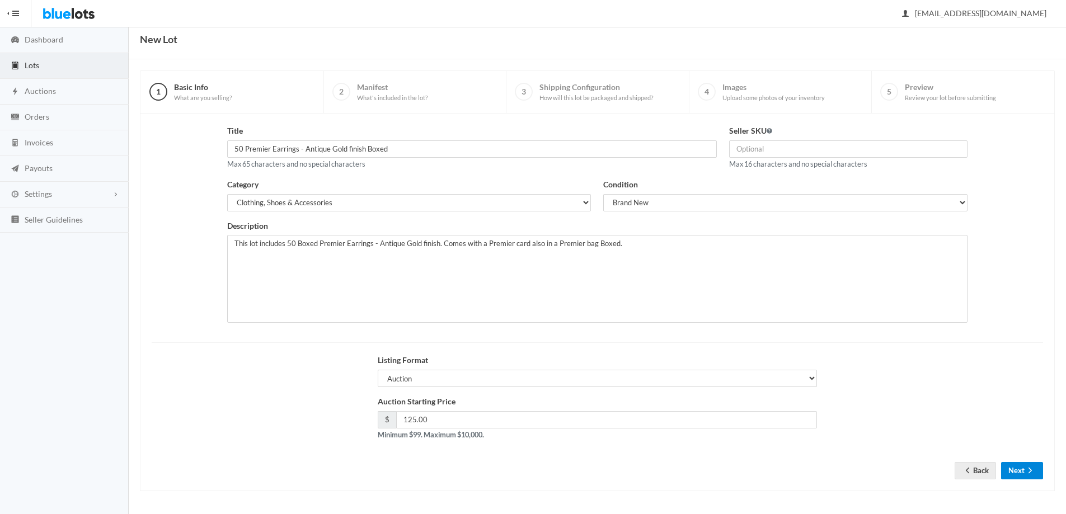
click at [1024, 468] on button "Next" at bounding box center [1022, 470] width 42 height 17
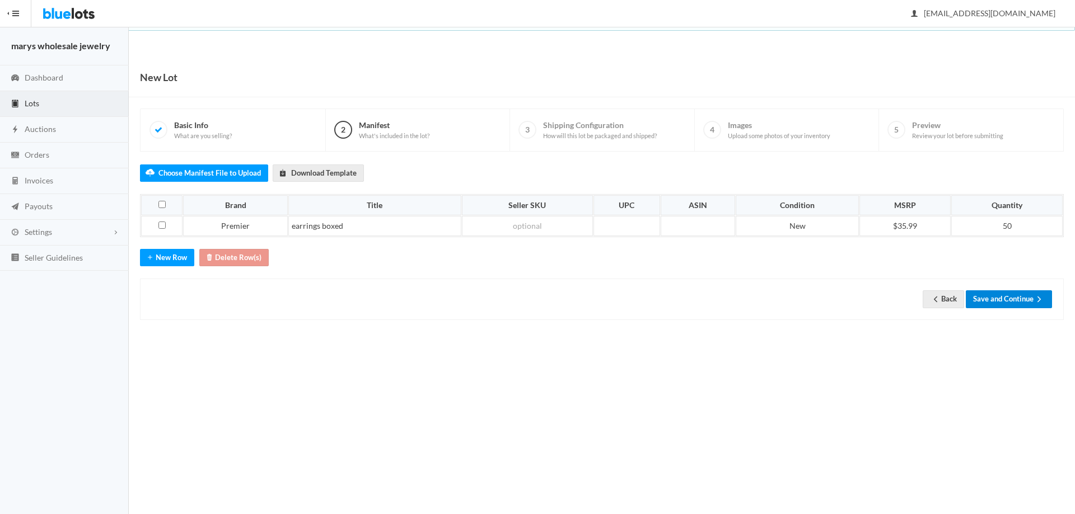
click at [1003, 302] on button "Save and Continue" at bounding box center [1008, 298] width 86 height 17
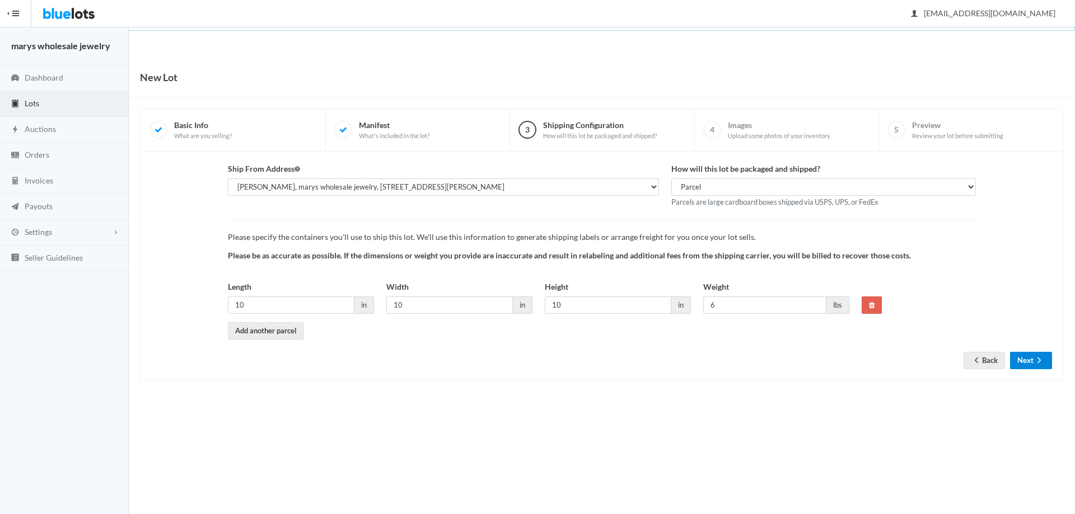
click at [1020, 359] on button "Next" at bounding box center [1031, 360] width 42 height 17
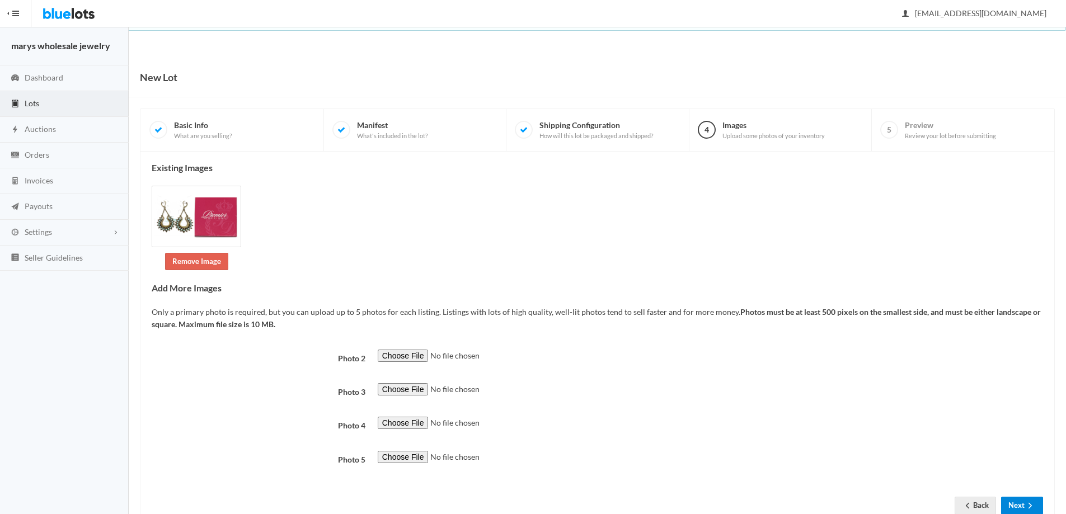
click at [1013, 505] on button "Next" at bounding box center [1022, 505] width 42 height 17
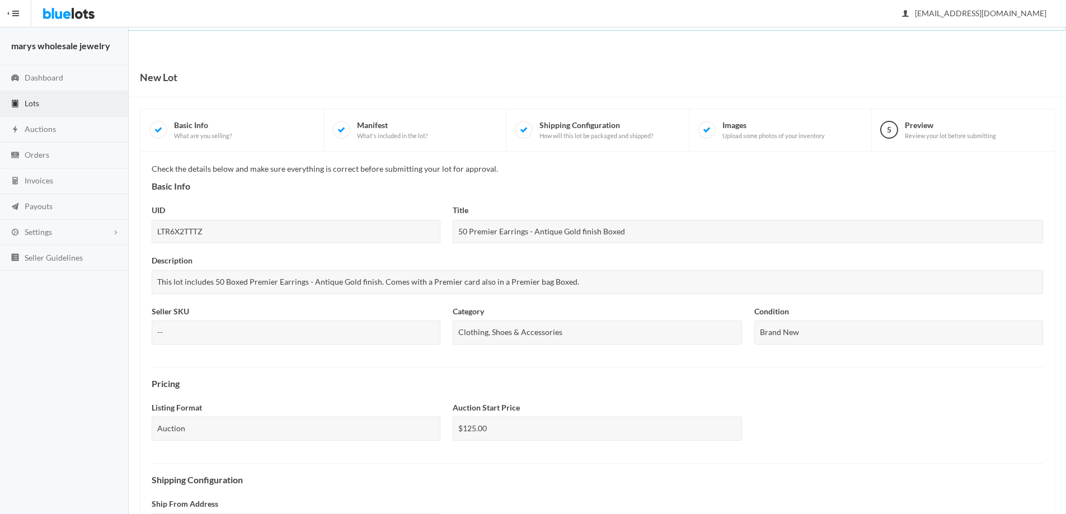
scroll to position [276, 0]
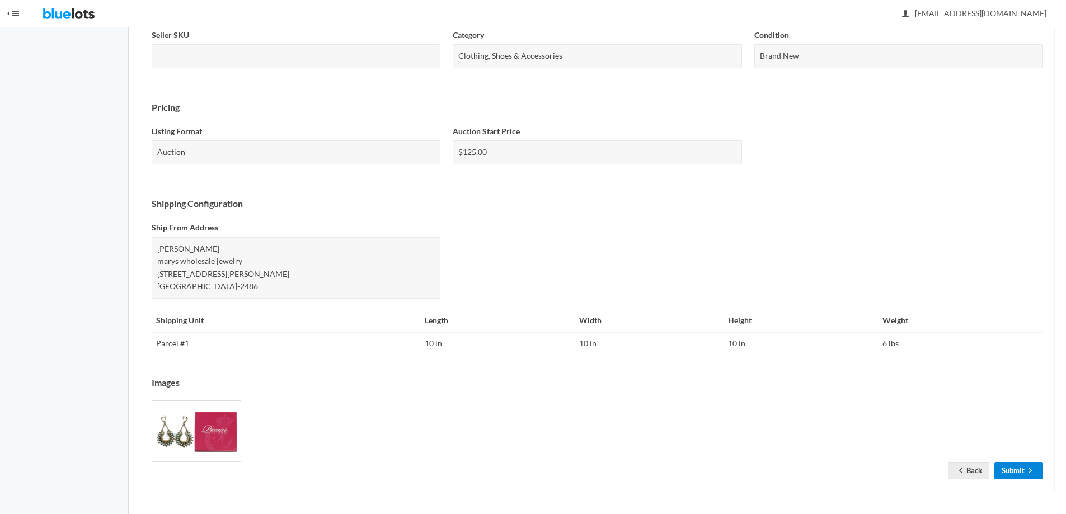
click at [1025, 469] on icon "arrow forward" at bounding box center [1030, 470] width 11 height 9
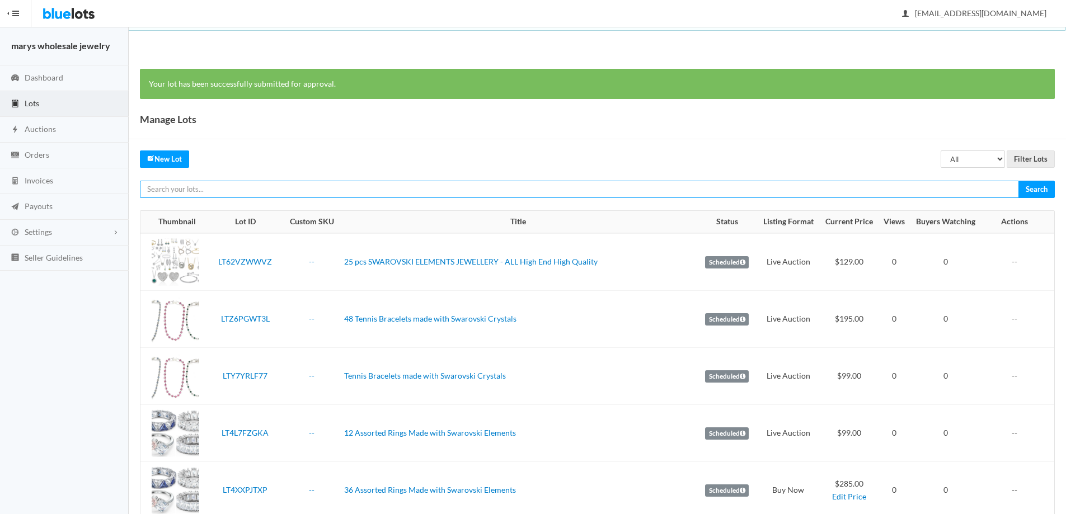
click at [270, 191] on input "text" at bounding box center [579, 189] width 879 height 17
type input "premier"
click at [1019, 181] on input "Search" at bounding box center [1037, 189] width 36 height 17
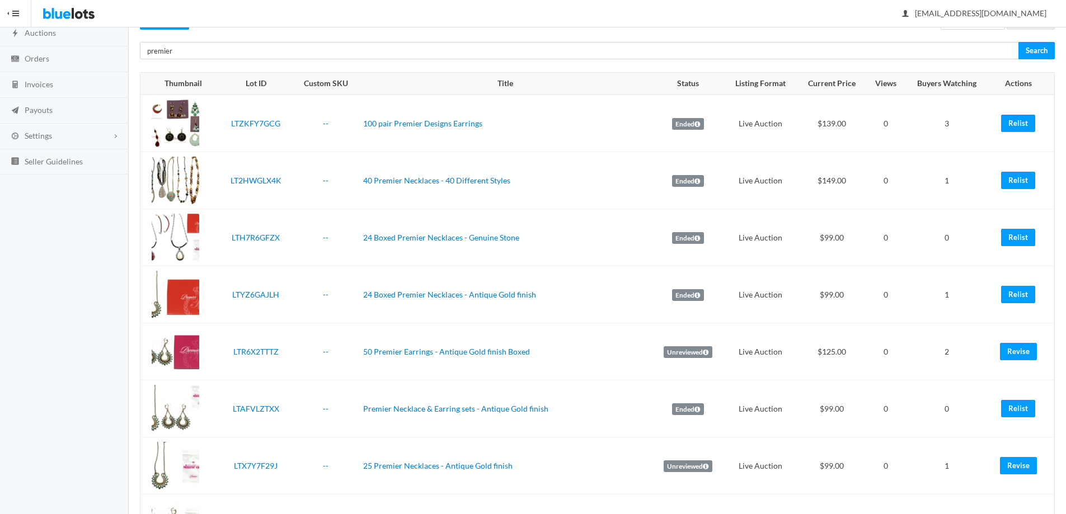
scroll to position [119, 0]
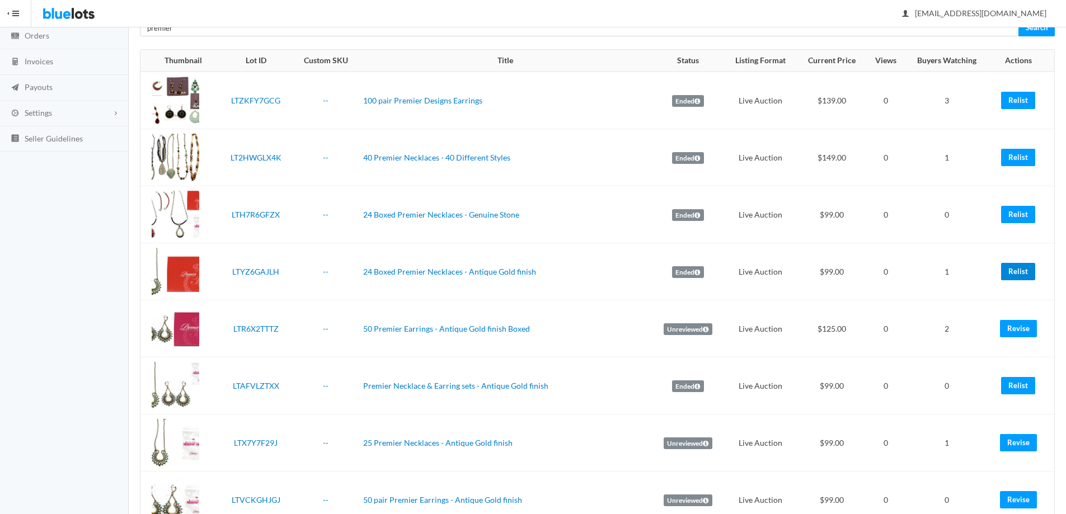
click at [1020, 273] on link "Relist" at bounding box center [1018, 271] width 34 height 17
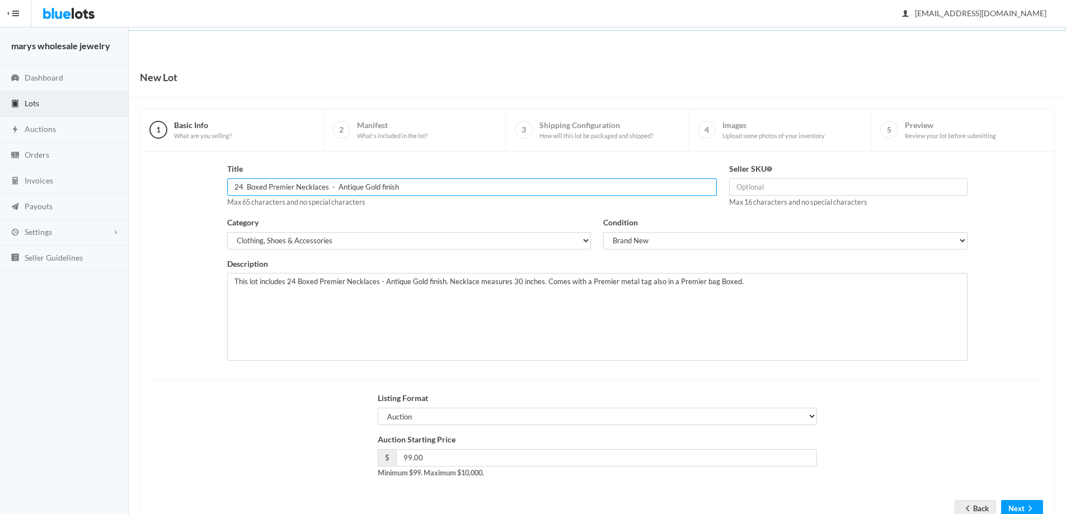
click at [242, 189] on input "24 Boxed Premier Necklaces - Antique Gold finish" at bounding box center [472, 187] width 490 height 17
type input "24 Boxed Premier Necklaces - Antique Gold finish"
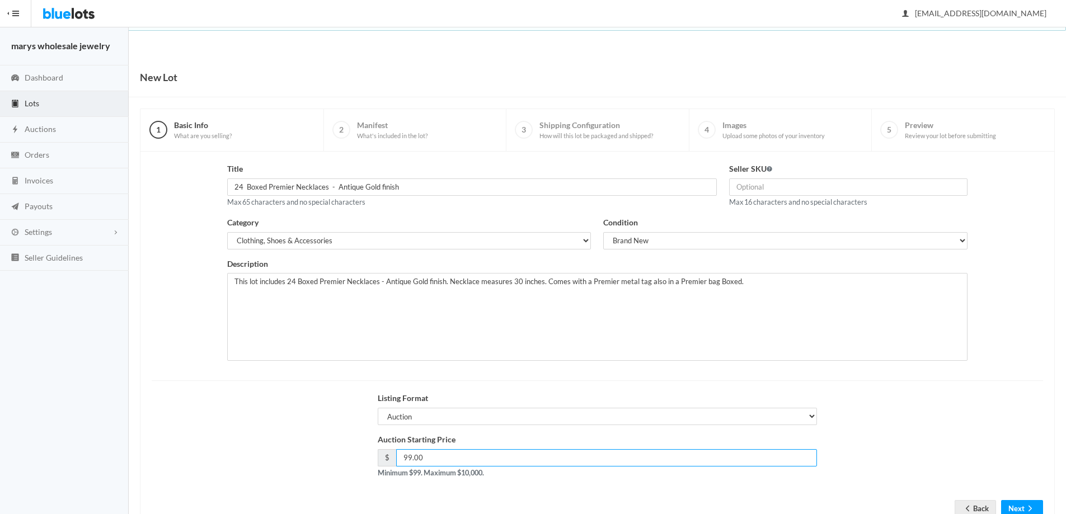
click at [467, 463] on input "99.00" at bounding box center [606, 457] width 421 height 17
type input "9"
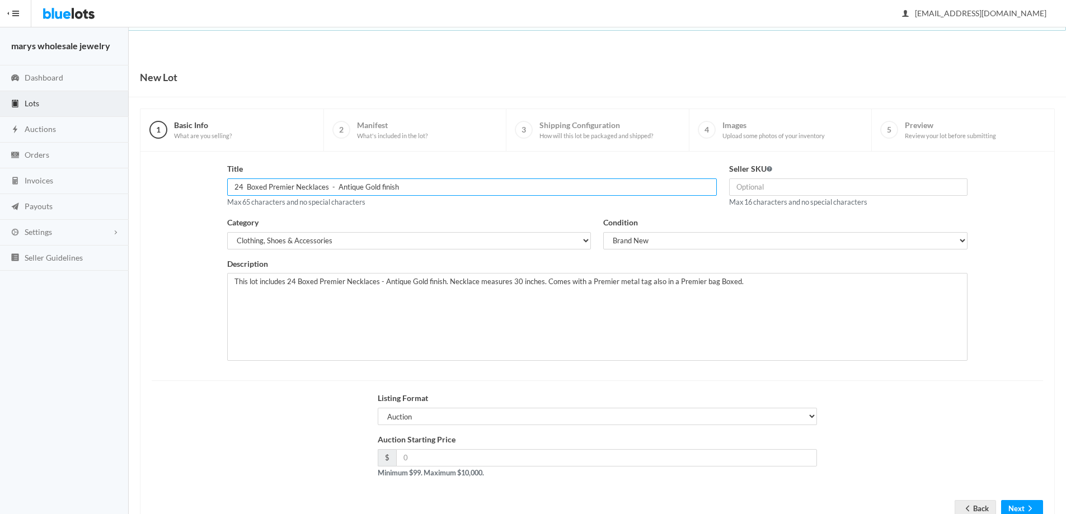
click at [243, 185] on input "24 Boxed Premier Necklaces - Antique Gold finish" at bounding box center [472, 187] width 490 height 17
type input "20 Boxed Premier Necklaces - Antique Gold finish"
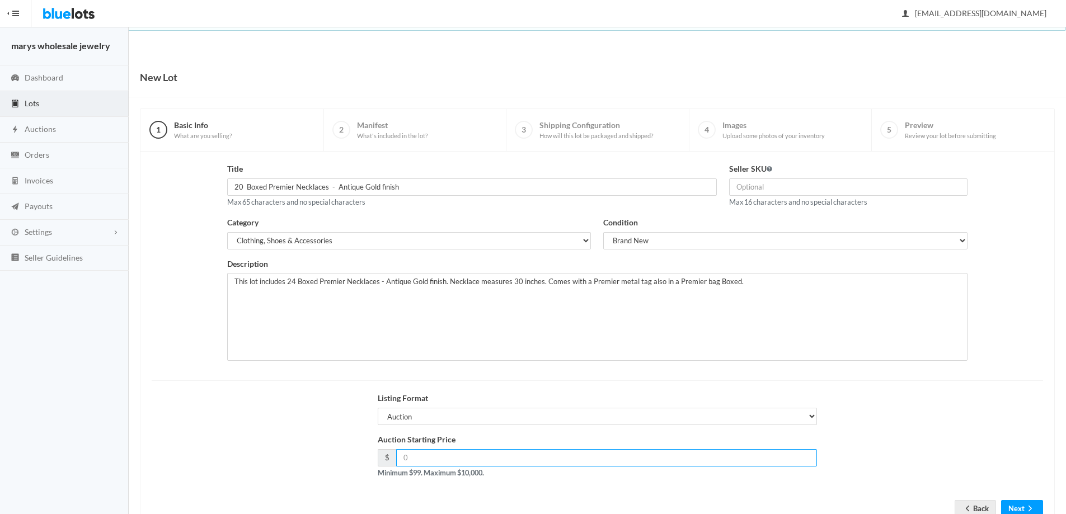
click at [495, 462] on input "number" at bounding box center [606, 457] width 421 height 17
type input "99.00"
click at [1026, 508] on icon "arrow forward" at bounding box center [1030, 508] width 11 height 9
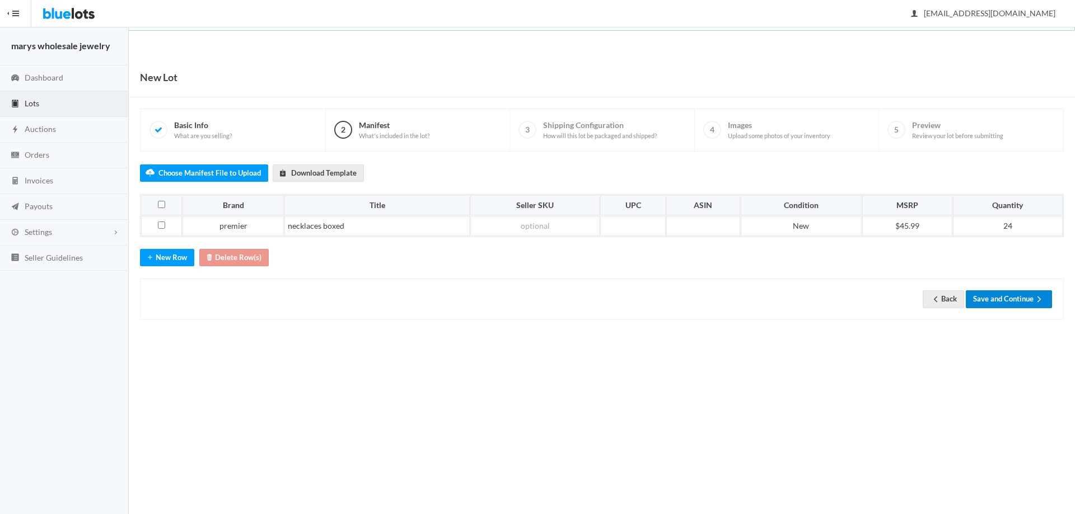
click at [1024, 299] on button "Save and Continue" at bounding box center [1008, 298] width 86 height 17
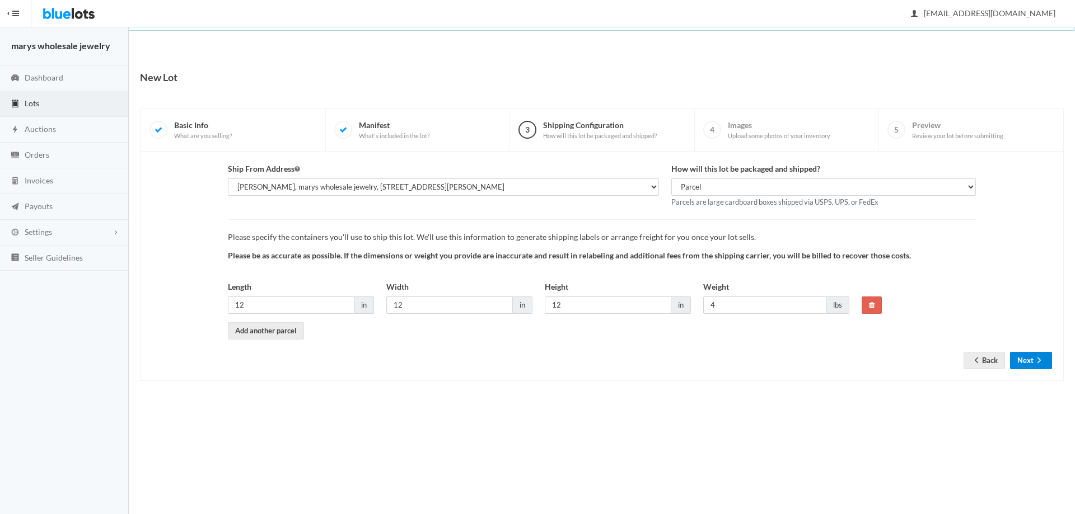
click at [1028, 363] on button "Next" at bounding box center [1031, 360] width 42 height 17
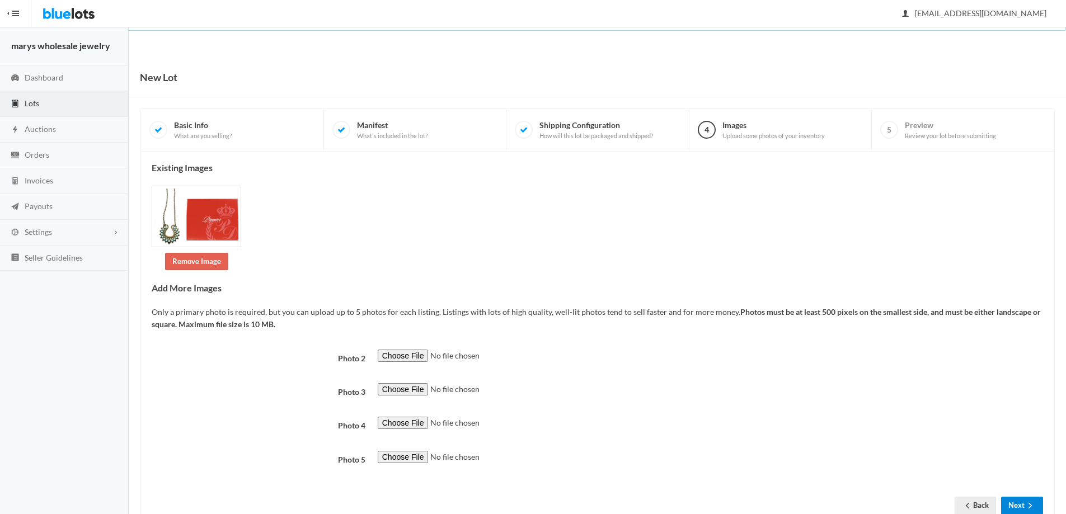
click at [1020, 503] on button "Next" at bounding box center [1022, 505] width 42 height 17
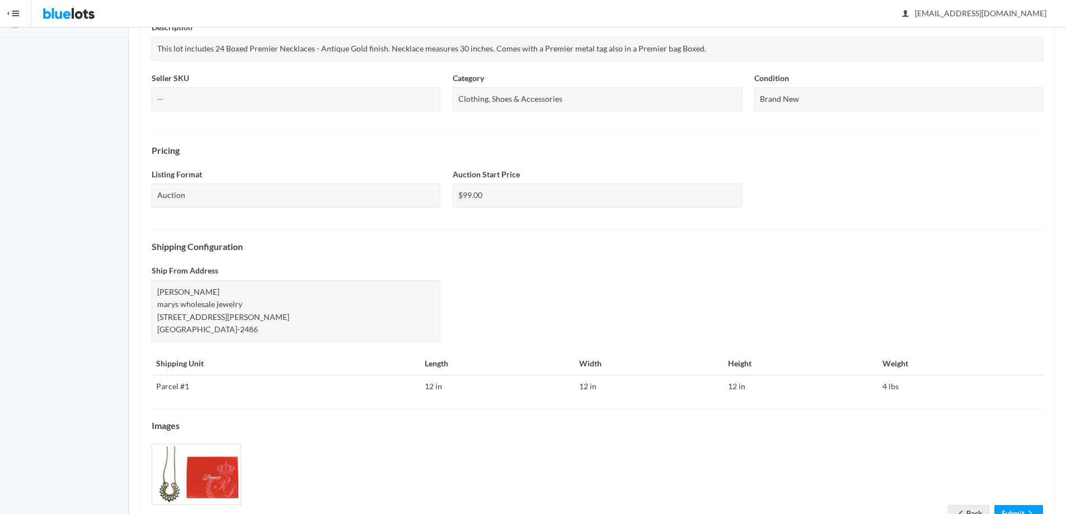
scroll to position [276, 0]
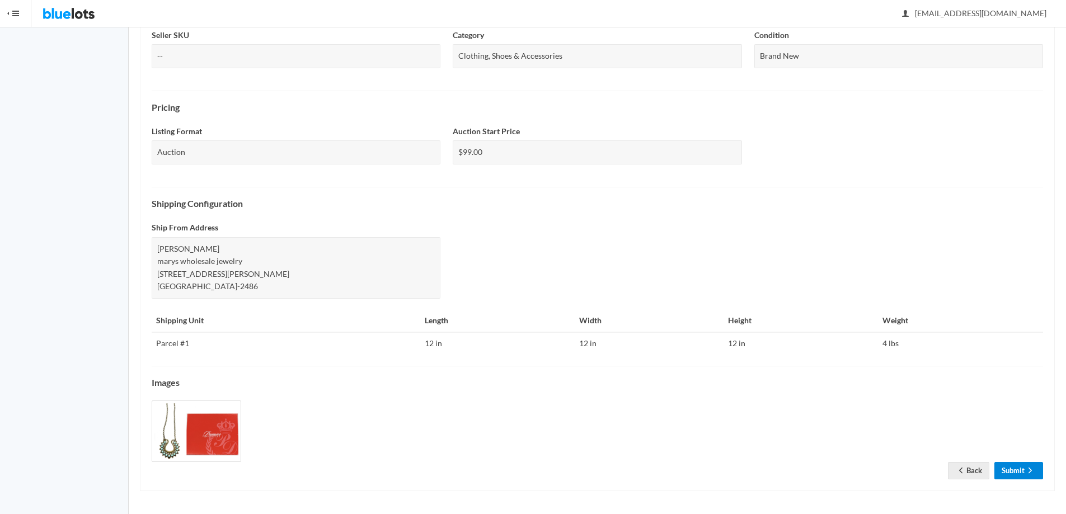
click at [1015, 471] on link "Submit" at bounding box center [1018, 470] width 49 height 17
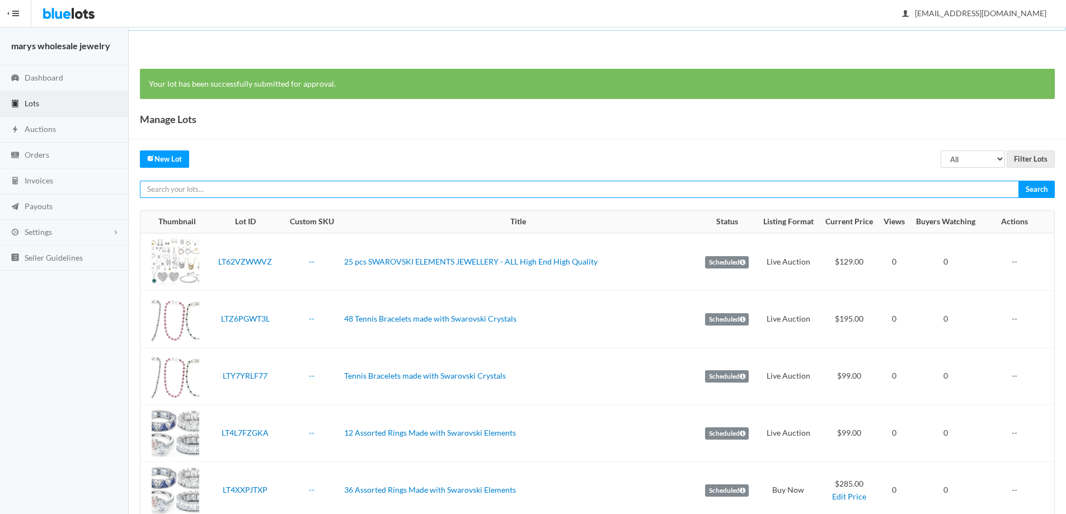
click at [287, 190] on input "text" at bounding box center [579, 189] width 879 height 17
type input "premier"
click at [1019, 181] on input "Search" at bounding box center [1037, 189] width 36 height 17
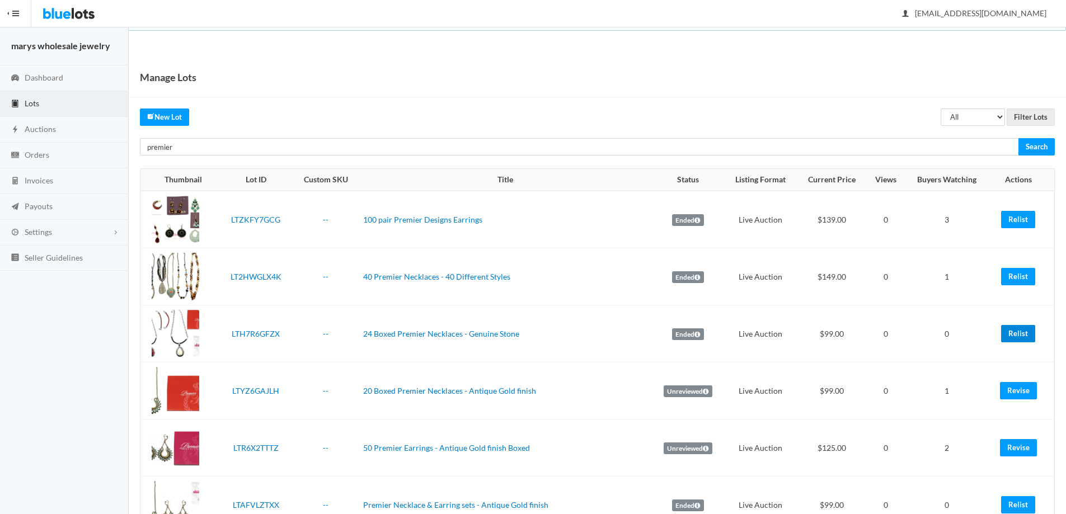
click at [1016, 336] on link "Relist" at bounding box center [1018, 333] width 34 height 17
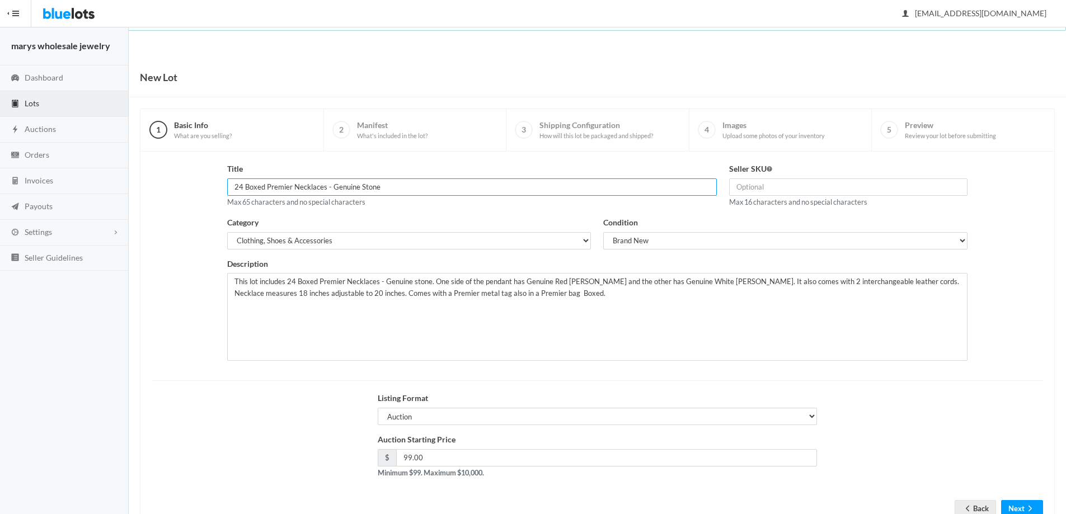
click at [243, 187] on input "24 Boxed Premier Necklaces - Genuine Stone" at bounding box center [472, 187] width 490 height 17
type input "20 Boxed Premier Necklaces - Genuine Stone"
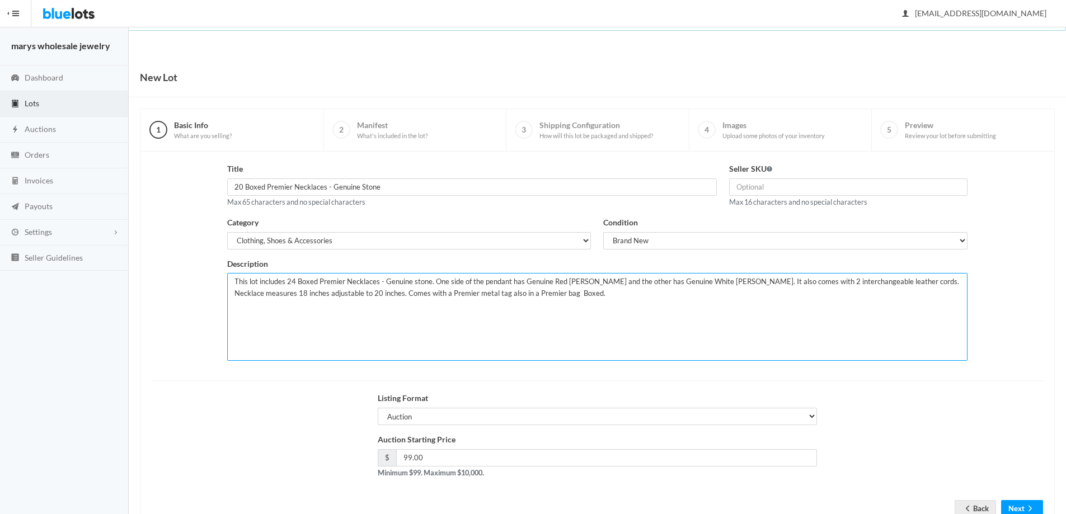
click at [295, 283] on textarea "This lot includes 24 Boxed Premier Necklaces - Genuine stone. One side of the p…" at bounding box center [597, 317] width 741 height 88
type textarea "This lot includes 20 Boxed Premier Necklaces - Genuine stone. One side of the p…"
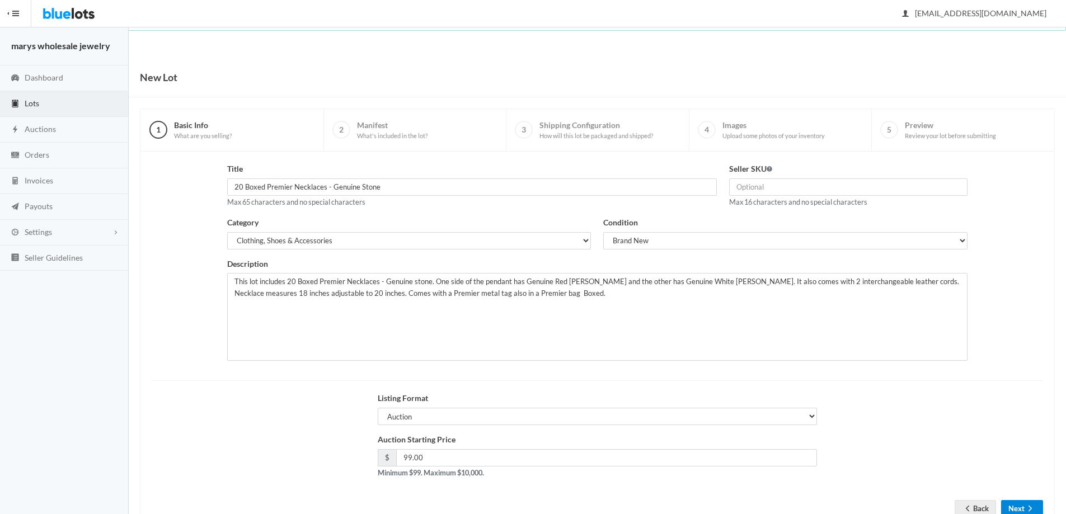
click at [1014, 507] on button "Next" at bounding box center [1022, 508] width 42 height 17
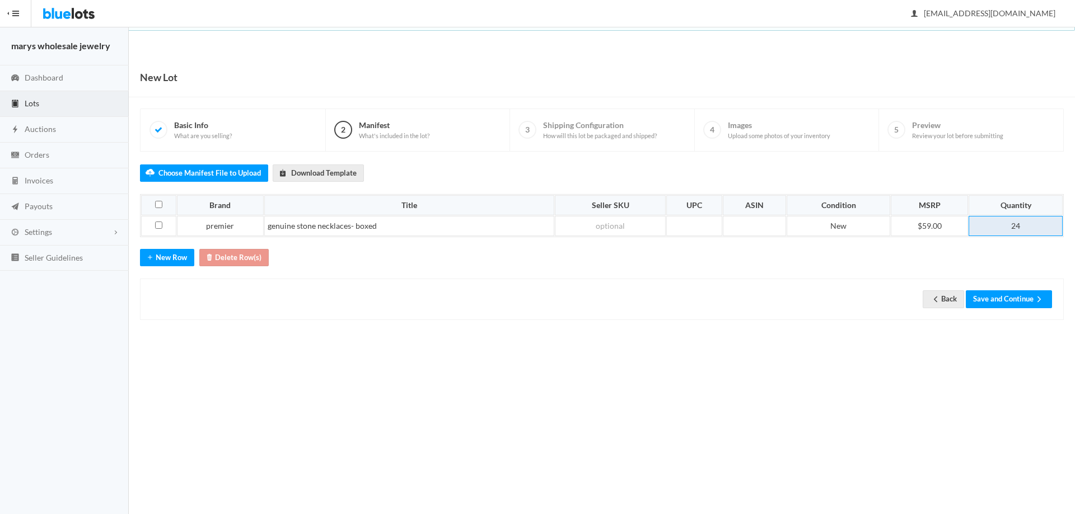
click at [1021, 223] on td "24" at bounding box center [1015, 226] width 94 height 20
click at [1028, 298] on button "Save and Continue" at bounding box center [1008, 298] width 86 height 17
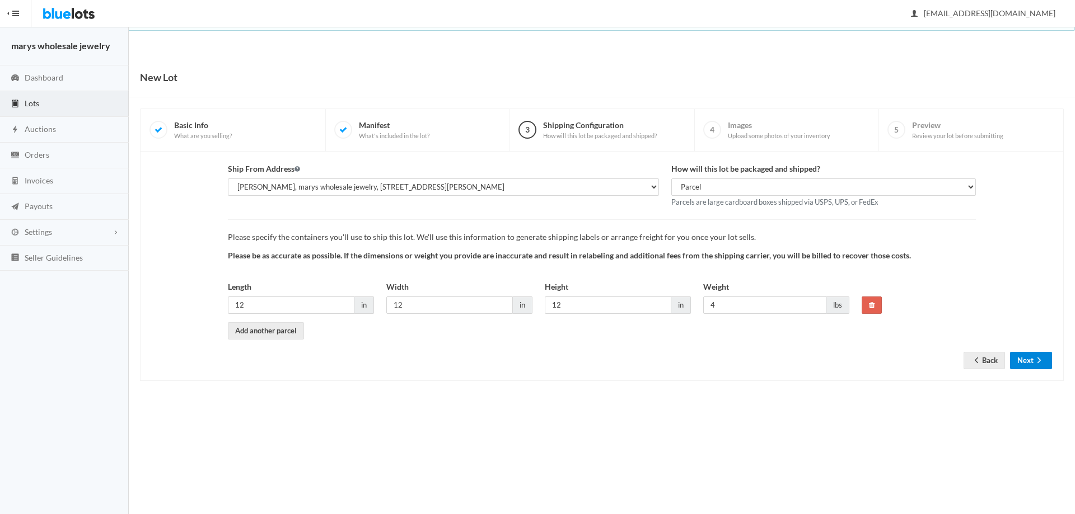
click at [1039, 361] on icon "arrow forward" at bounding box center [1038, 361] width 3 height 6
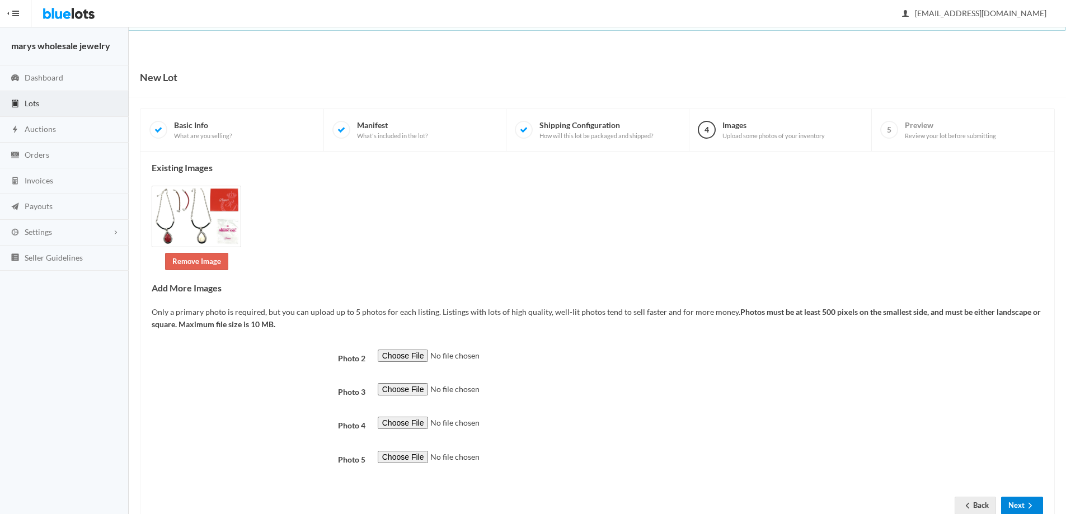
click at [1020, 504] on button "Next" at bounding box center [1022, 505] width 42 height 17
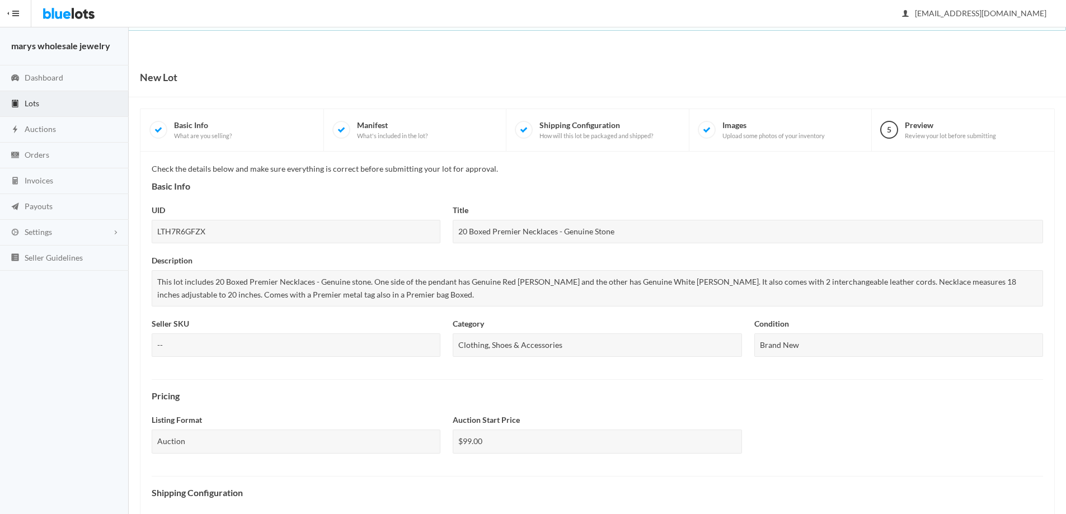
scroll to position [289, 0]
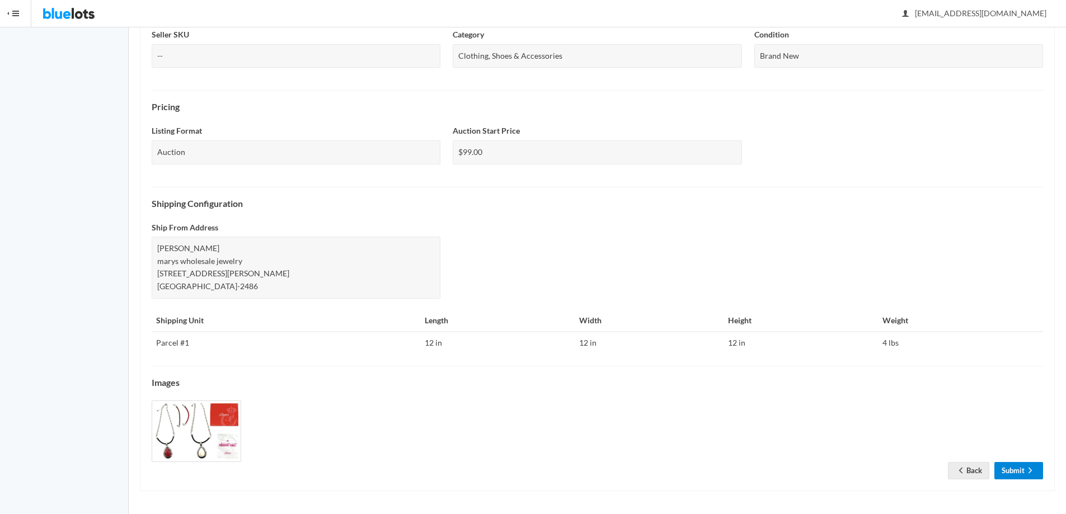
click at [1026, 476] on ion-icon "arrow forward" at bounding box center [1030, 471] width 11 height 11
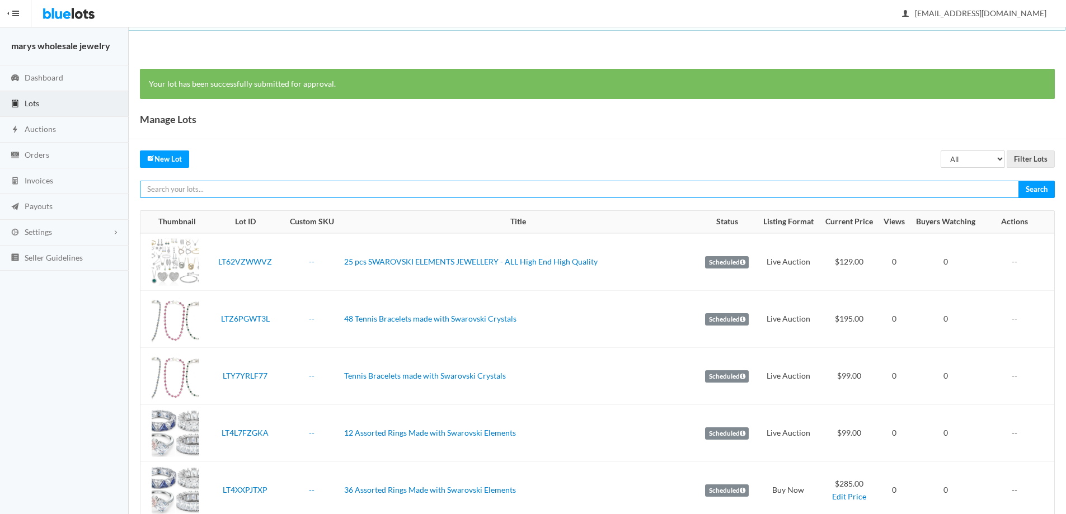
click at [177, 190] on input "text" at bounding box center [579, 189] width 879 height 17
click at [973, 162] on select "All Draft Unreviewed Rejected Scheduled Listed Sold Ended" at bounding box center [973, 159] width 64 height 17
select select "unreviewed"
click at [941, 151] on select "All Draft Unreviewed Rejected Scheduled Listed Sold Ended" at bounding box center [973, 159] width 64 height 17
click at [1039, 155] on input "Filter Lots" at bounding box center [1031, 159] width 48 height 17
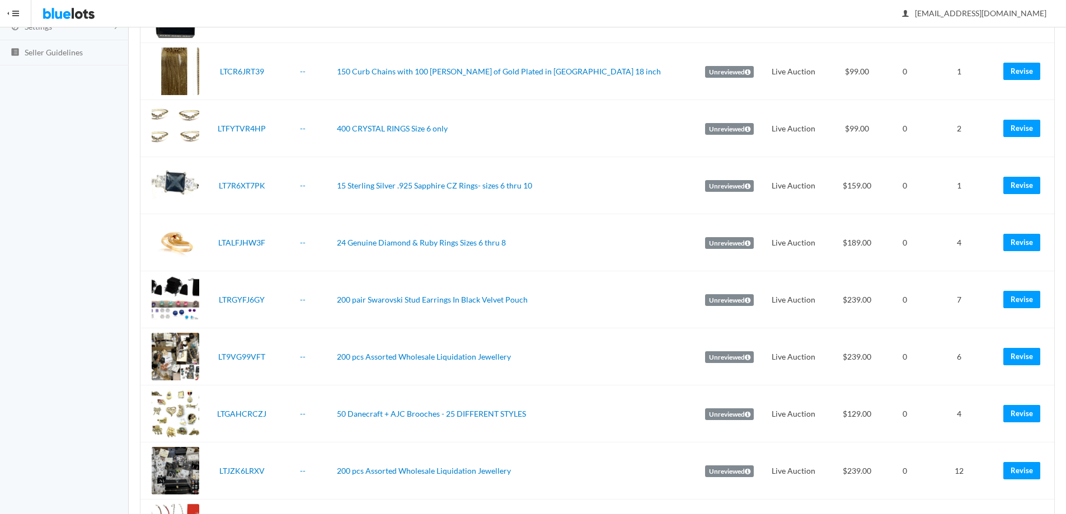
scroll to position [499, 0]
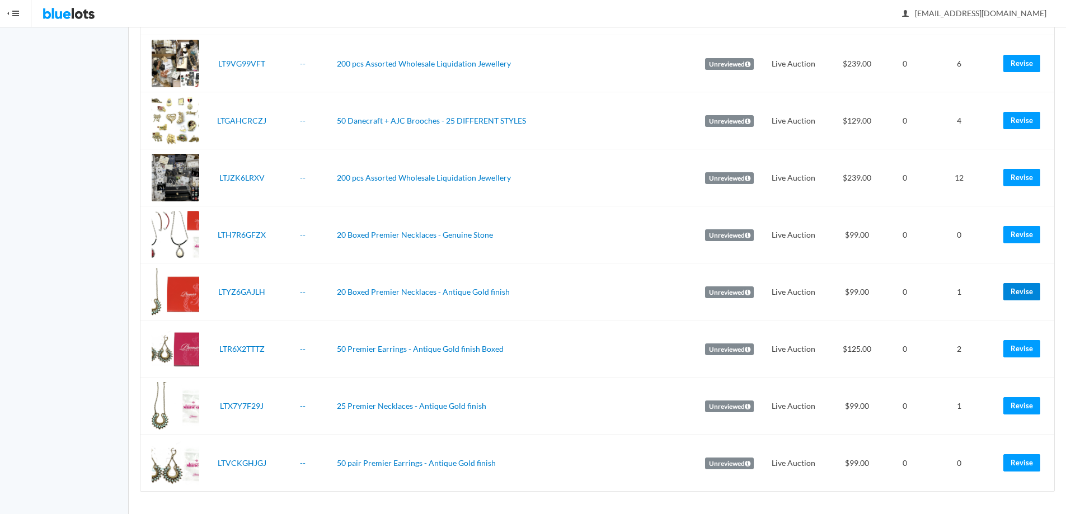
click at [1010, 291] on link "Revise" at bounding box center [1021, 291] width 37 height 17
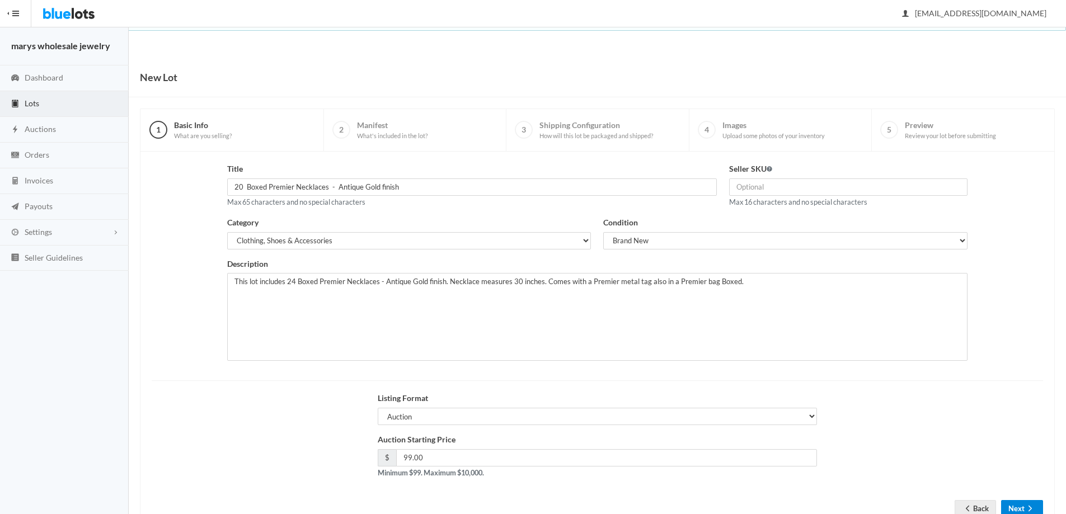
click at [1021, 509] on button "Next" at bounding box center [1022, 508] width 42 height 17
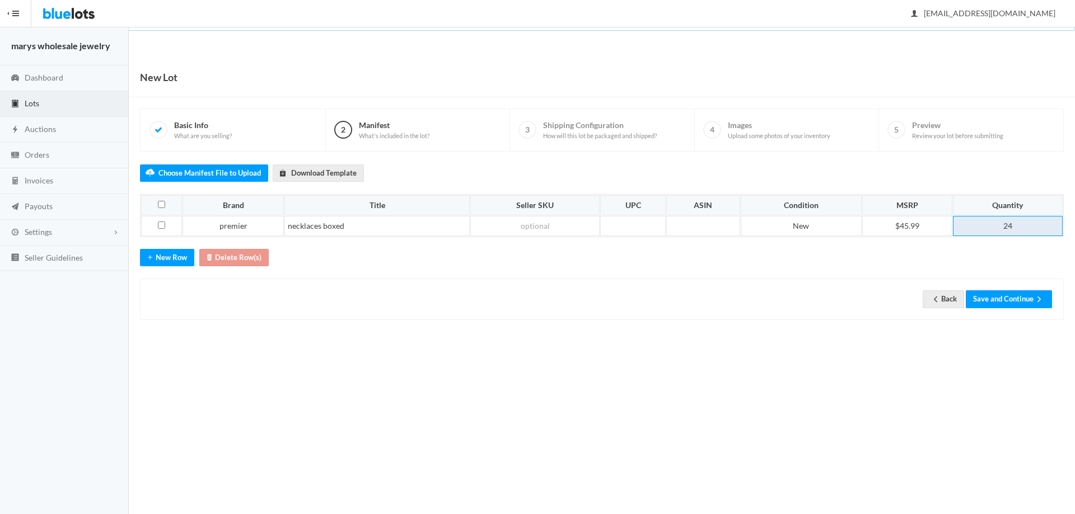
click at [1016, 228] on td "24" at bounding box center [1008, 226] width 110 height 20
click at [1024, 298] on button "Save and Continue" at bounding box center [1008, 298] width 86 height 17
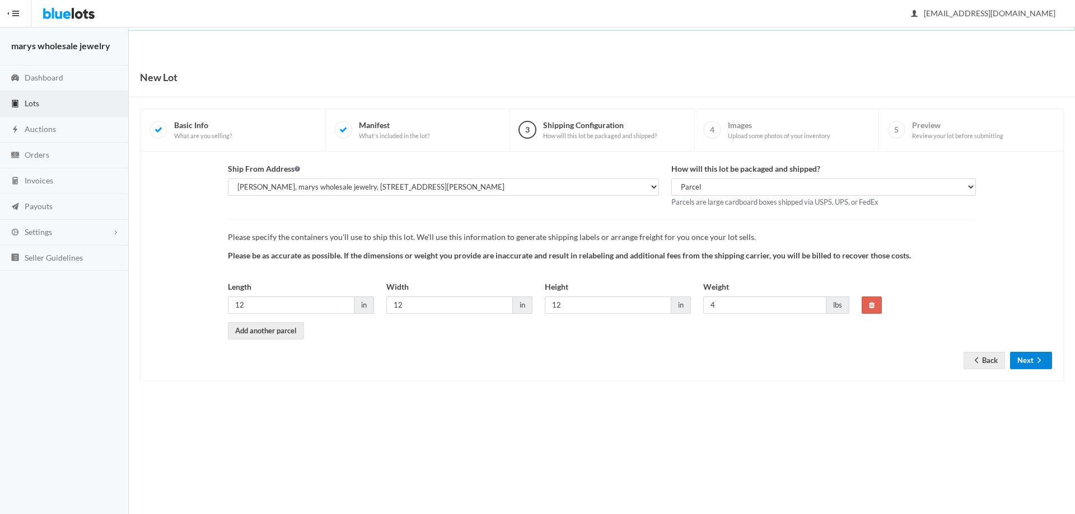
click at [1033, 362] on button "Next" at bounding box center [1031, 360] width 42 height 17
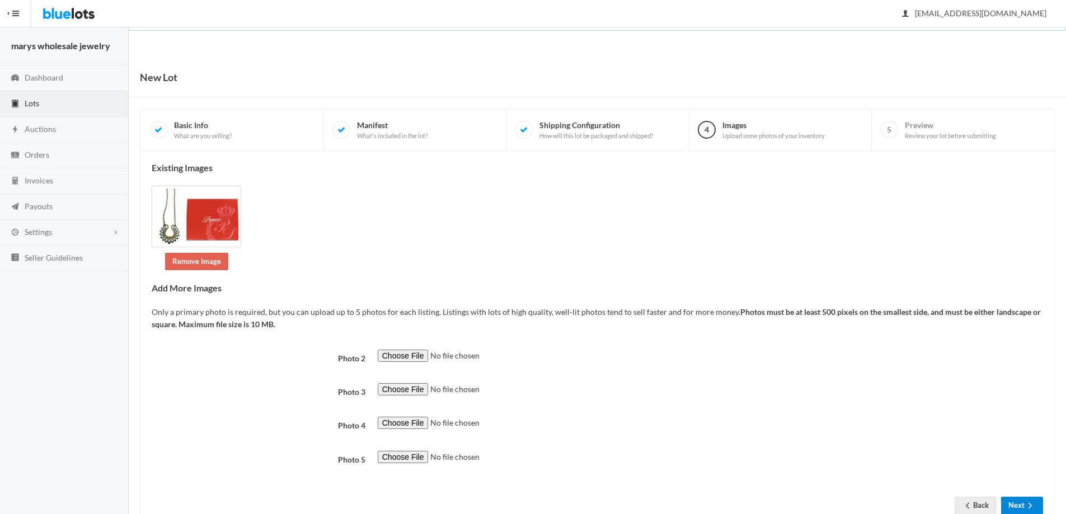
click at [1024, 506] on button "Next" at bounding box center [1022, 505] width 42 height 17
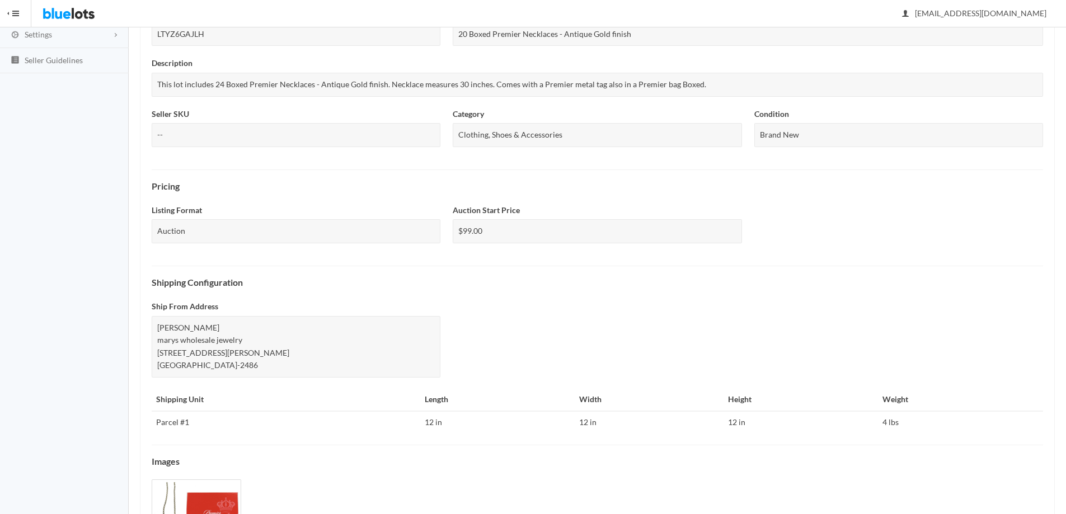
scroll to position [276, 0]
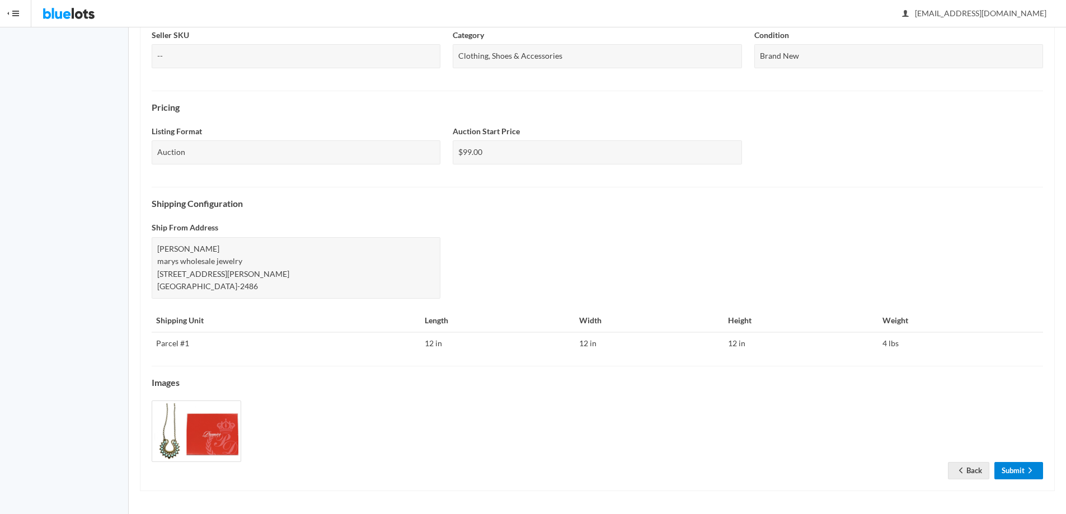
click at [1022, 471] on link "Submit" at bounding box center [1018, 470] width 49 height 17
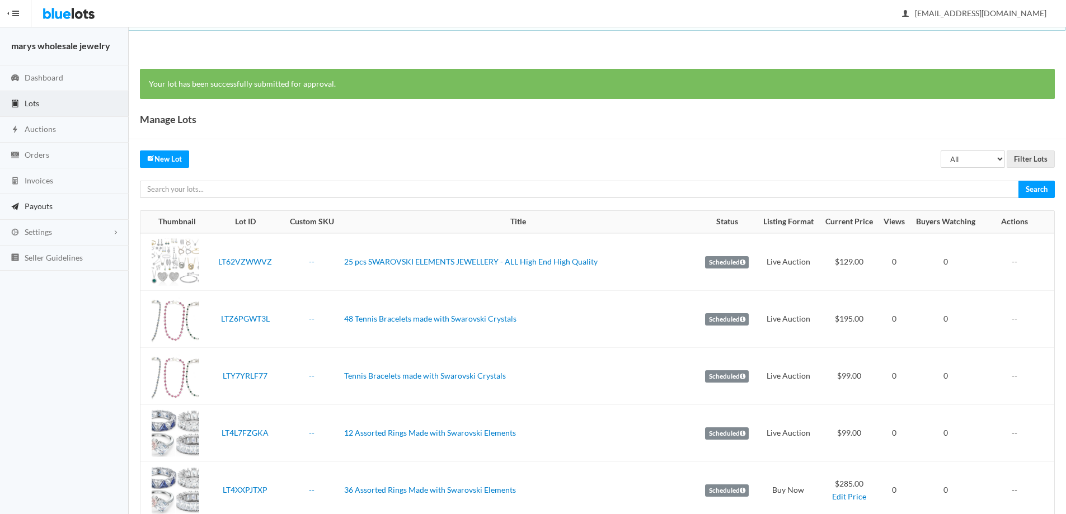
click at [26, 201] on span "Payouts" at bounding box center [39, 206] width 28 height 10
